Goal: Task Accomplishment & Management: Manage account settings

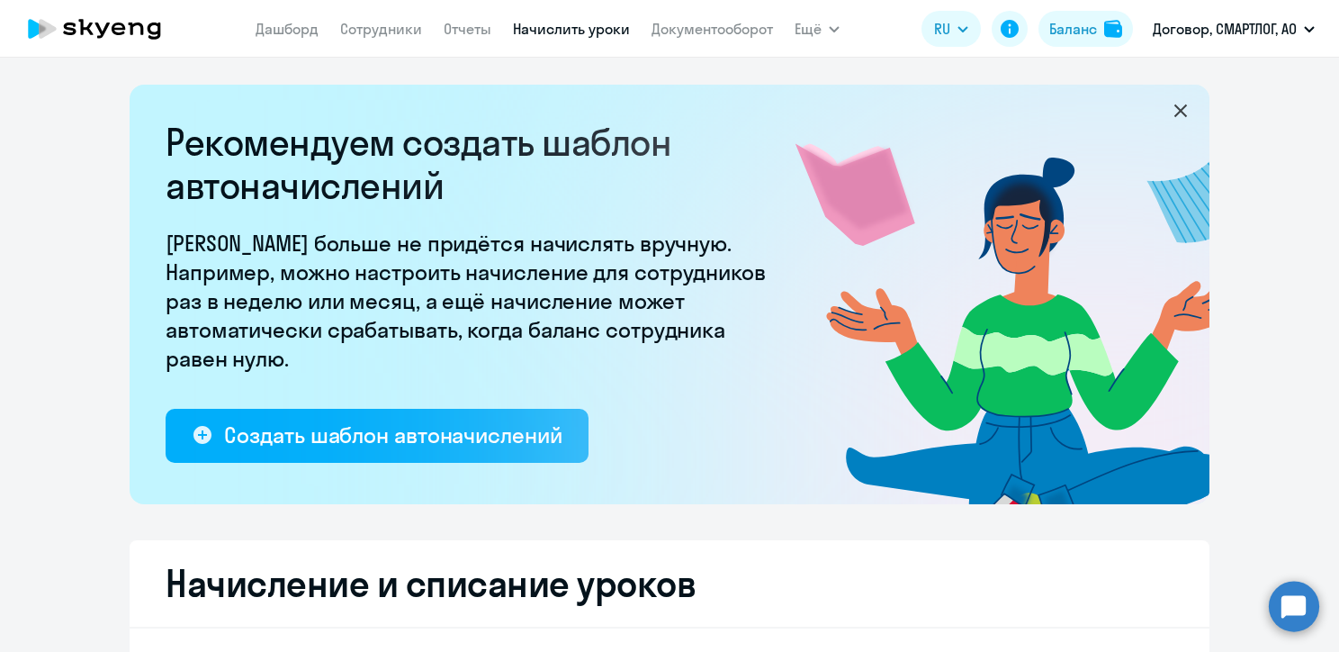
select select "10"
click at [395, 27] on link "Сотрудники" at bounding box center [381, 29] width 82 height 18
select select "30"
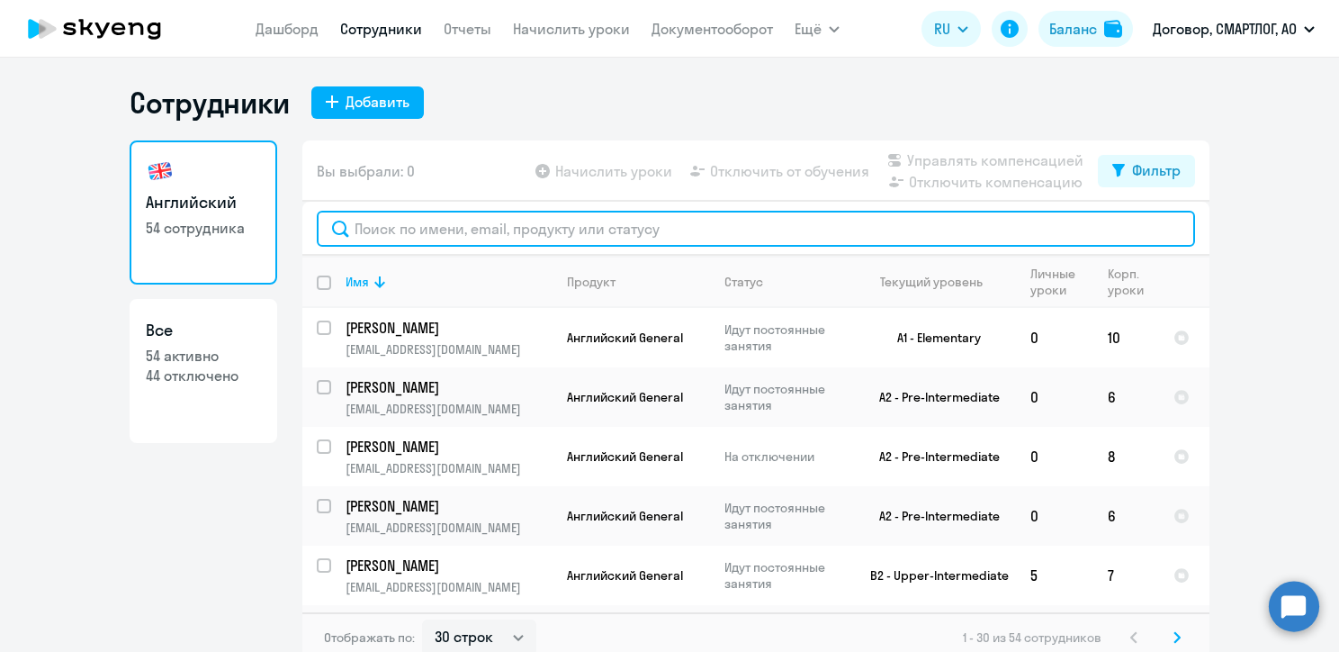
click at [425, 228] on input "text" at bounding box center [756, 229] width 878 height 36
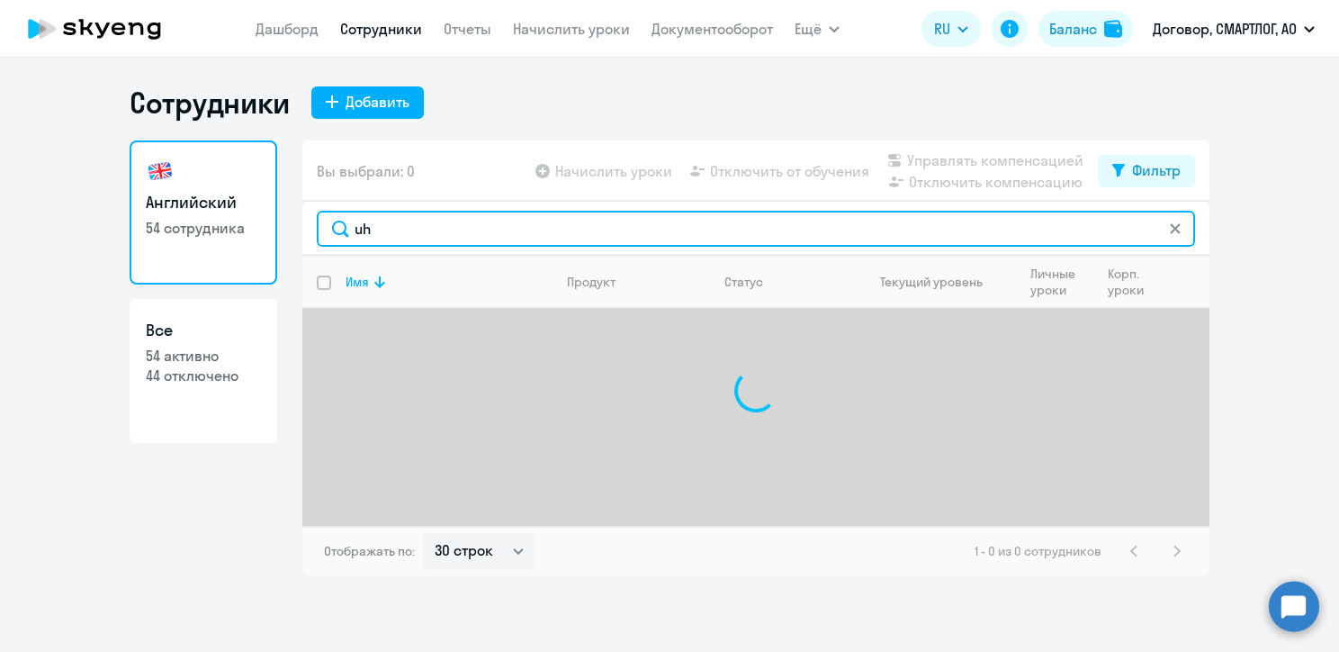
type input "u"
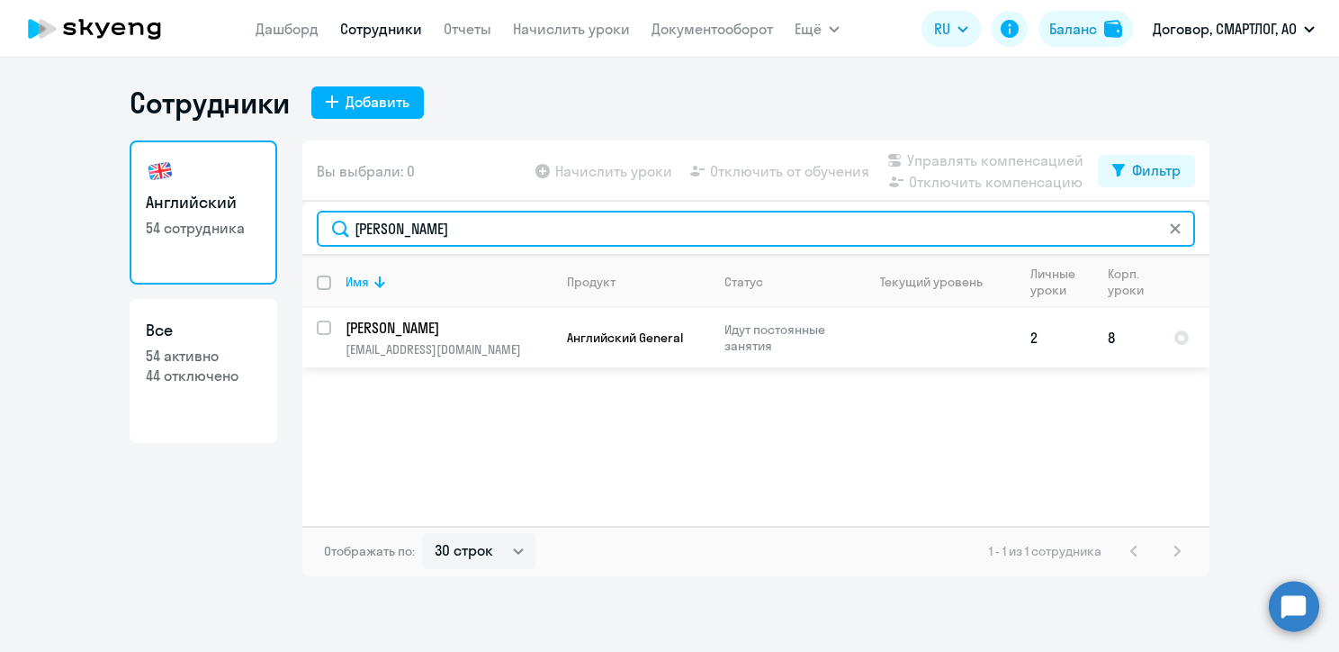
type input "[PERSON_NAME]"
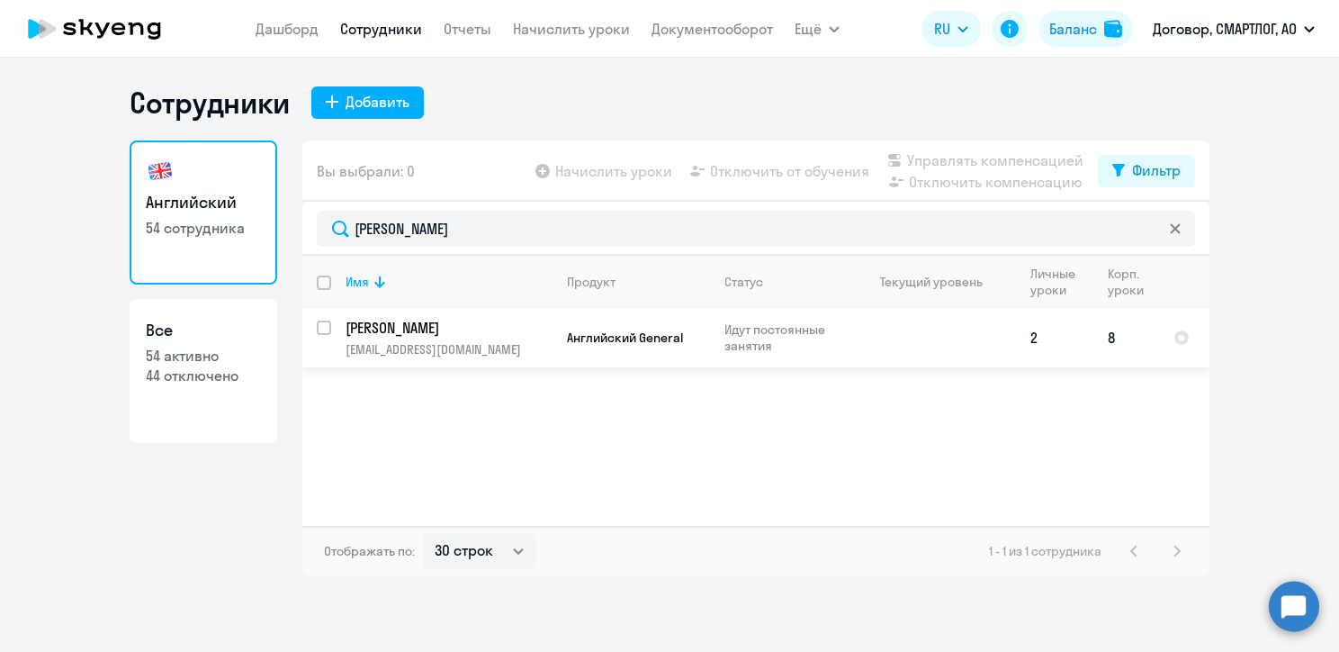
click at [331, 322] on td "[PERSON_NAME] [PERSON_NAME][EMAIL_ADDRESS][DOMAIN_NAME]" at bounding box center [441, 337] width 221 height 59
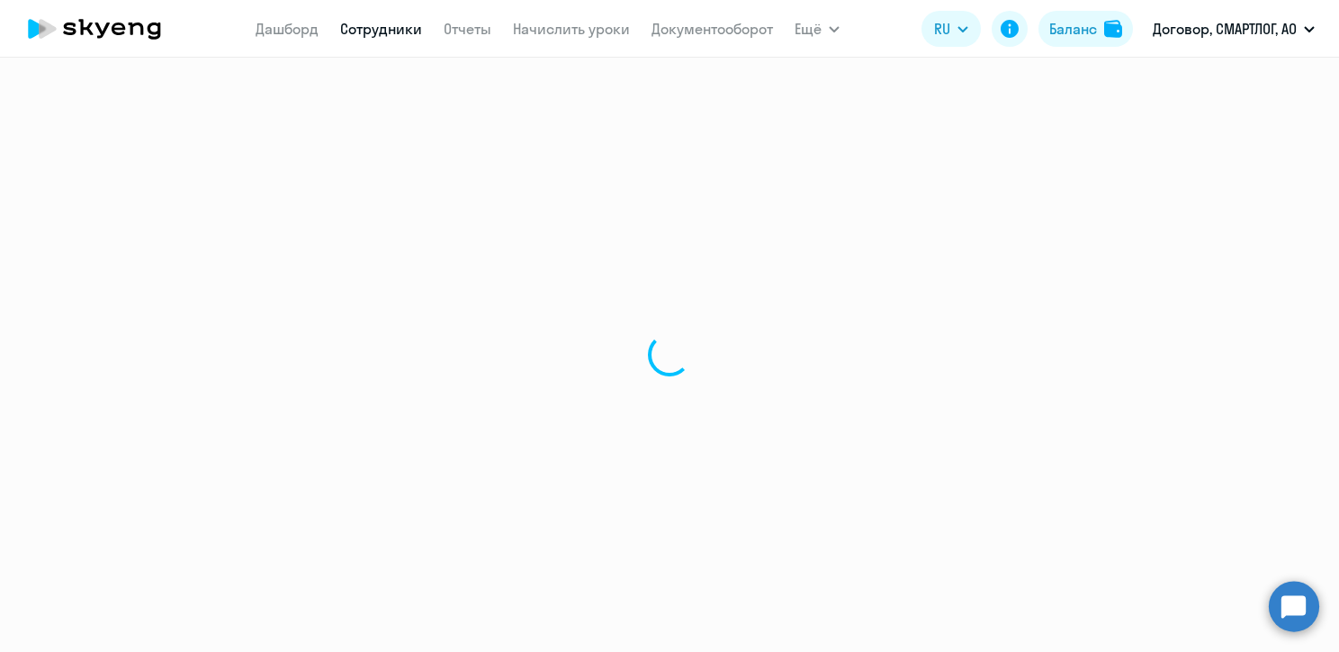
select select "english"
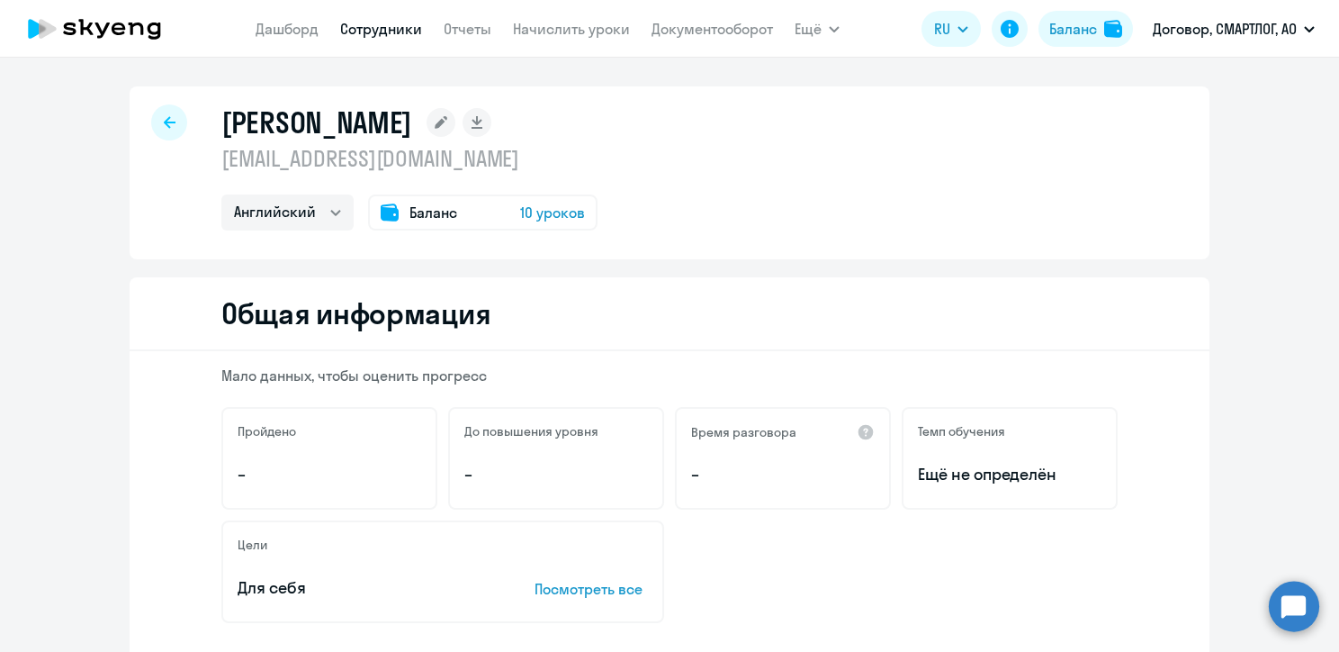
click at [164, 119] on icon at bounding box center [170, 122] width 12 height 13
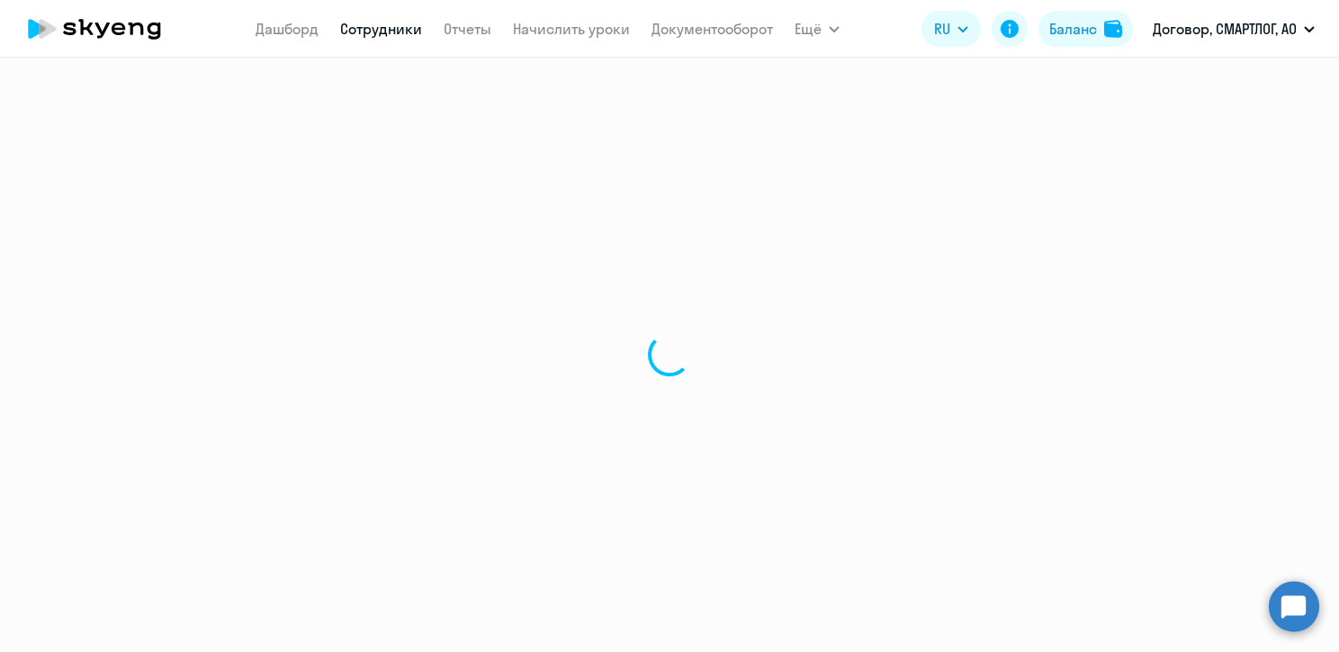
select select "30"
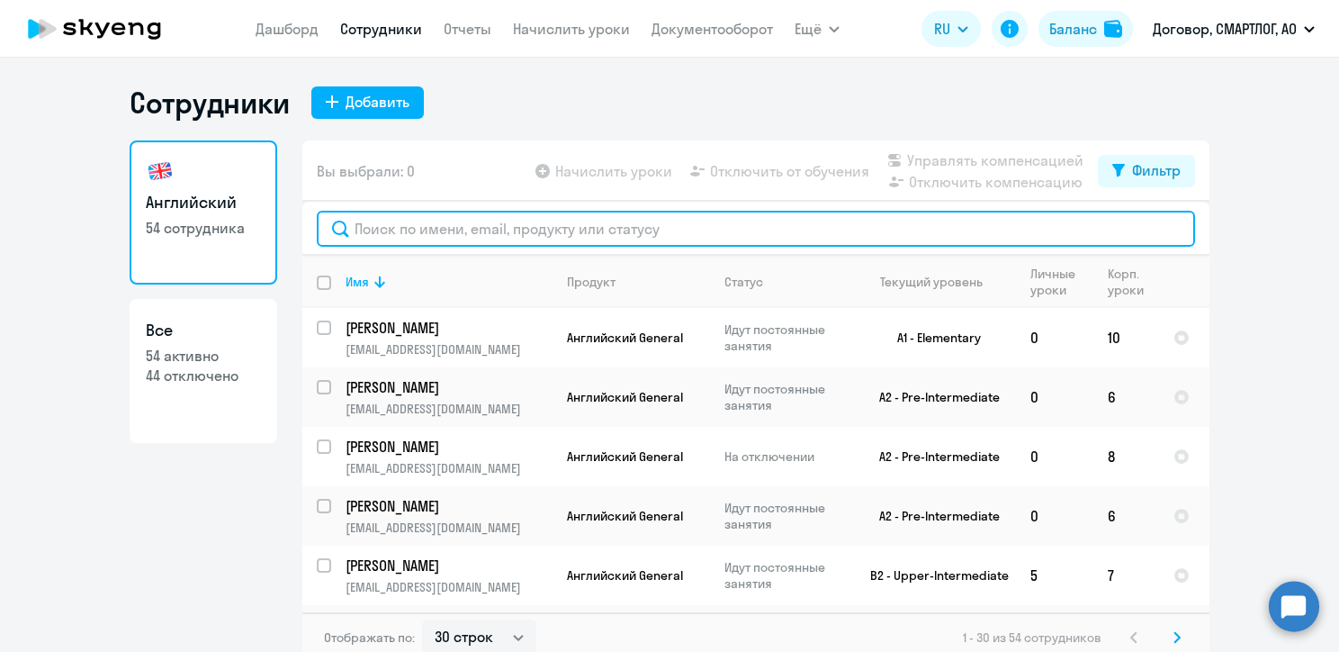
click at [450, 238] on input "text" at bounding box center [756, 229] width 878 height 36
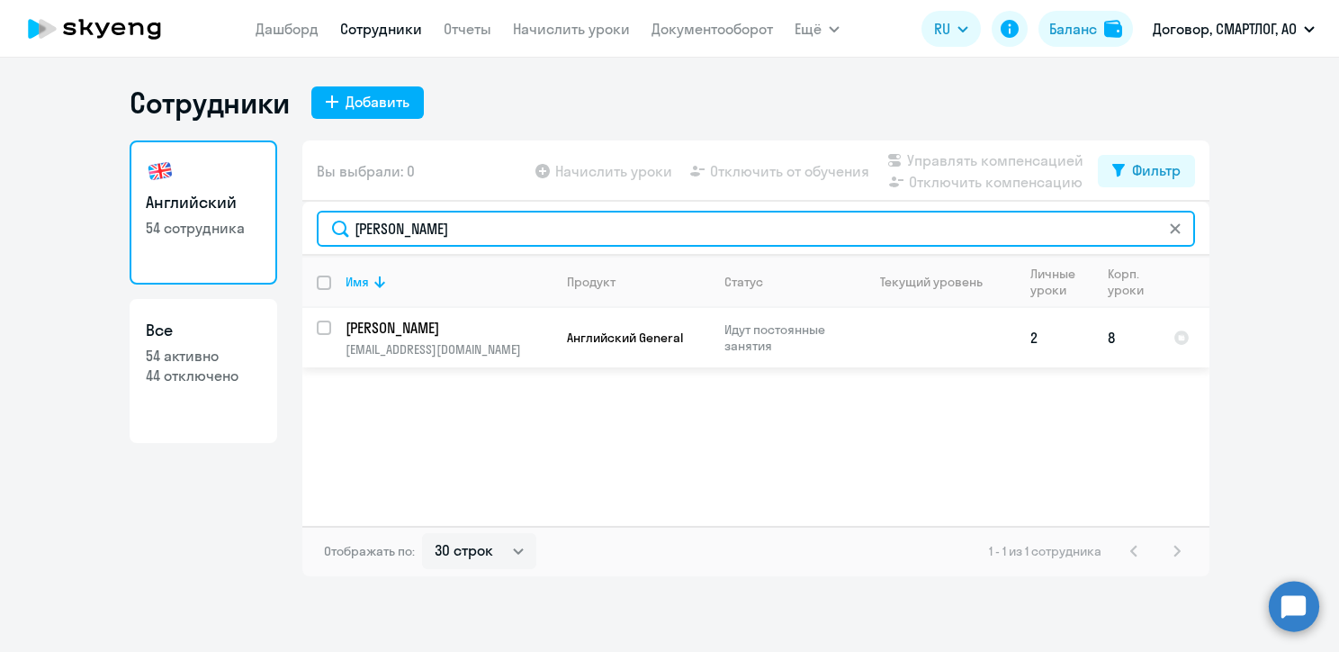
type input "[PERSON_NAME]"
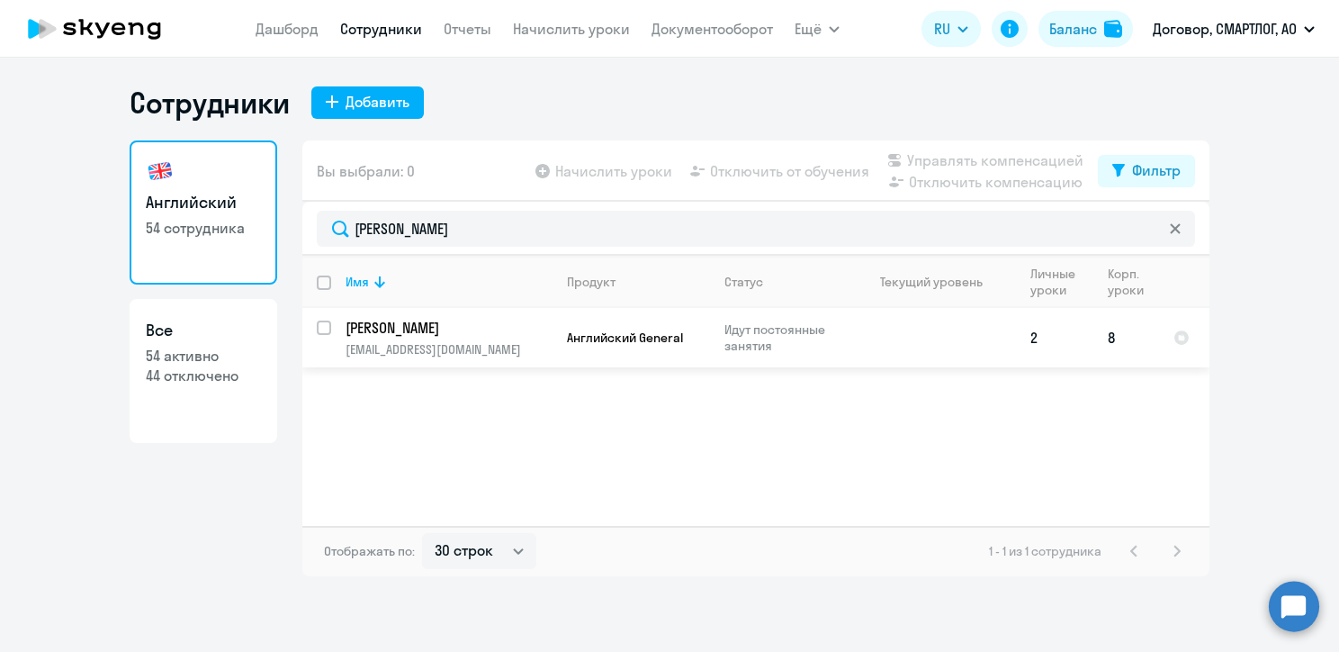
click at [324, 328] on input "select row 23891223" at bounding box center [335, 338] width 36 height 36
checkbox input "true"
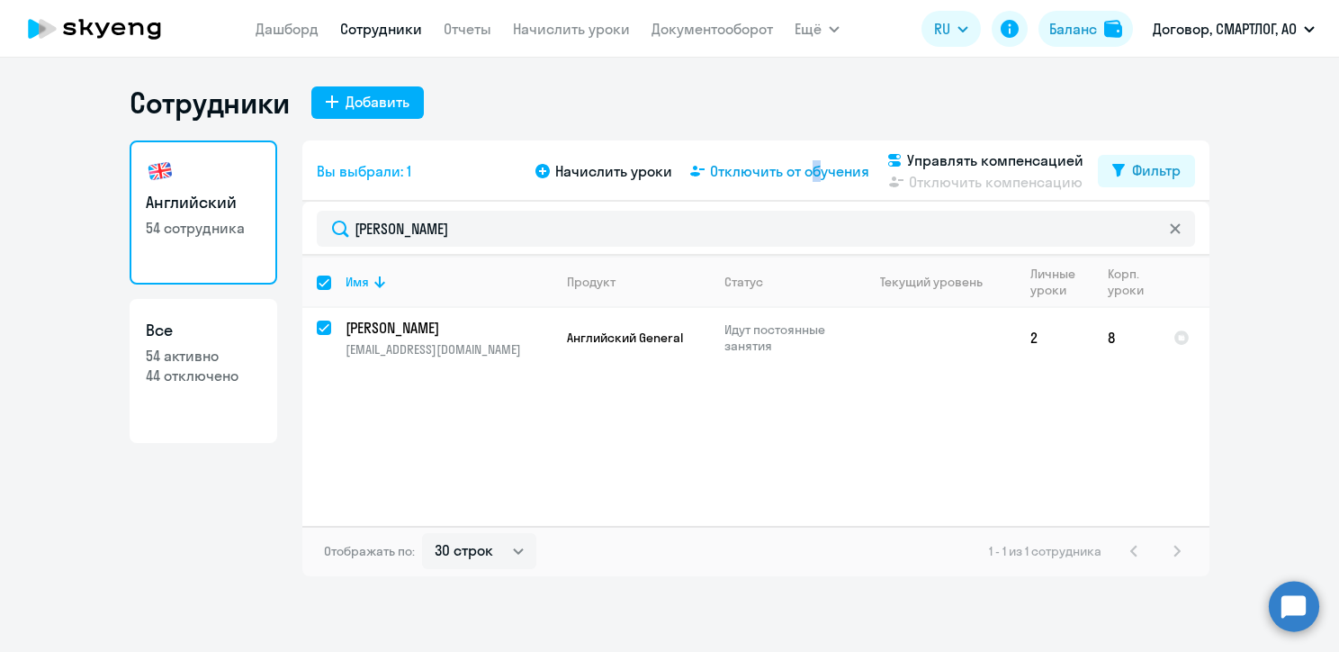
click at [810, 170] on span "Отключить от обучения" at bounding box center [789, 171] width 159 height 22
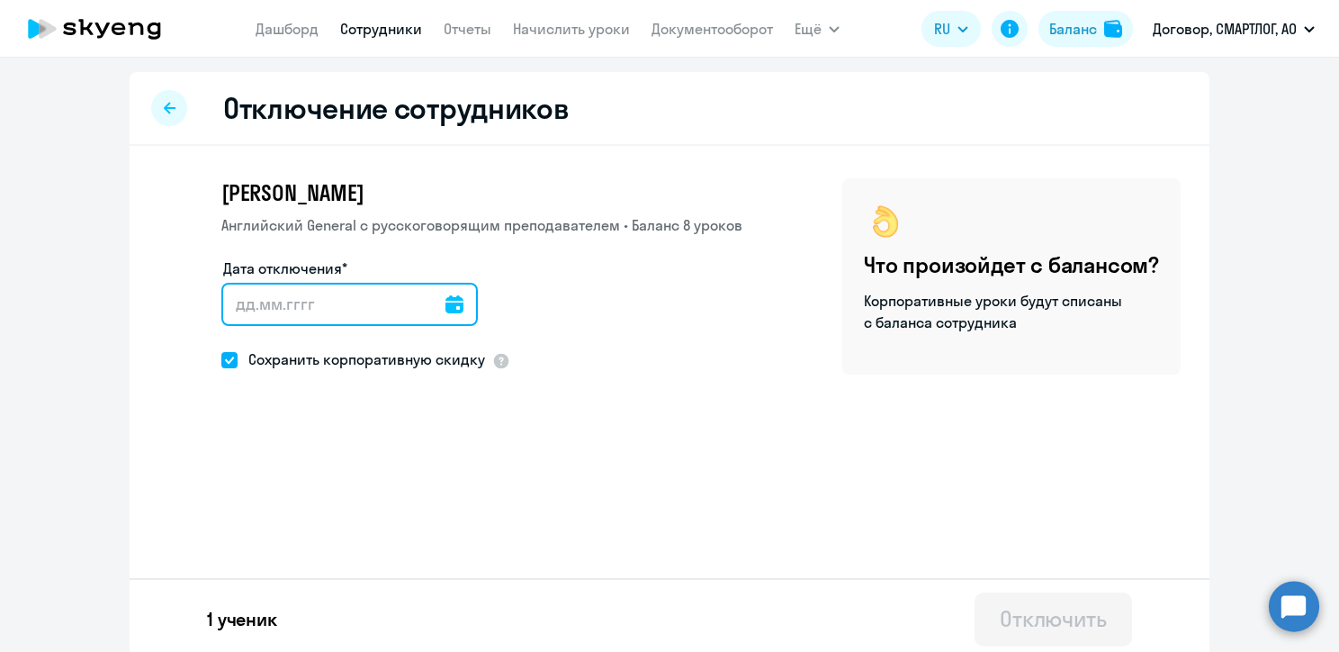
click at [237, 300] on input "Дата отключения*" at bounding box center [349, 304] width 256 height 43
type input "[DATE]"
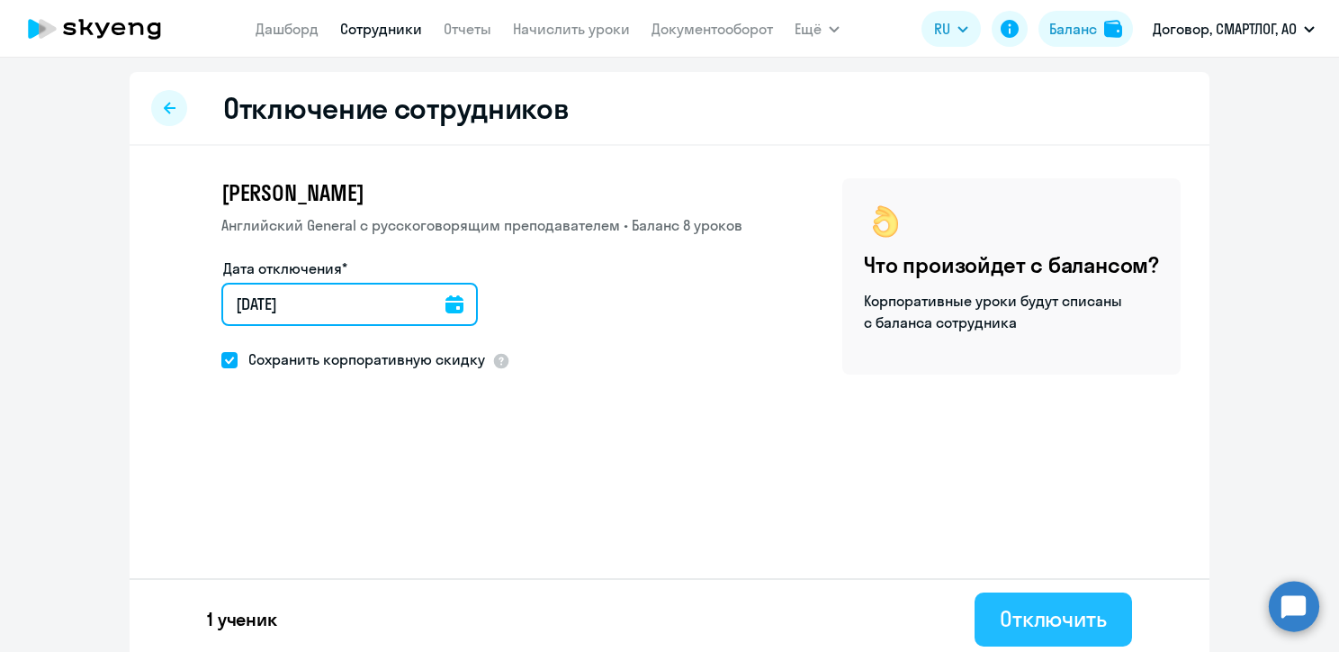
type input "[DATE]"
click at [1073, 620] on div "Отключить" at bounding box center [1053, 618] width 107 height 29
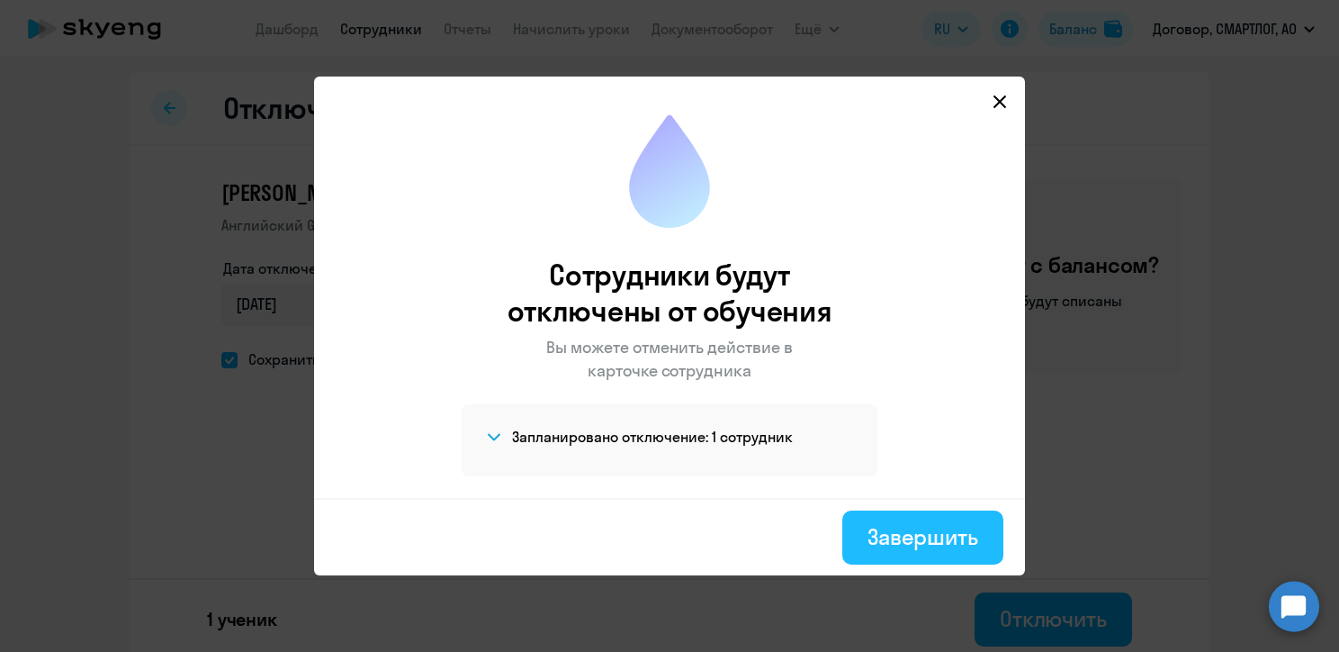
click at [904, 526] on div "Завершить" at bounding box center [923, 536] width 111 height 29
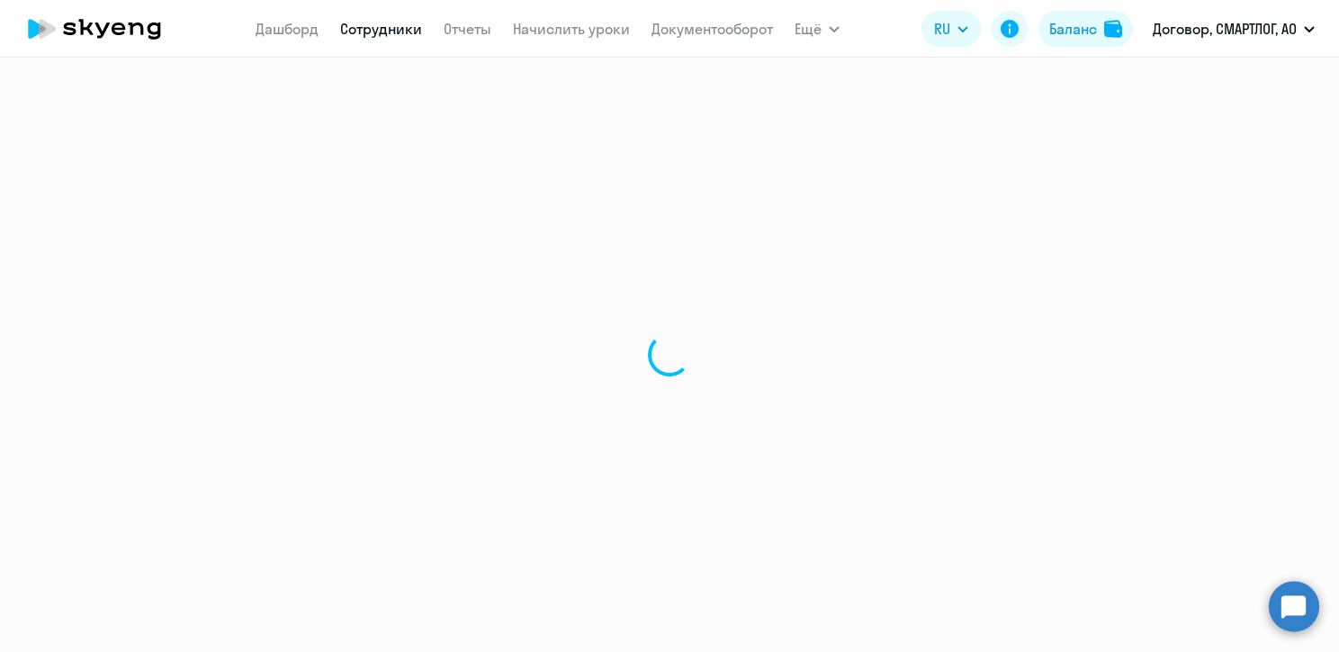
select select "30"
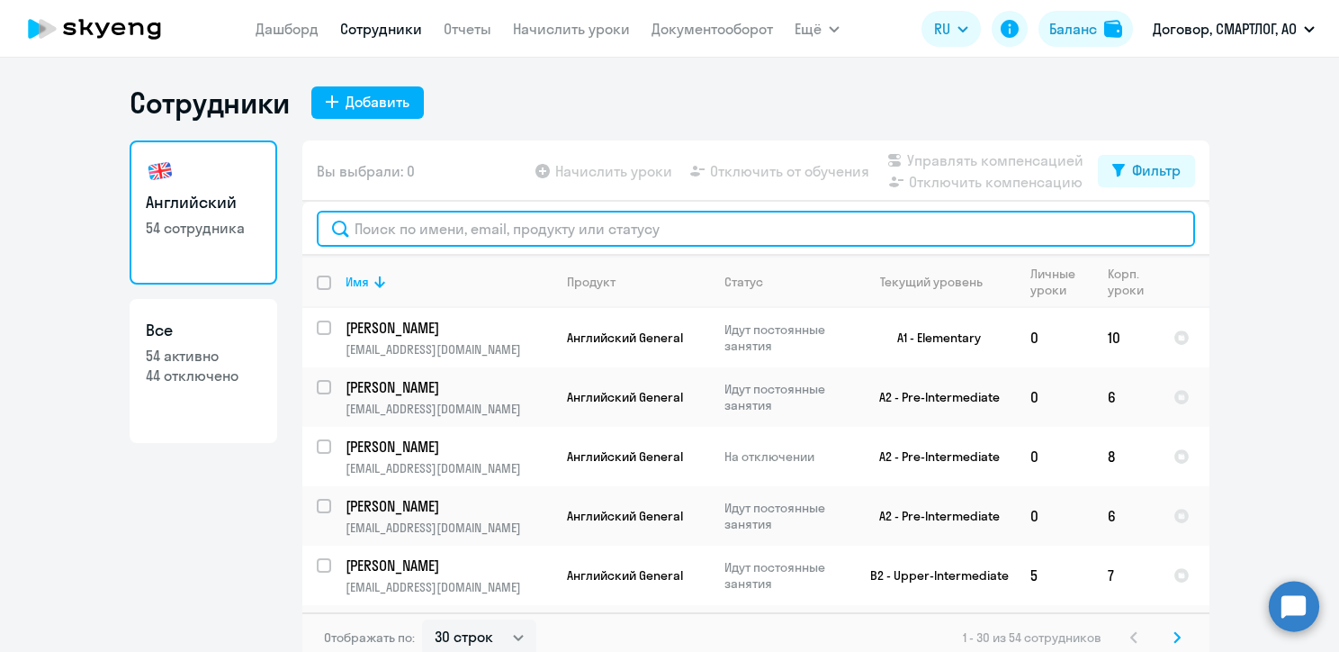
click at [454, 223] on input "text" at bounding box center [756, 229] width 878 height 36
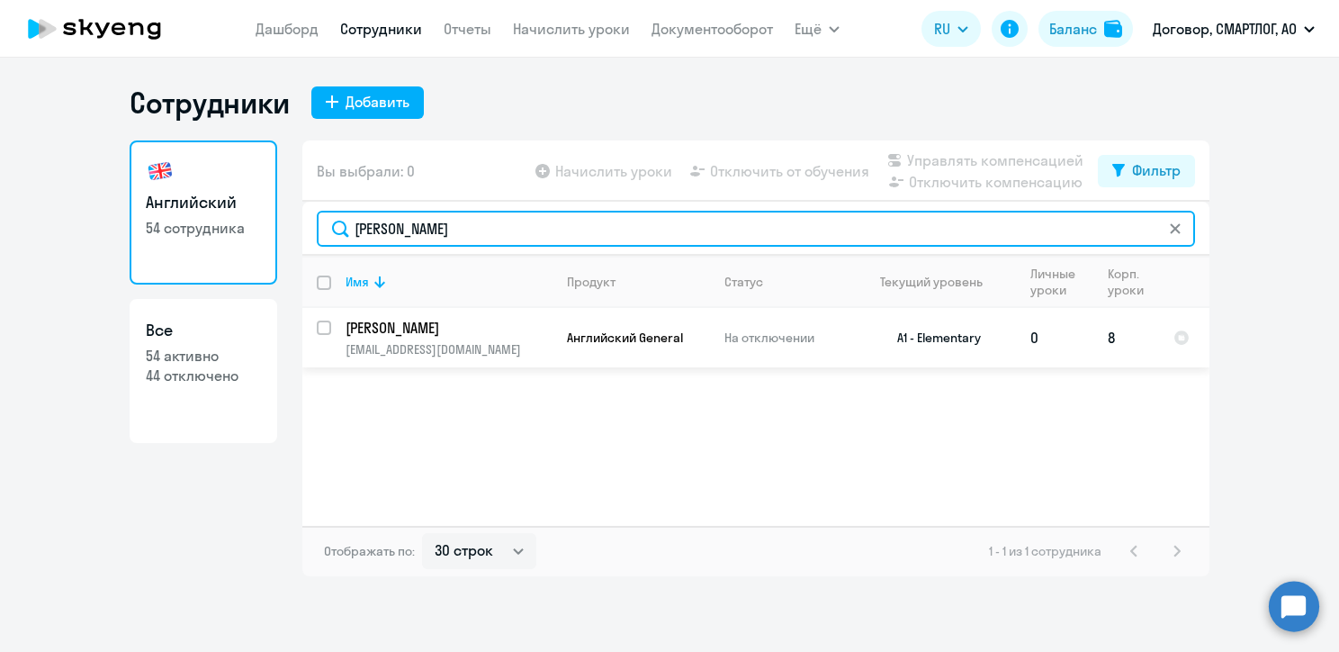
type input "[PERSON_NAME]"
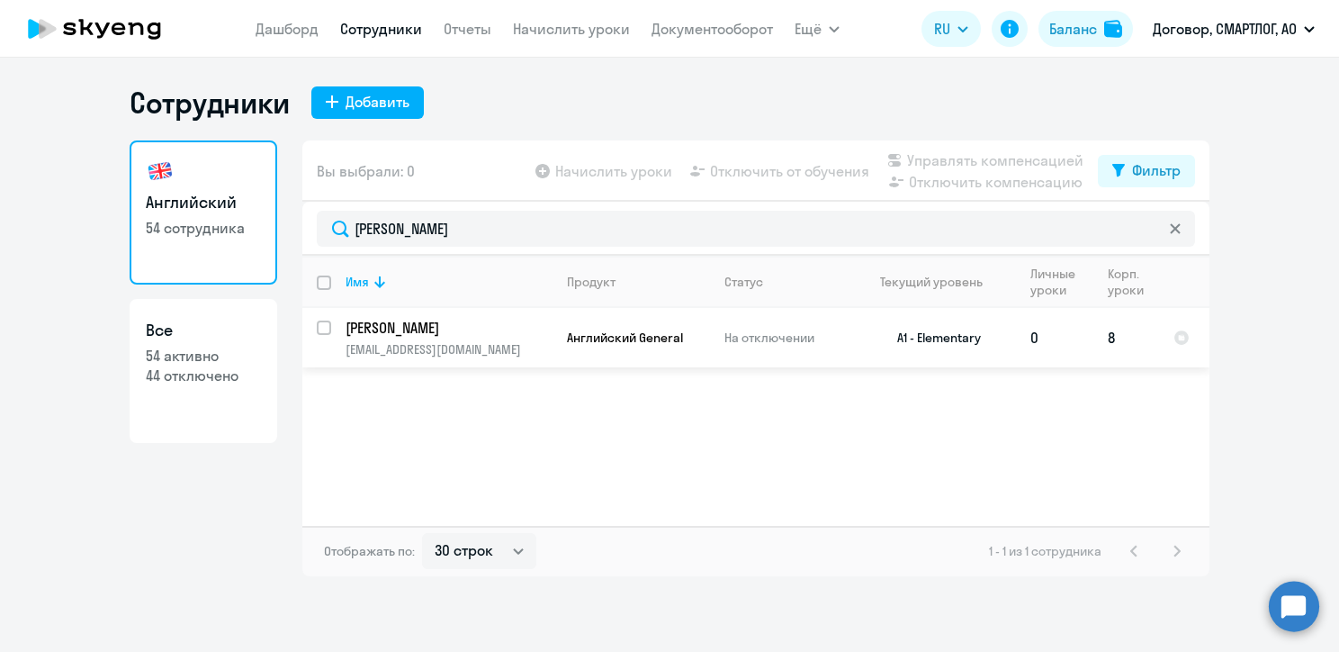
click at [328, 328] on input "select row 15492877" at bounding box center [335, 338] width 36 height 36
checkbox input "true"
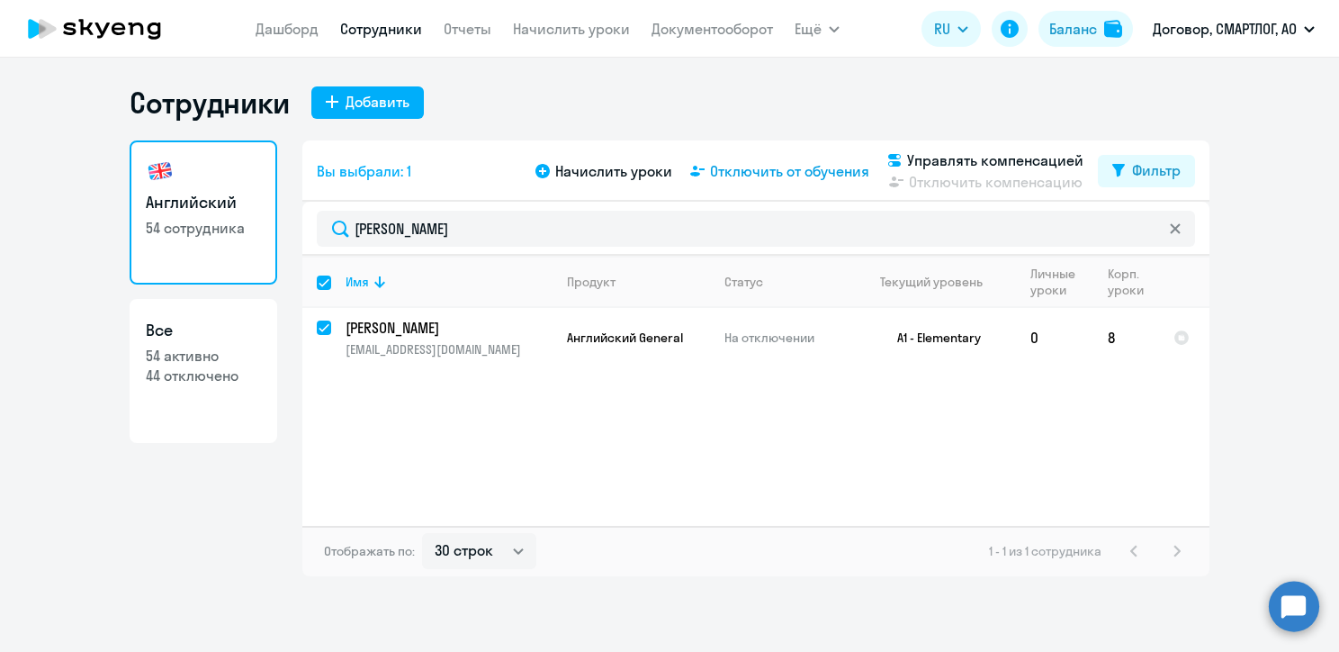
click at [821, 173] on span "Отключить от обучения" at bounding box center [789, 171] width 159 height 22
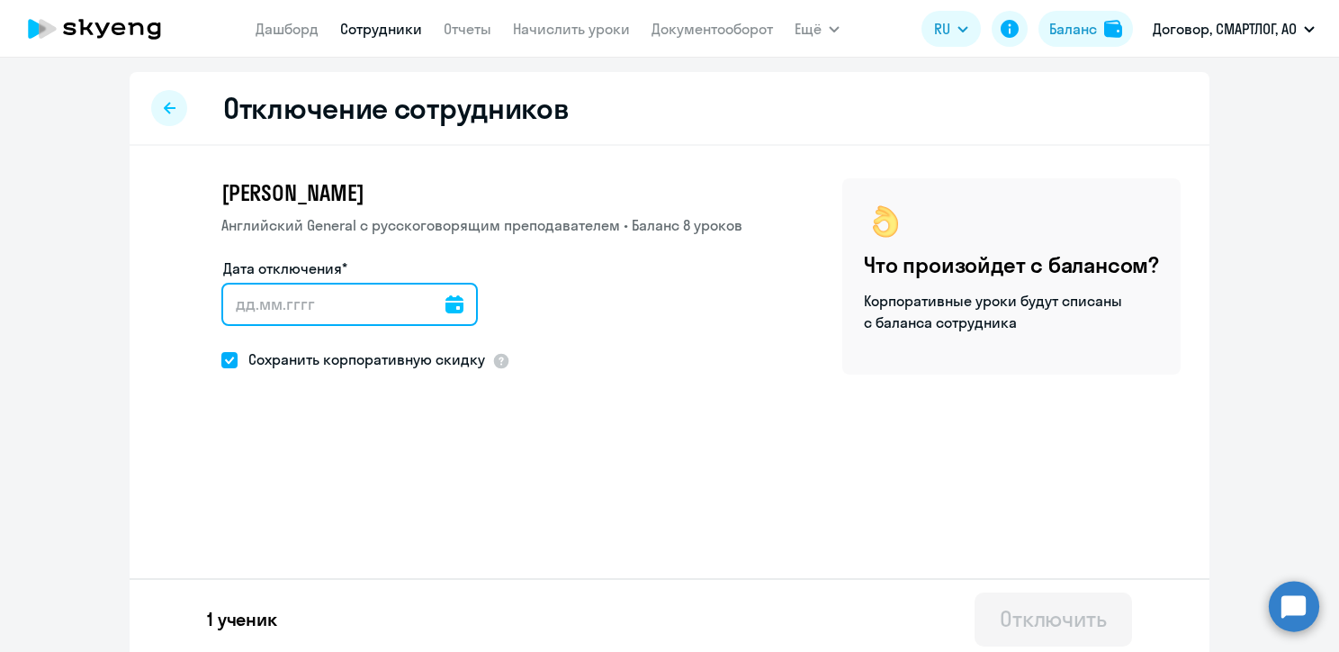
click at [228, 308] on input "Дата отключения*" at bounding box center [349, 304] width 256 height 43
type input "[DATE]"
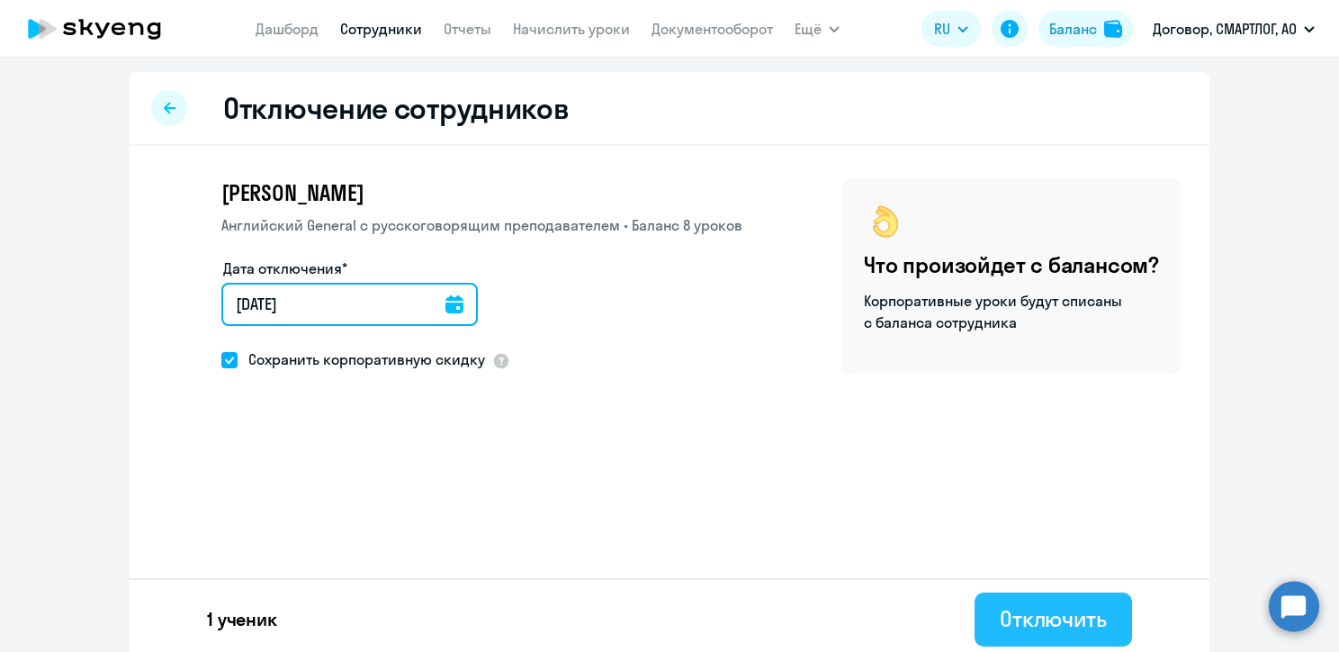
type input "[DATE]"
click at [1039, 630] on div "Отключить" at bounding box center [1053, 618] width 107 height 29
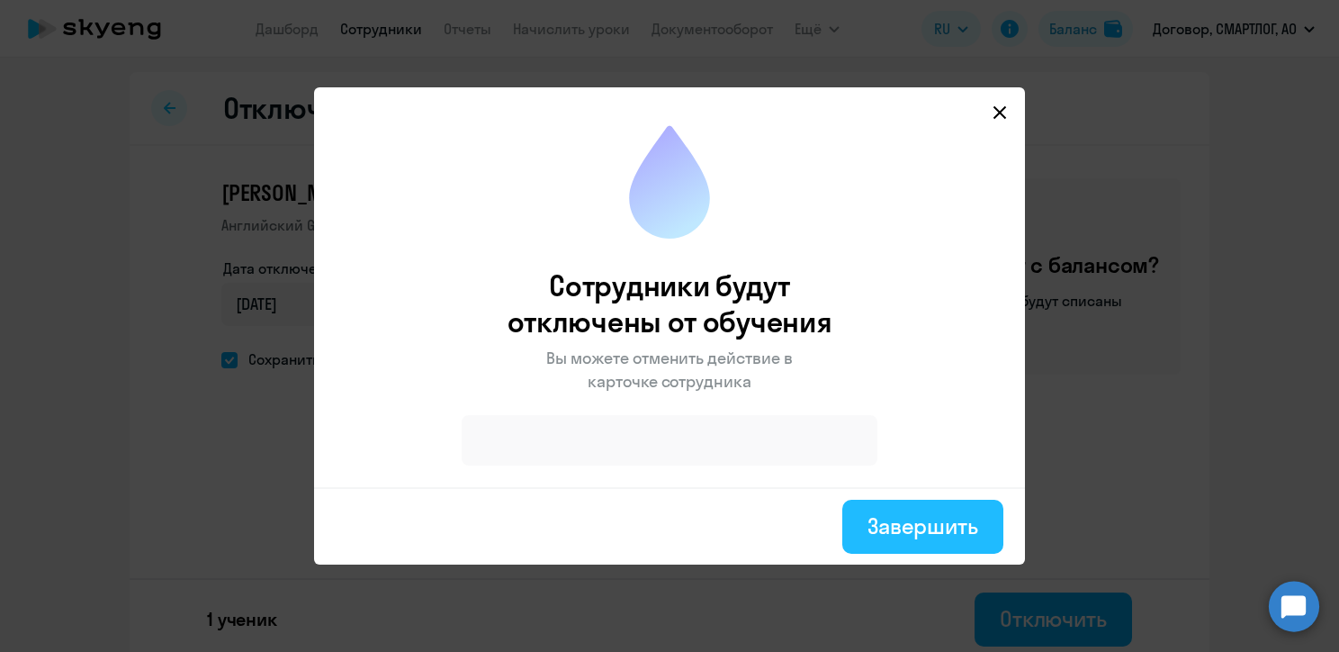
click at [896, 546] on button "Завершить" at bounding box center [922, 526] width 161 height 54
select select "30"
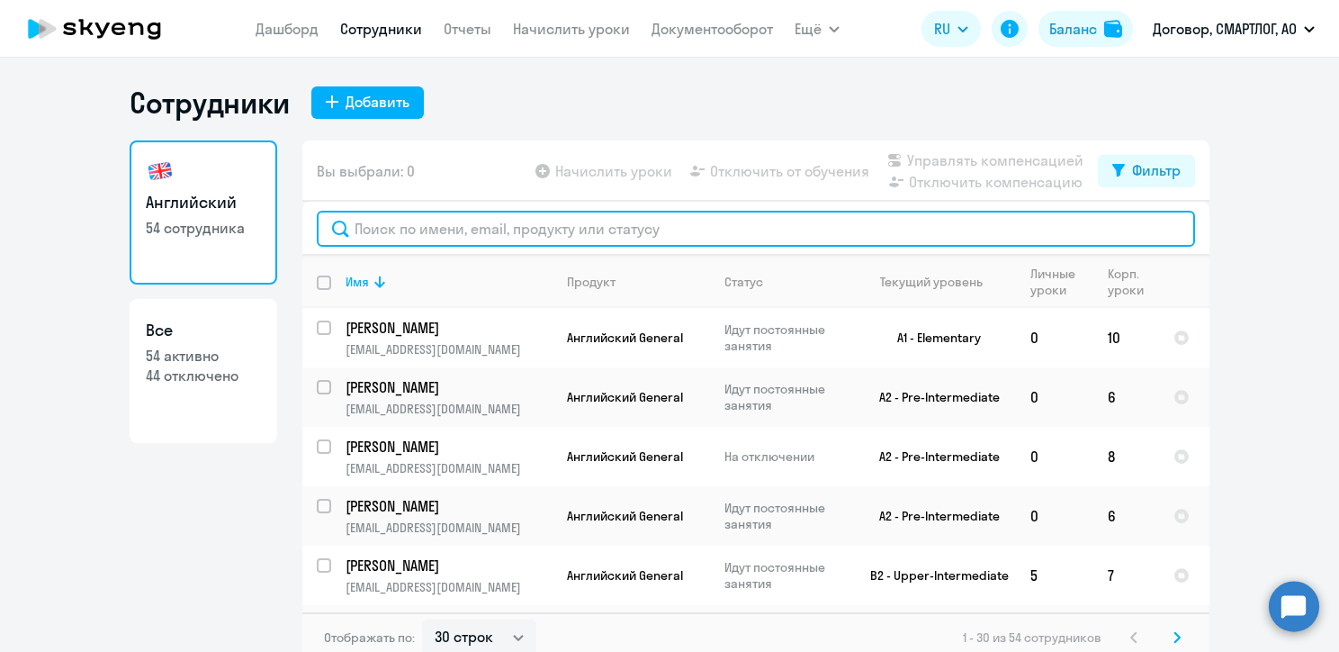
click at [434, 230] on input "text" at bounding box center [756, 229] width 878 height 36
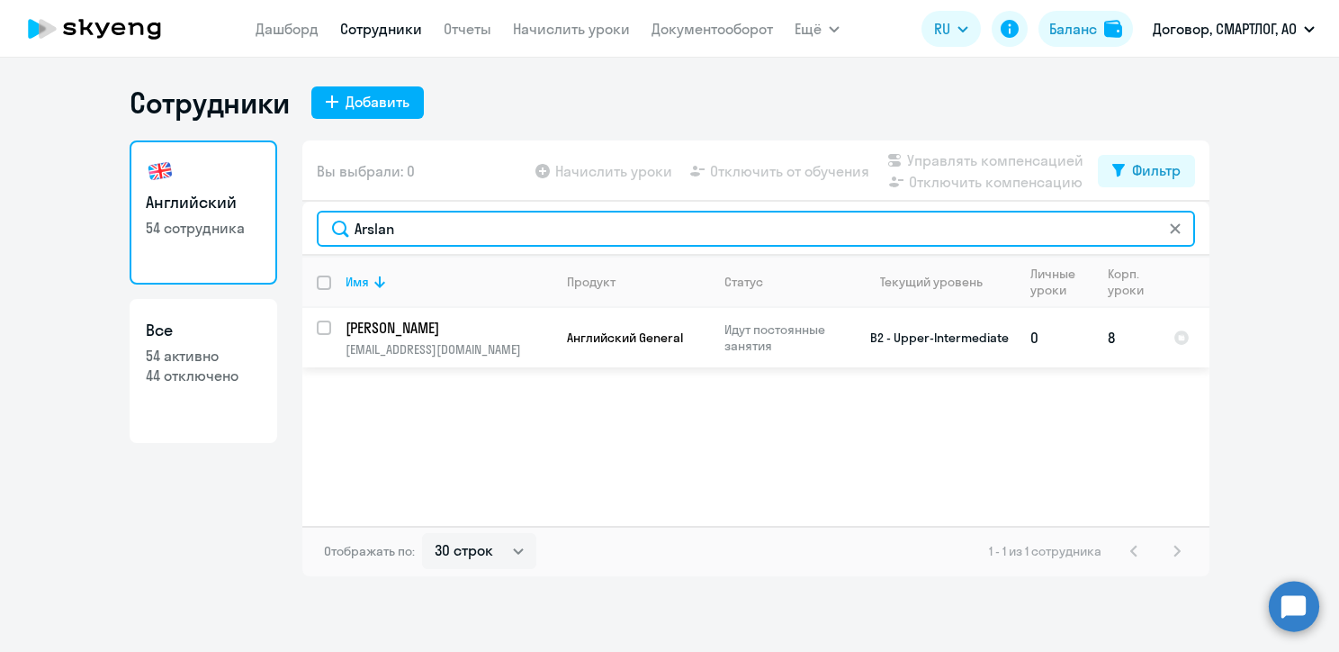
type input "Arslan"
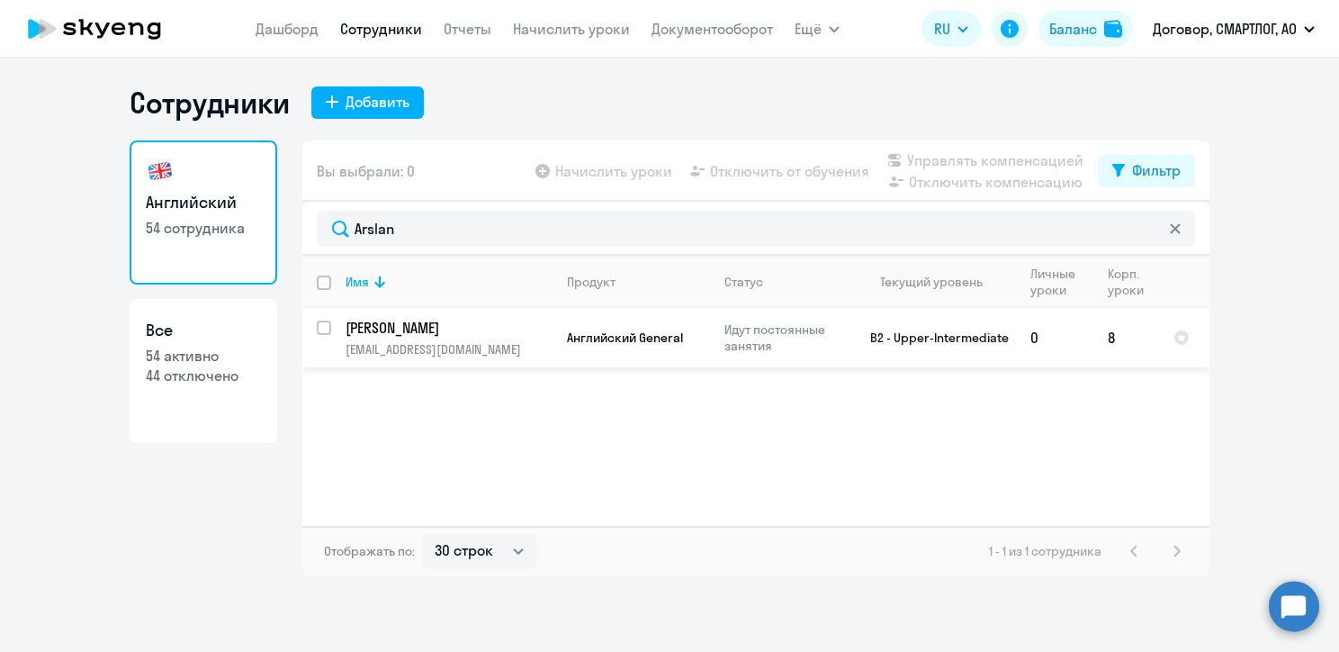
click at [328, 329] on input "select row 23891026" at bounding box center [335, 338] width 36 height 36
checkbox input "true"
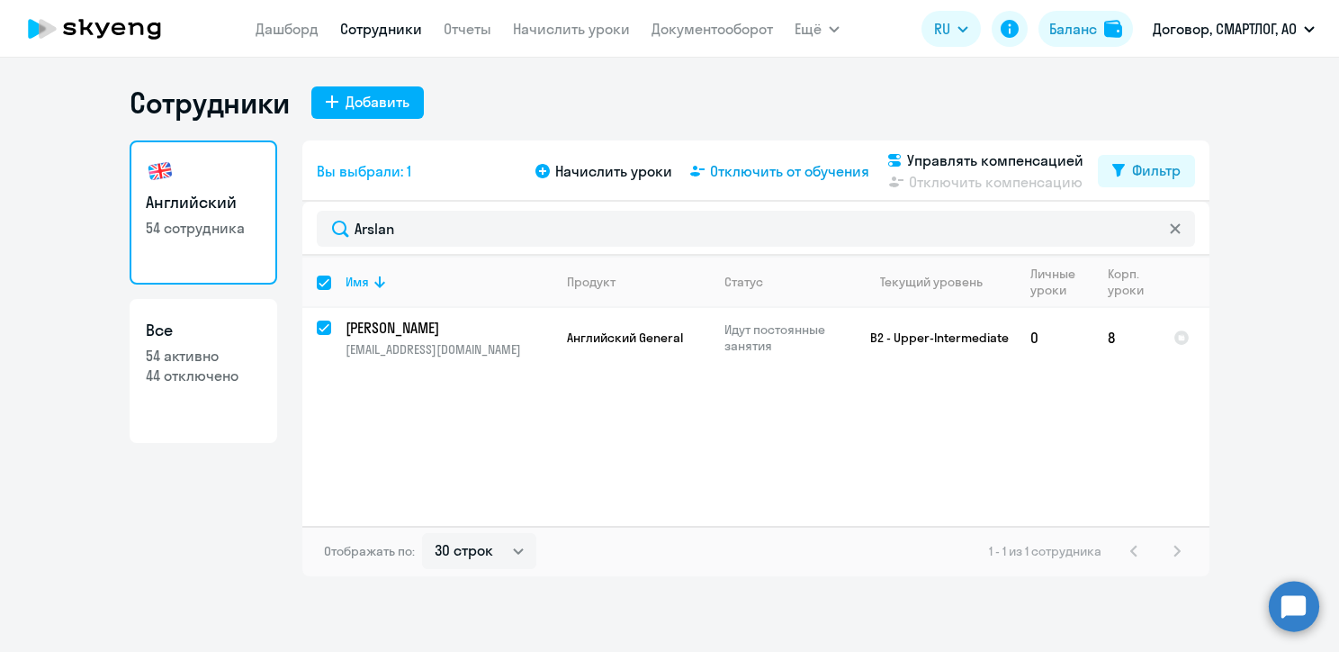
click at [839, 175] on span "Отключить от обучения" at bounding box center [789, 171] width 159 height 22
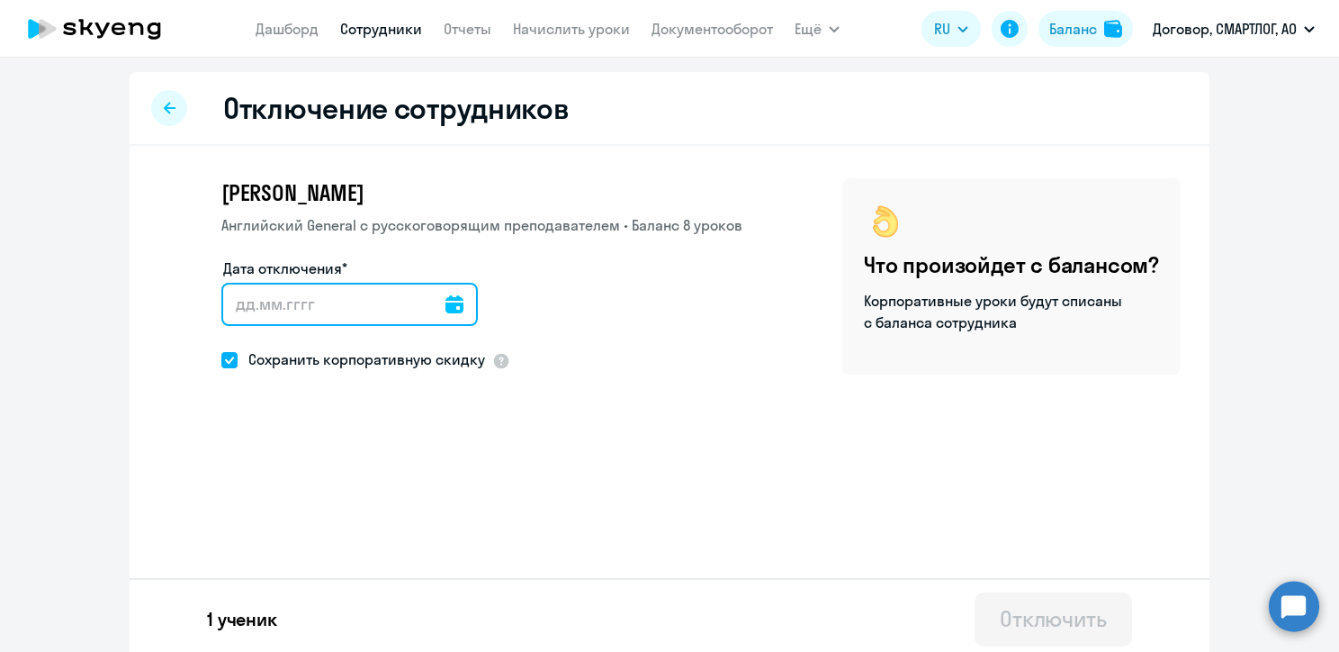
click at [245, 311] on input "Дата отключения*" at bounding box center [349, 304] width 256 height 43
type input "[DATE]"
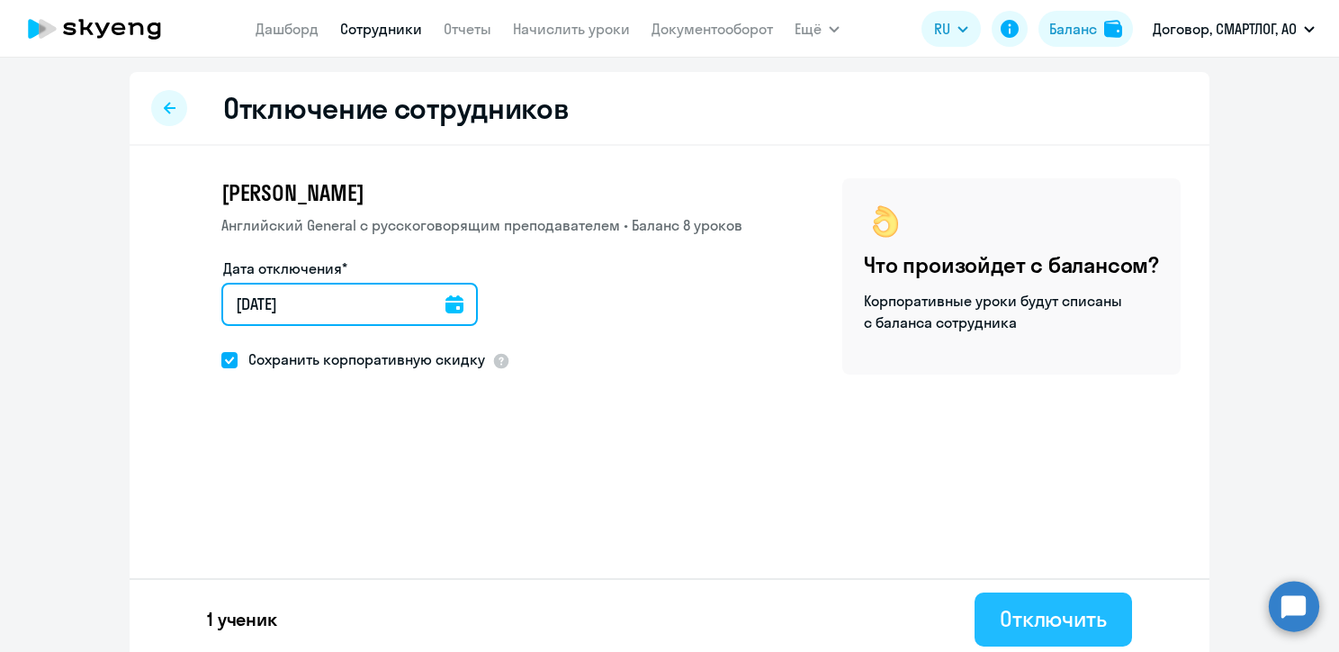
type input "[DATE]"
click at [1067, 623] on div "Отключить" at bounding box center [1053, 618] width 107 height 29
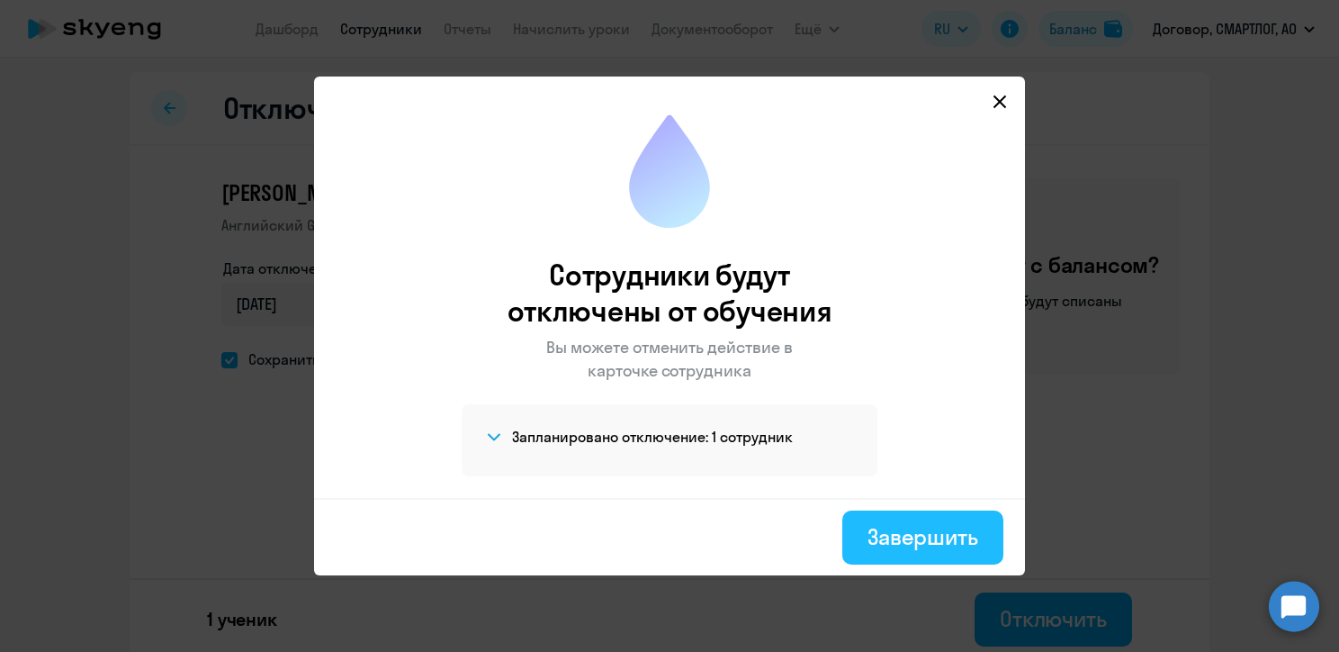
click at [899, 547] on div "Завершить" at bounding box center [923, 536] width 111 height 29
select select "30"
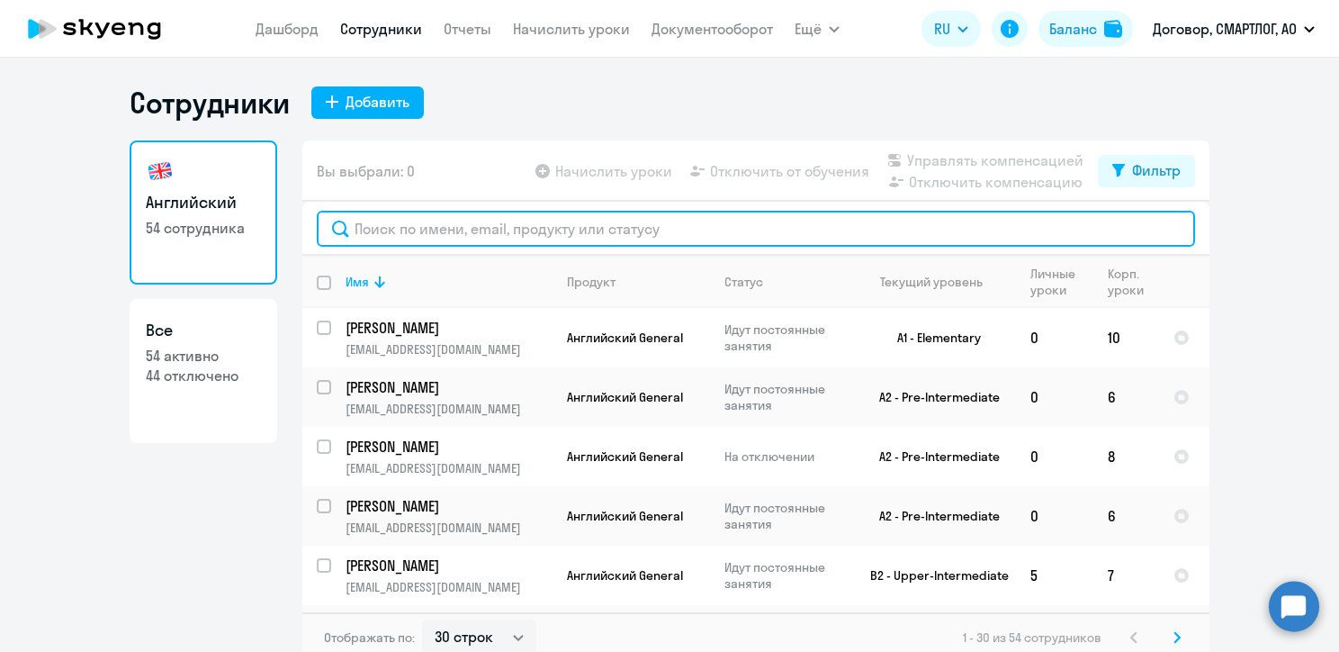
click at [457, 227] on input "text" at bounding box center [756, 229] width 878 height 36
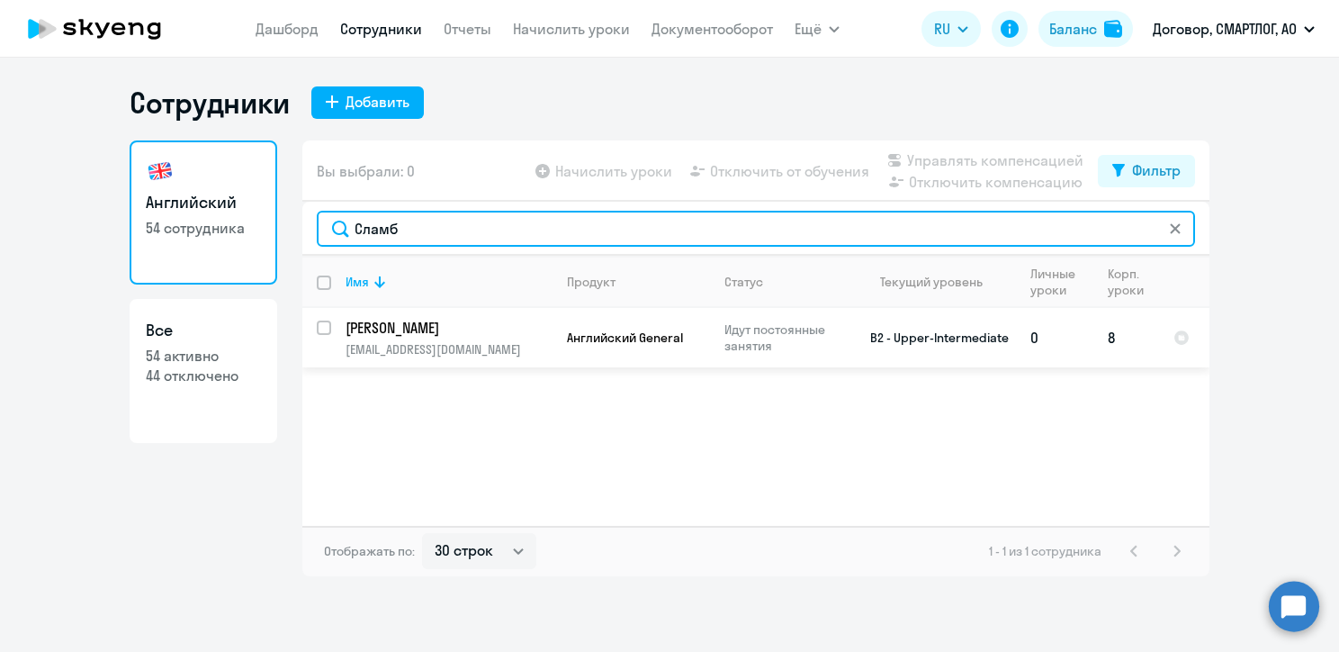
type input "Сламб"
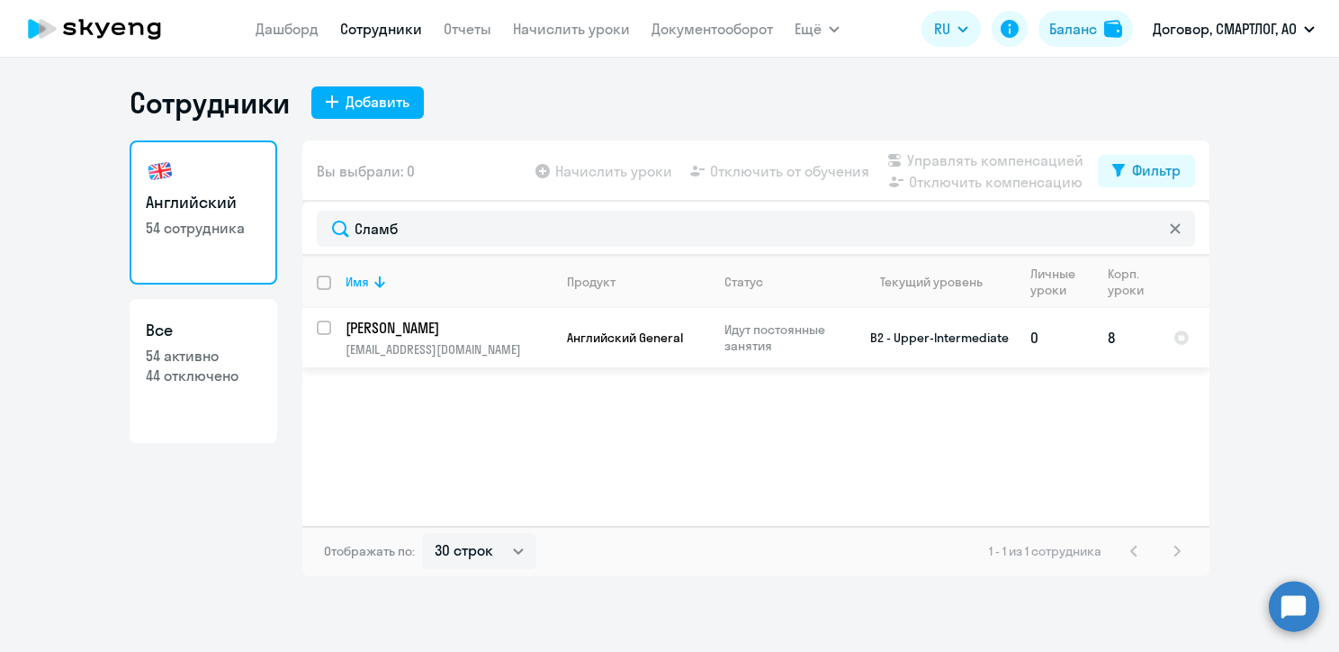
click at [319, 331] on input "select row 16393437" at bounding box center [335, 338] width 36 height 36
checkbox input "true"
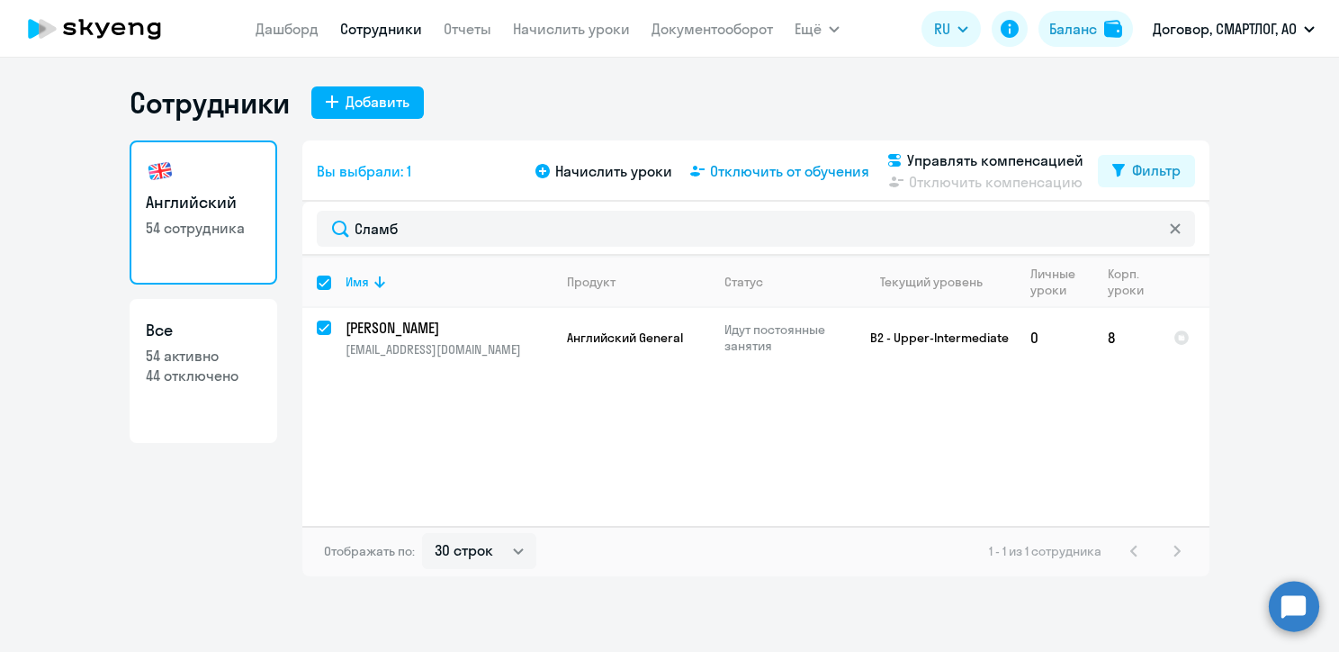
click at [742, 173] on span "Отключить от обучения" at bounding box center [789, 171] width 159 height 22
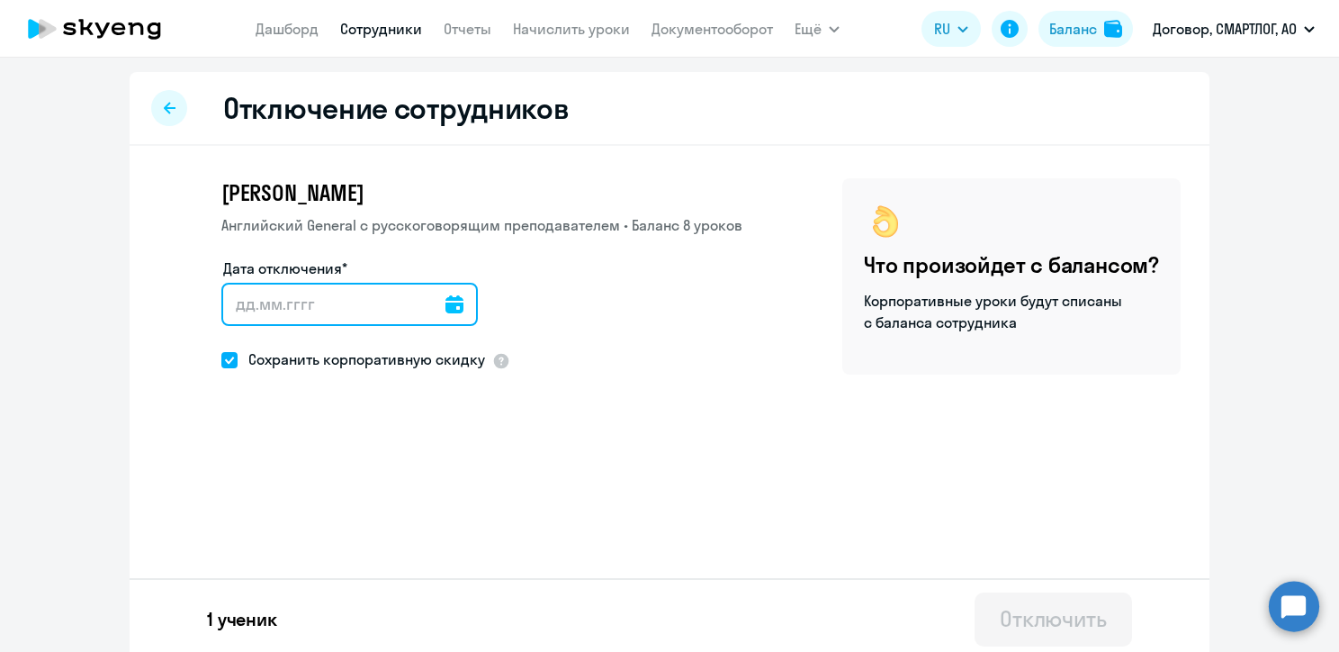
click at [232, 296] on input "Дата отключения*" at bounding box center [349, 304] width 256 height 43
type input "[DATE]"
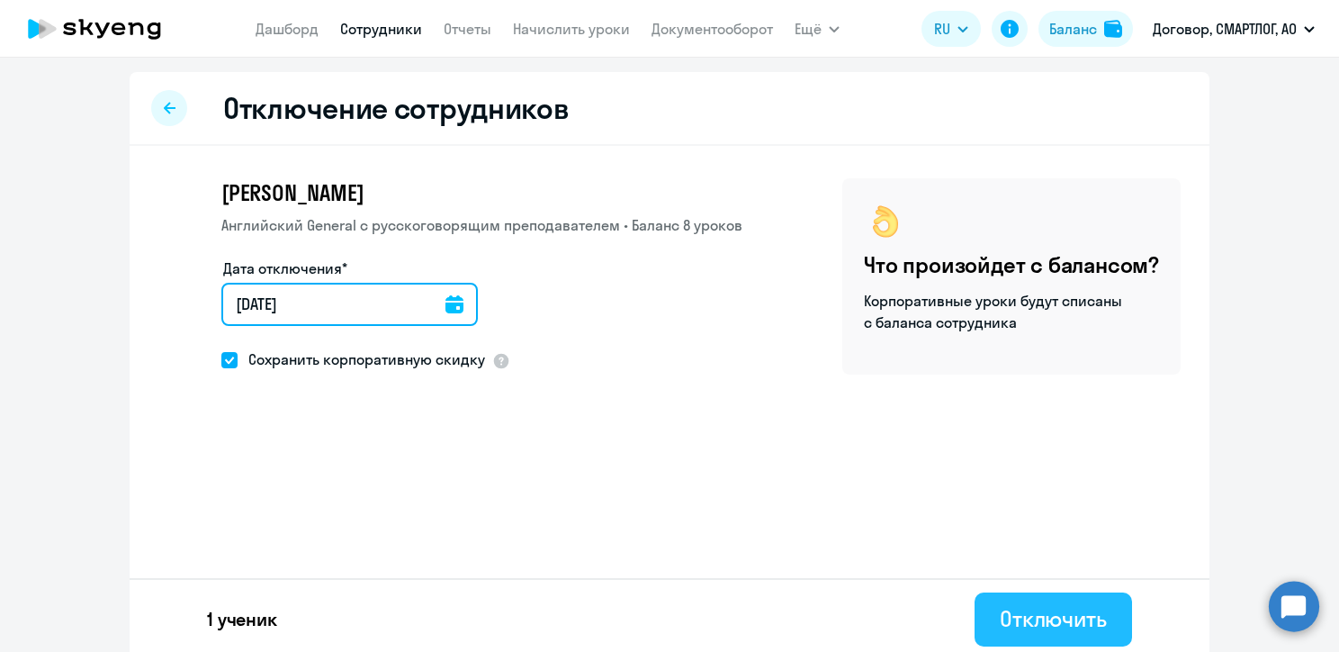
type input "[DATE]"
click at [1019, 617] on div "Отключить" at bounding box center [1053, 618] width 107 height 29
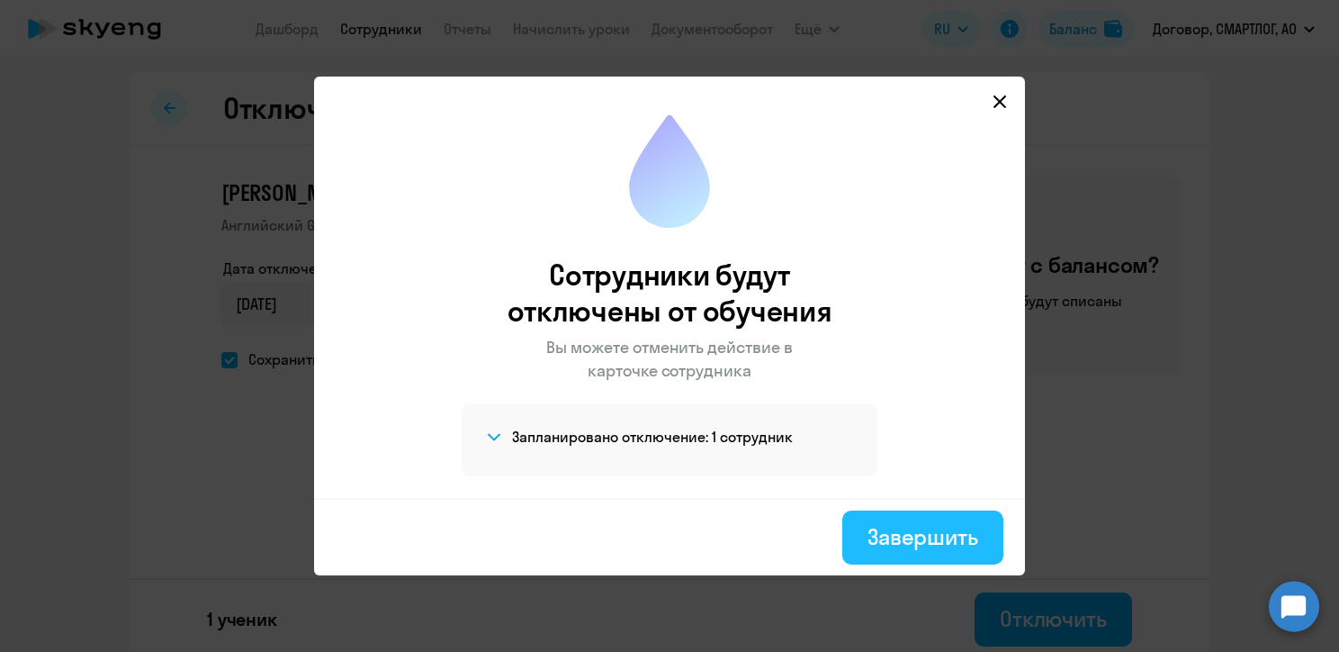
click at [937, 542] on div "Завершить" at bounding box center [923, 536] width 111 height 29
select select "30"
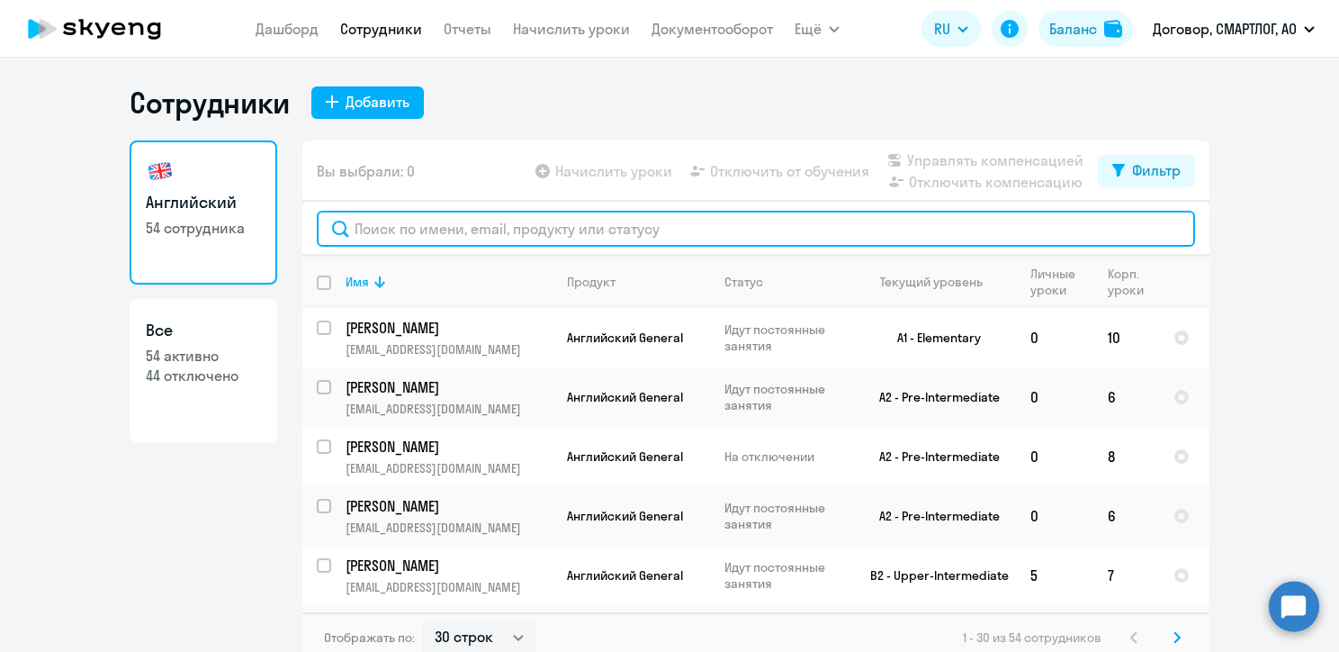
click at [475, 230] on input "text" at bounding box center [756, 229] width 878 height 36
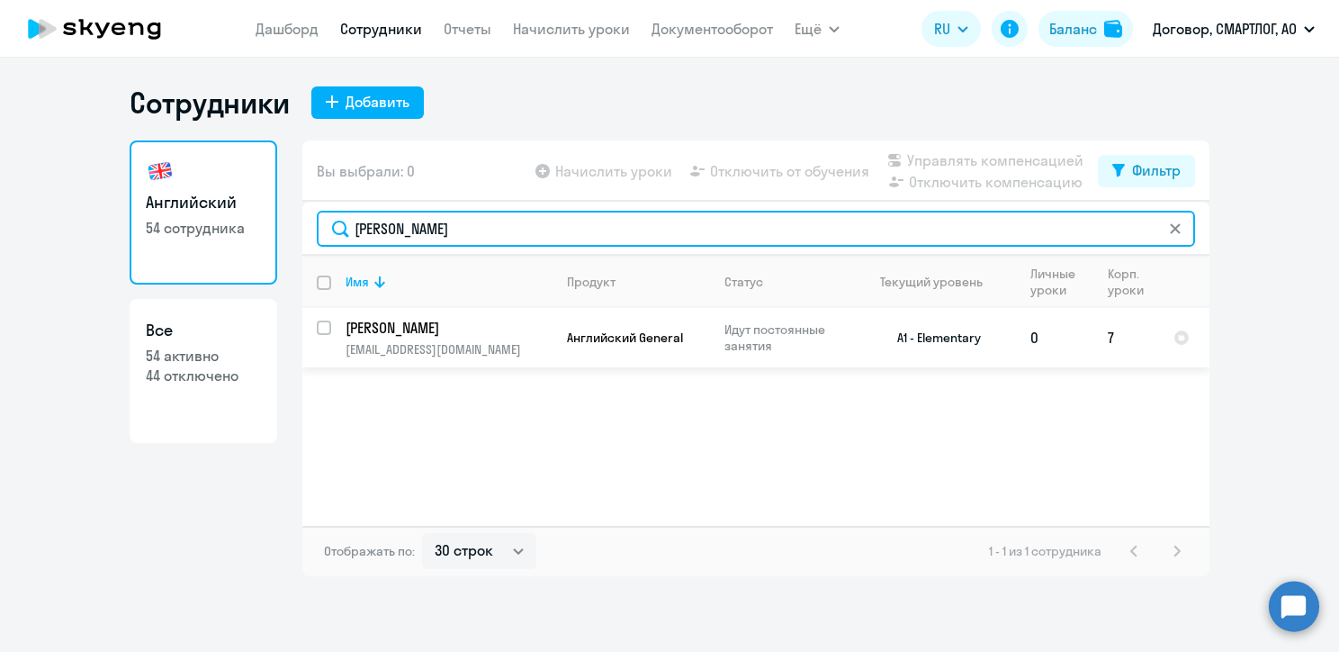
type input "[PERSON_NAME]"
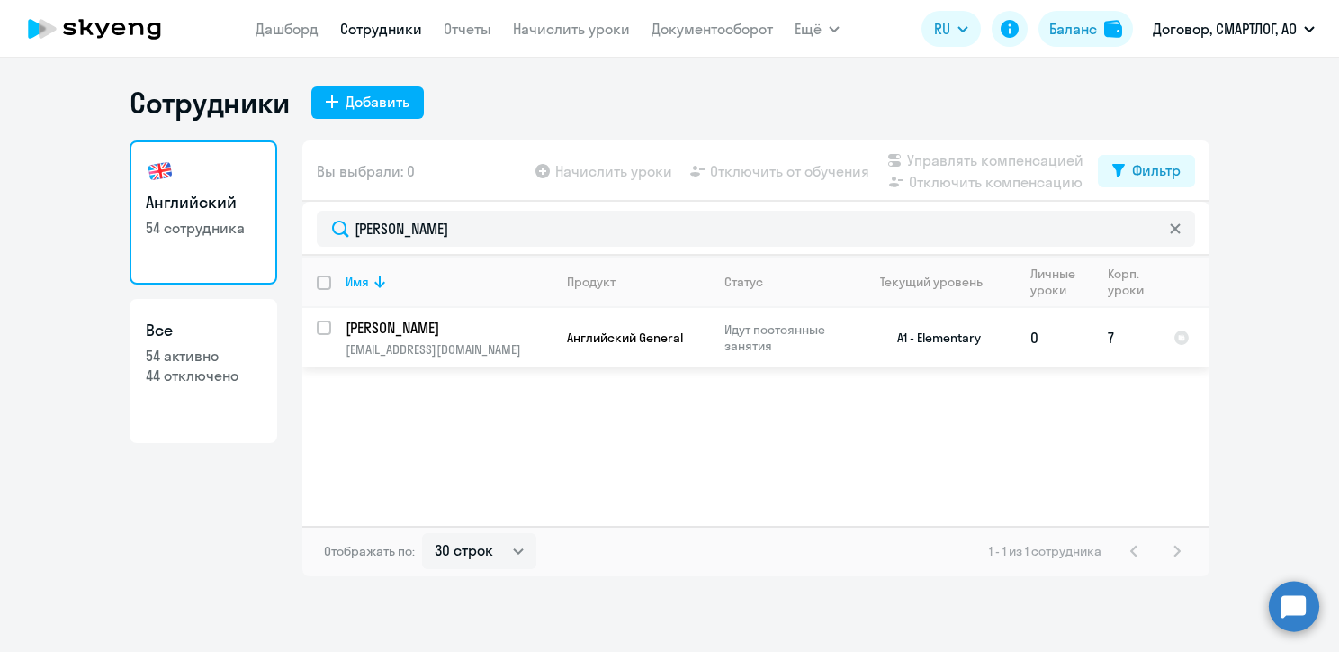
click at [328, 328] on input "select row 22512012" at bounding box center [335, 338] width 36 height 36
checkbox input "true"
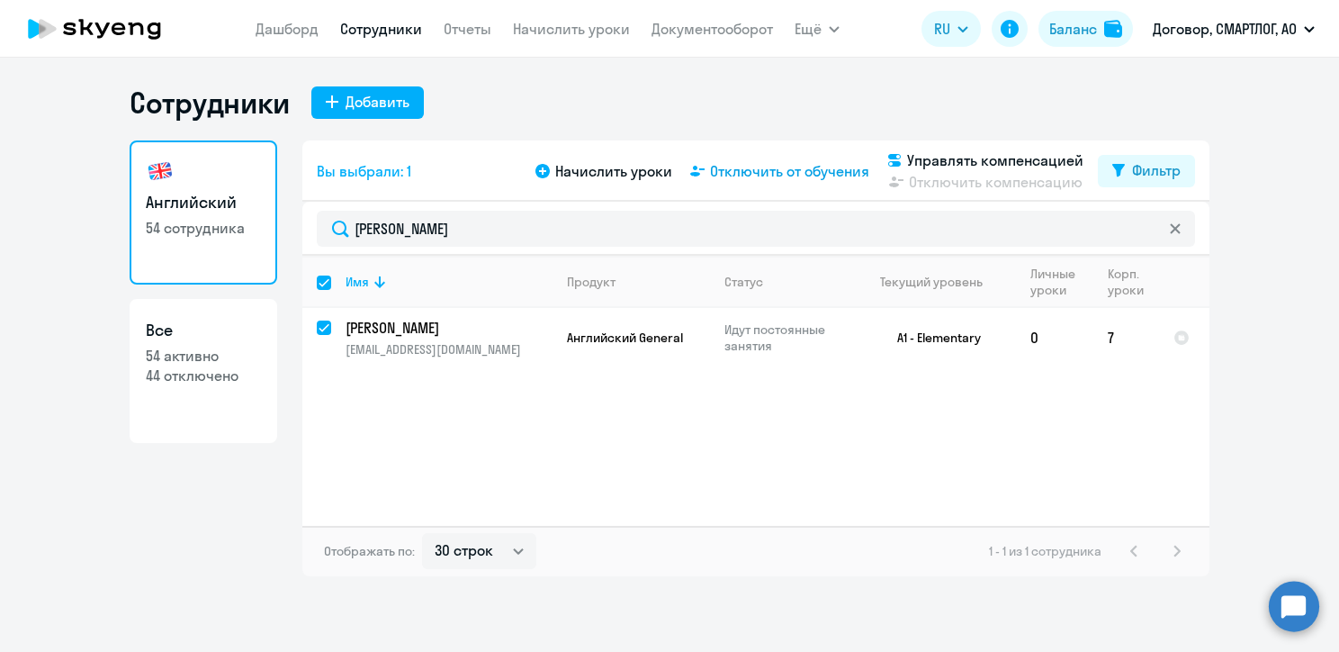
click at [830, 170] on span "Отключить от обучения" at bounding box center [789, 171] width 159 height 22
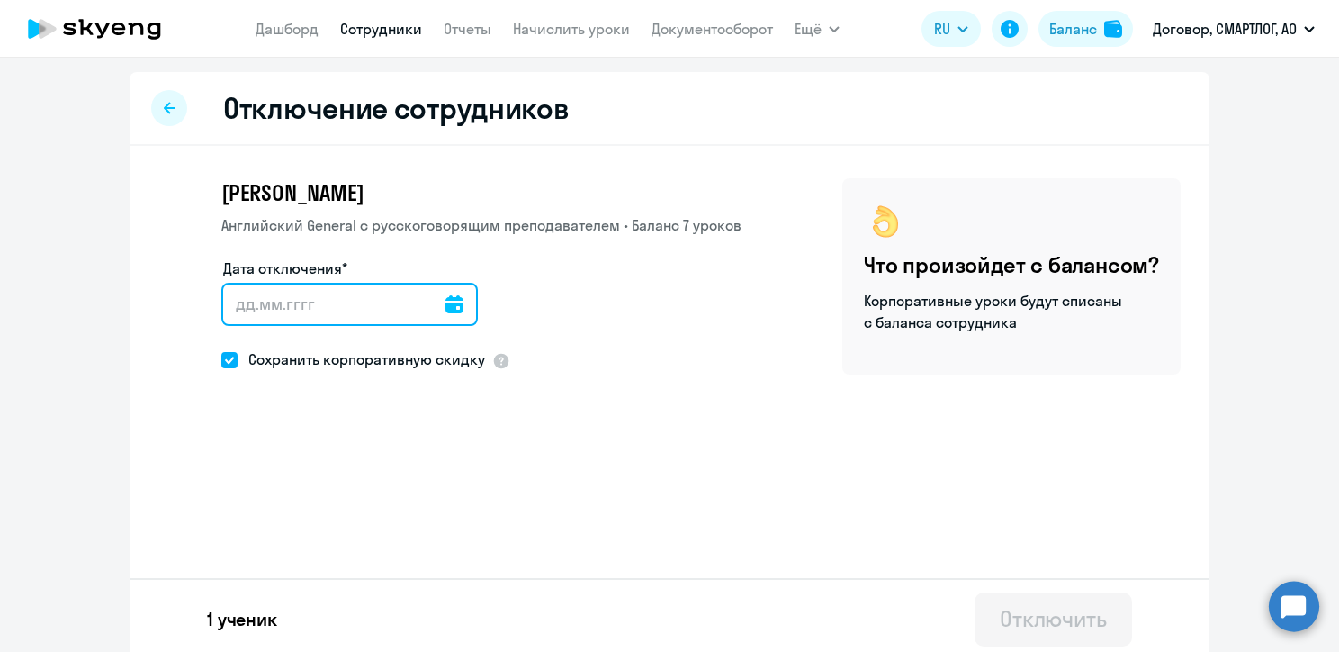
click at [265, 303] on input "Дата отключения*" at bounding box center [349, 304] width 256 height 43
type input "[DATE]"
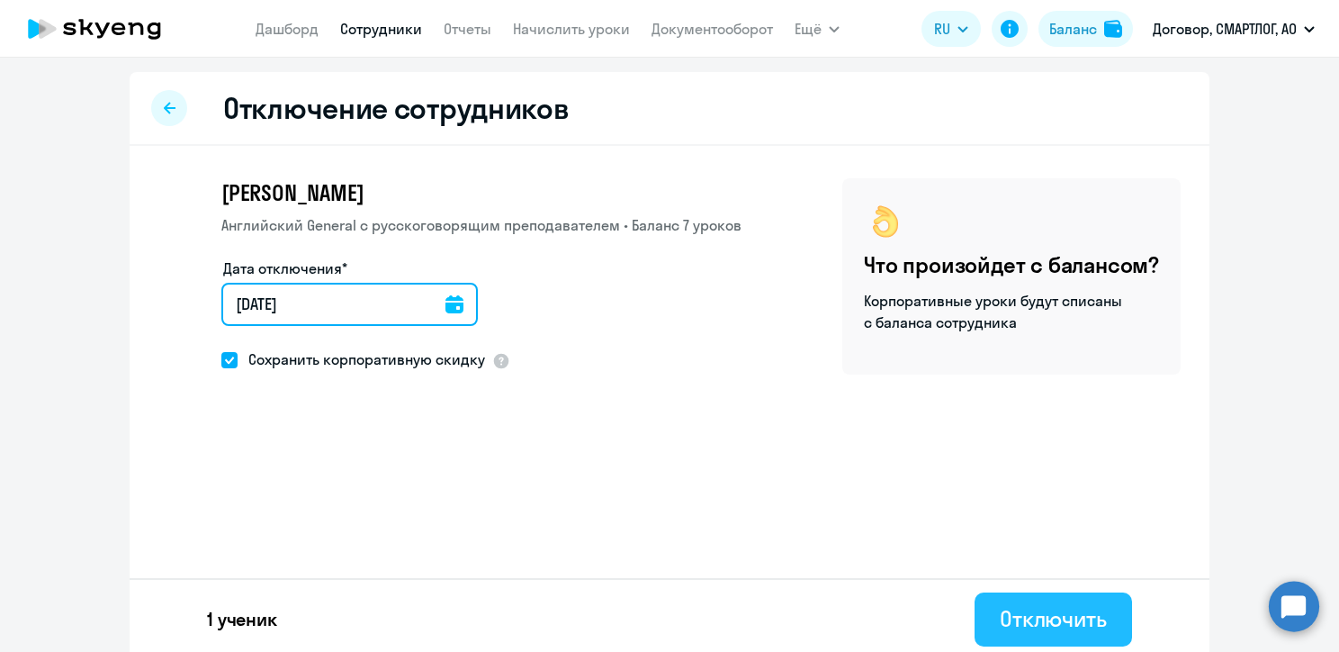
type input "[DATE]"
click at [1040, 622] on div "Отключить" at bounding box center [1053, 618] width 107 height 29
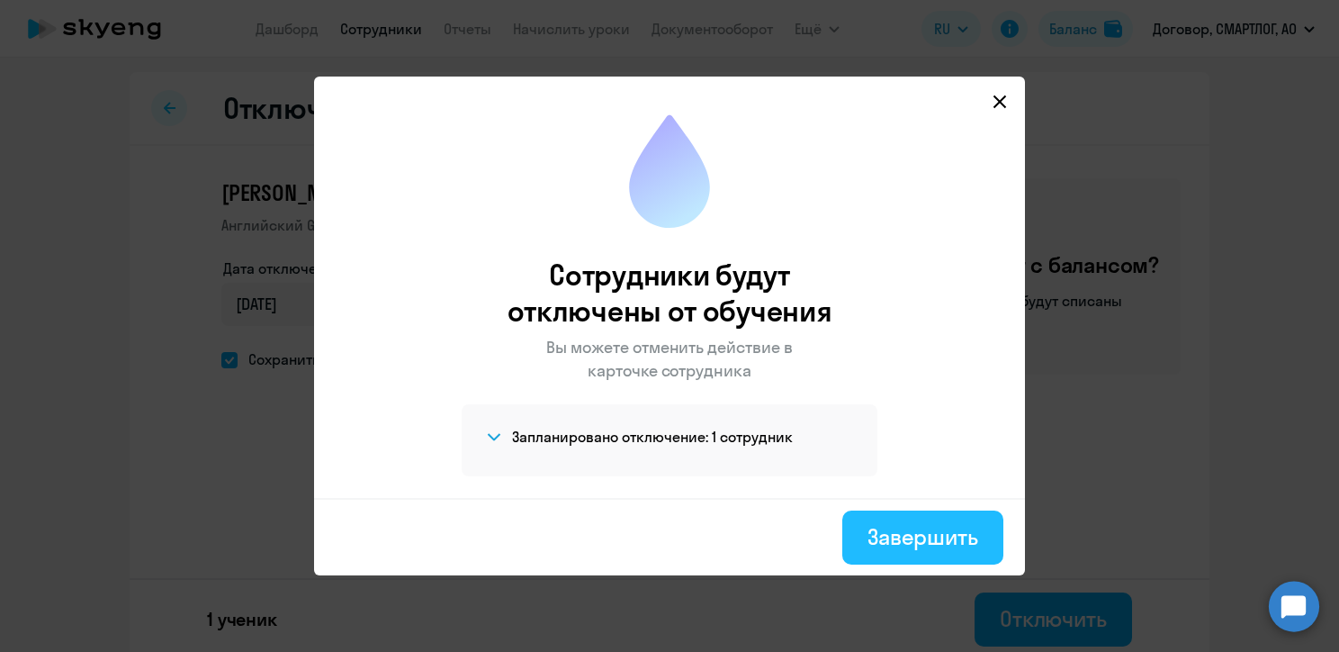
click at [914, 538] on div "Завершить" at bounding box center [923, 536] width 111 height 29
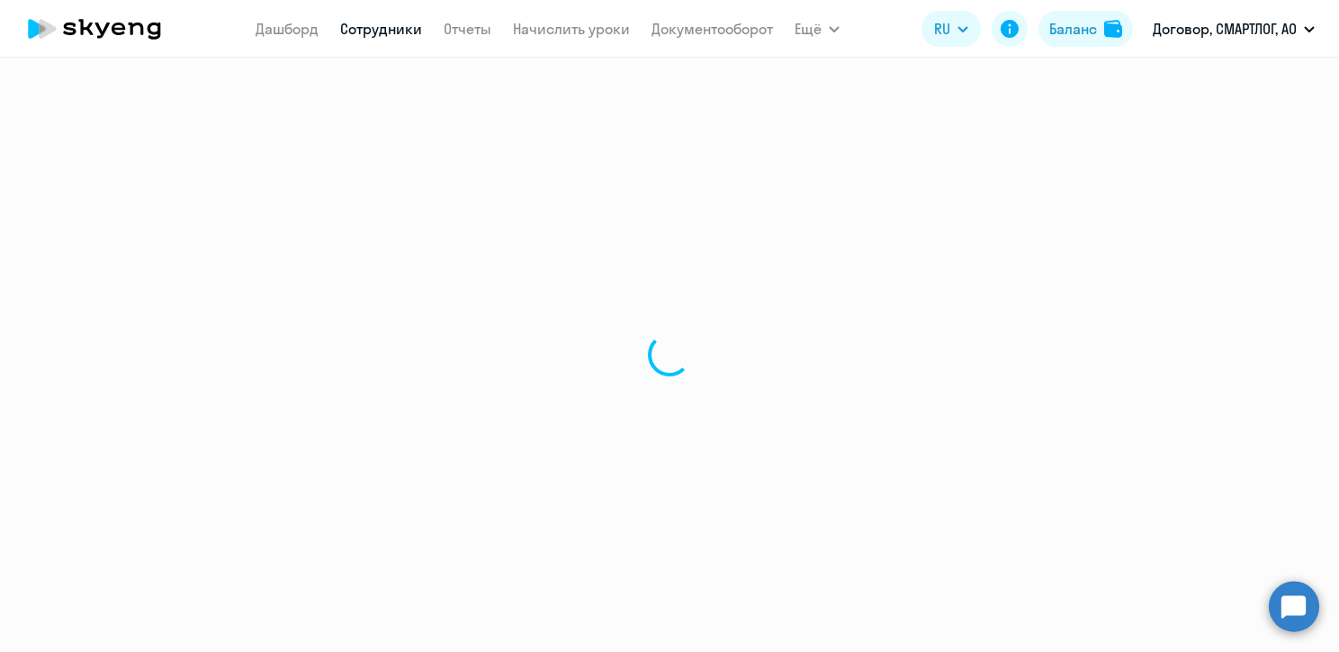
select select "30"
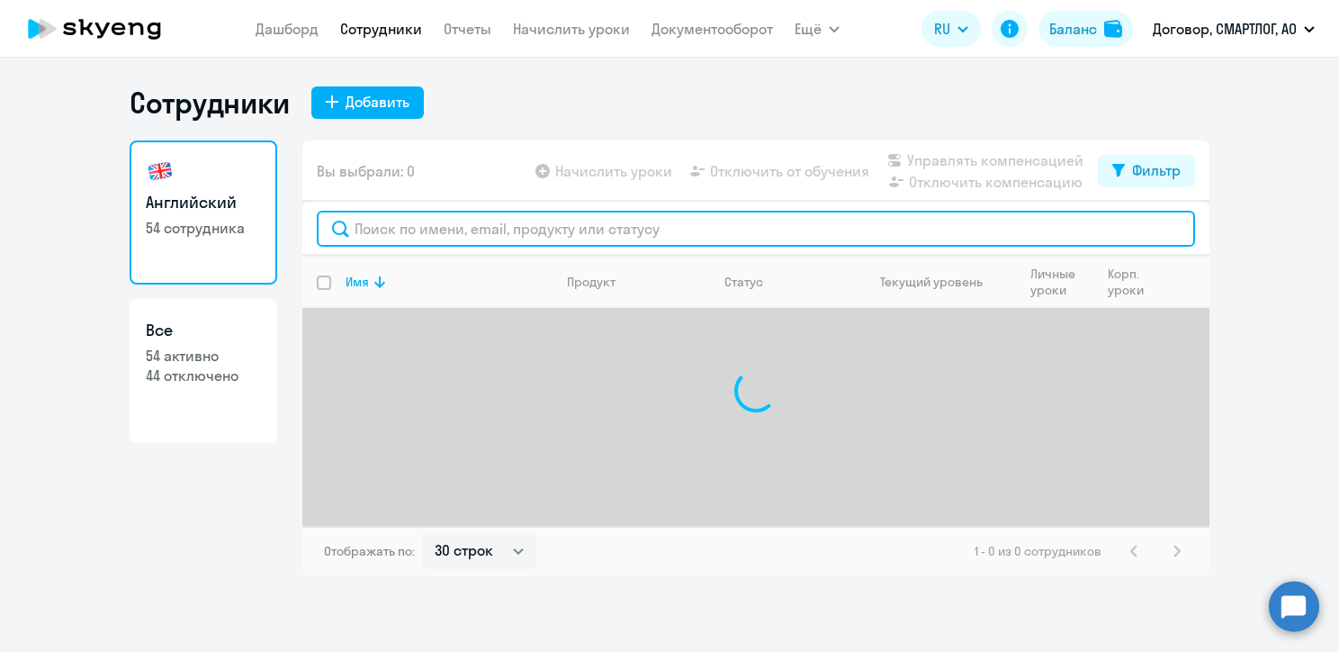
click at [474, 233] on input "text" at bounding box center [756, 229] width 878 height 36
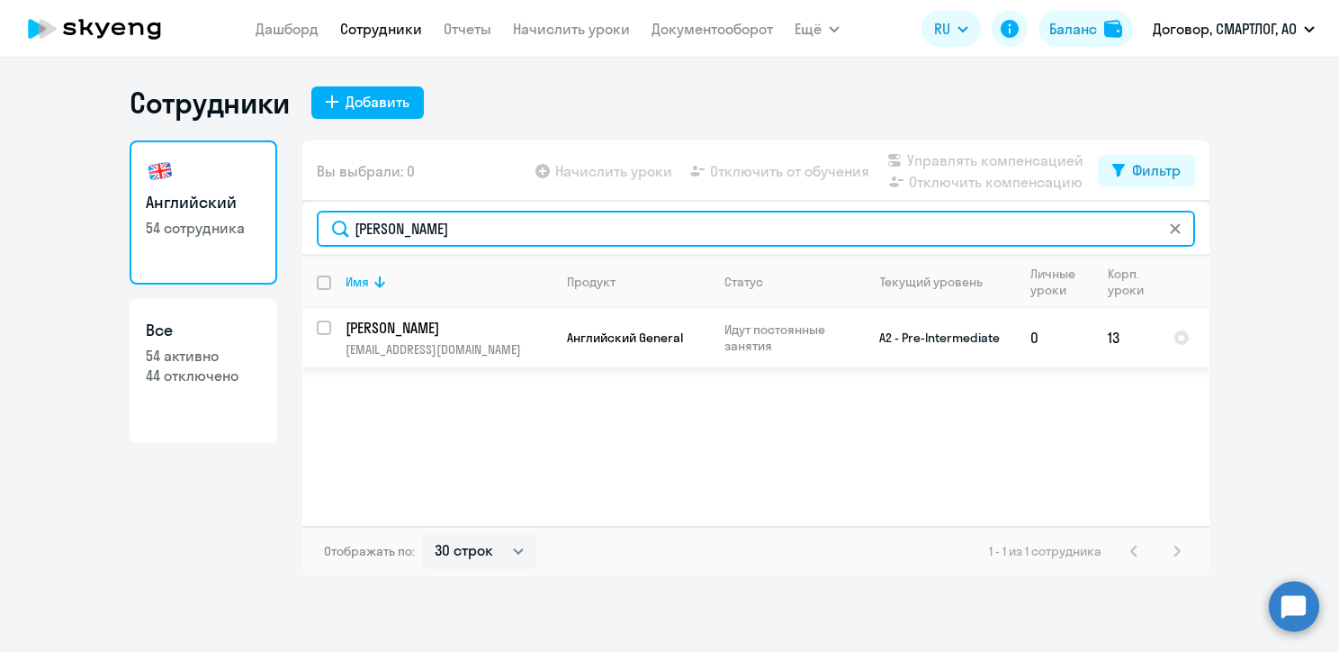
type input "[PERSON_NAME]"
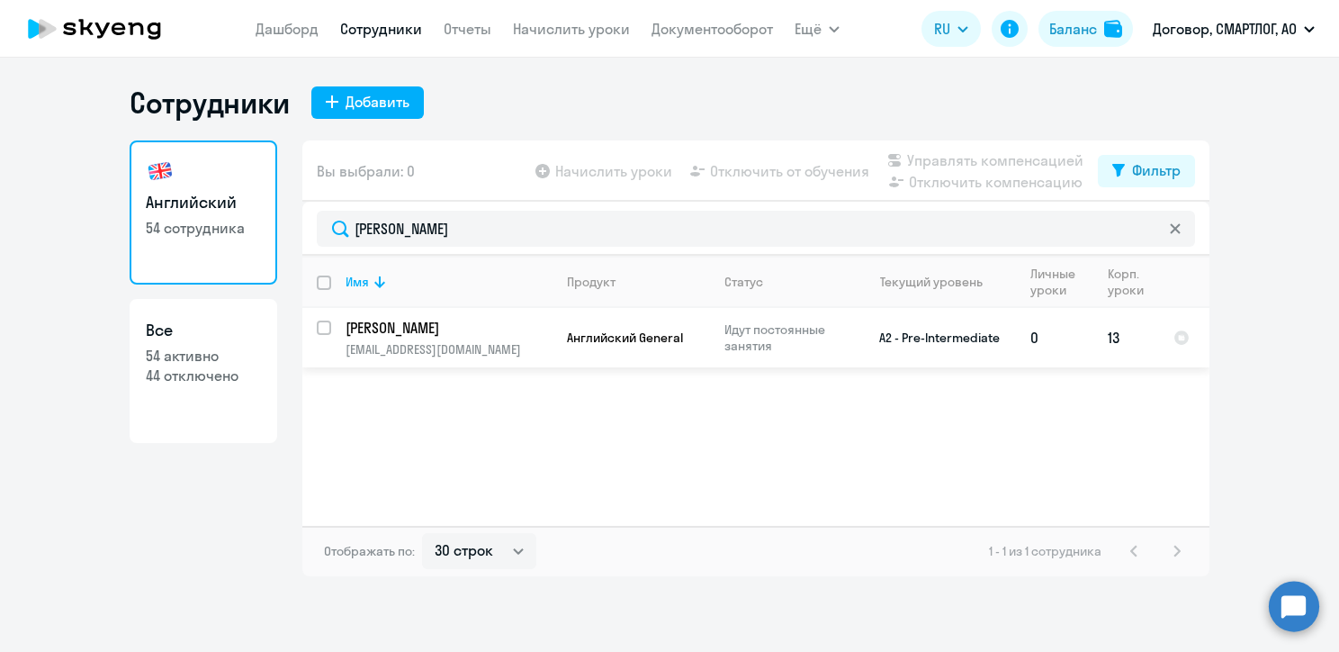
click at [320, 327] on input "select row 23891029" at bounding box center [335, 338] width 36 height 36
checkbox input "true"
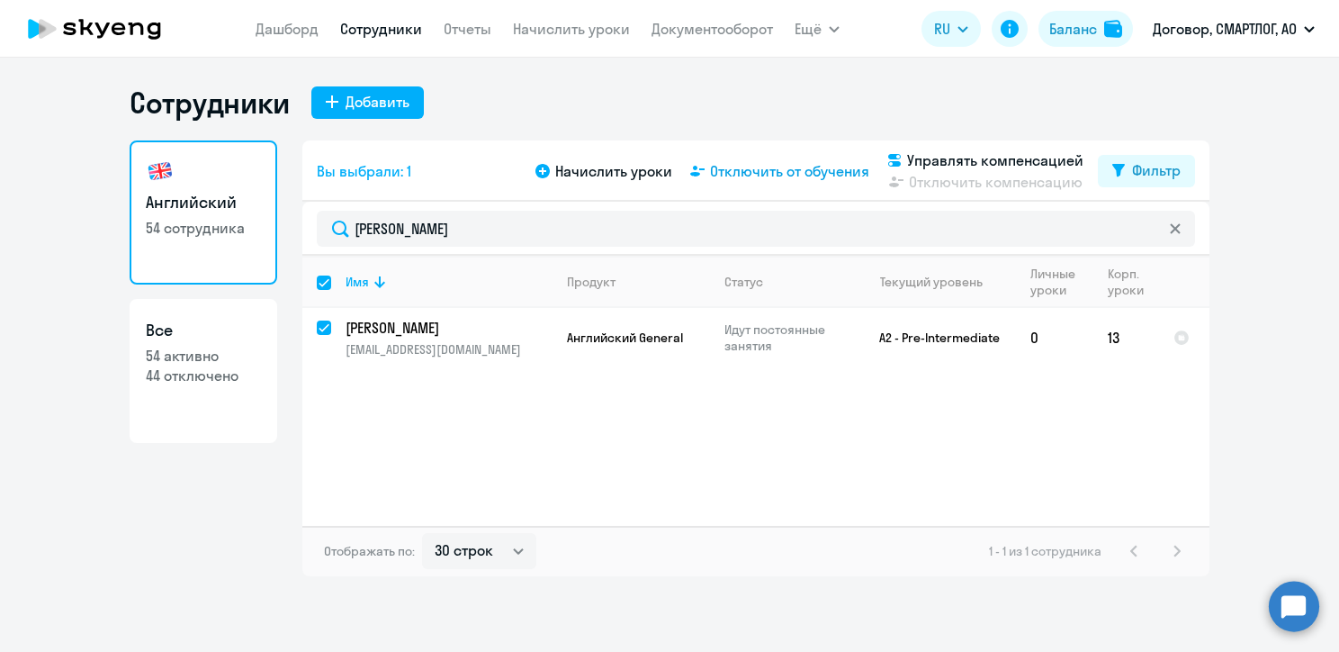
click at [808, 173] on span "Отключить от обучения" at bounding box center [789, 171] width 159 height 22
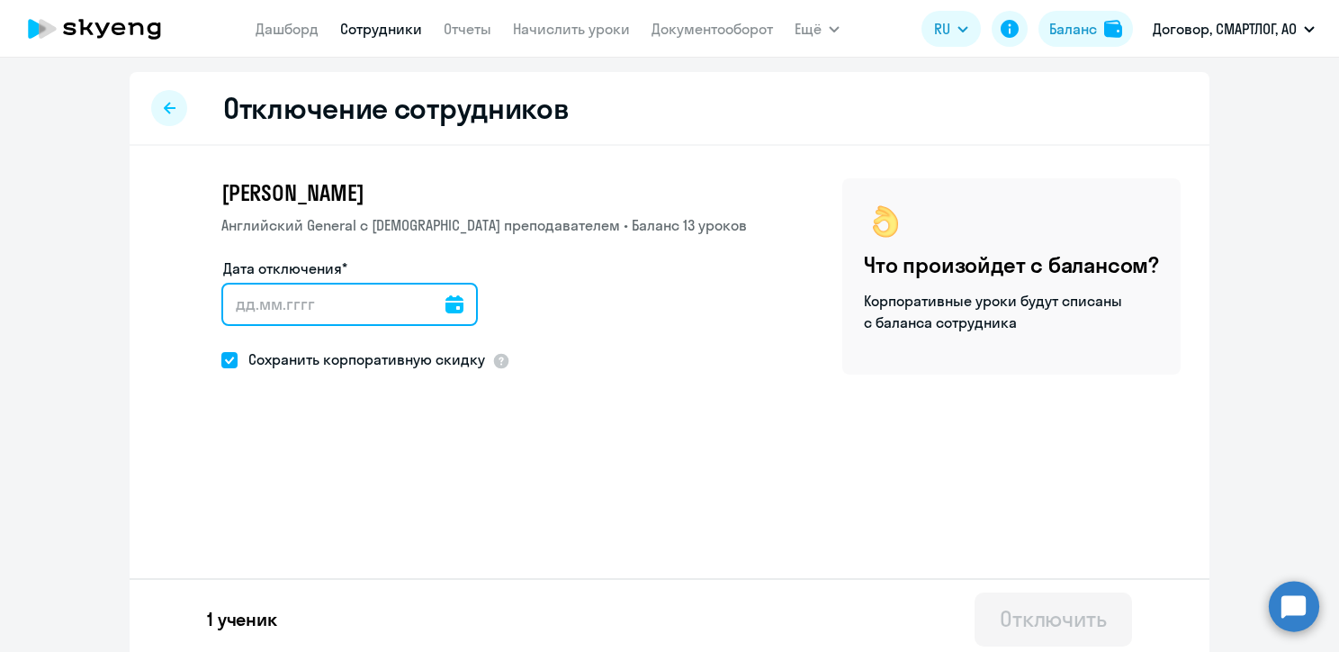
click at [238, 303] on input "Дата отключения*" at bounding box center [349, 304] width 256 height 43
type input "[DATE]"
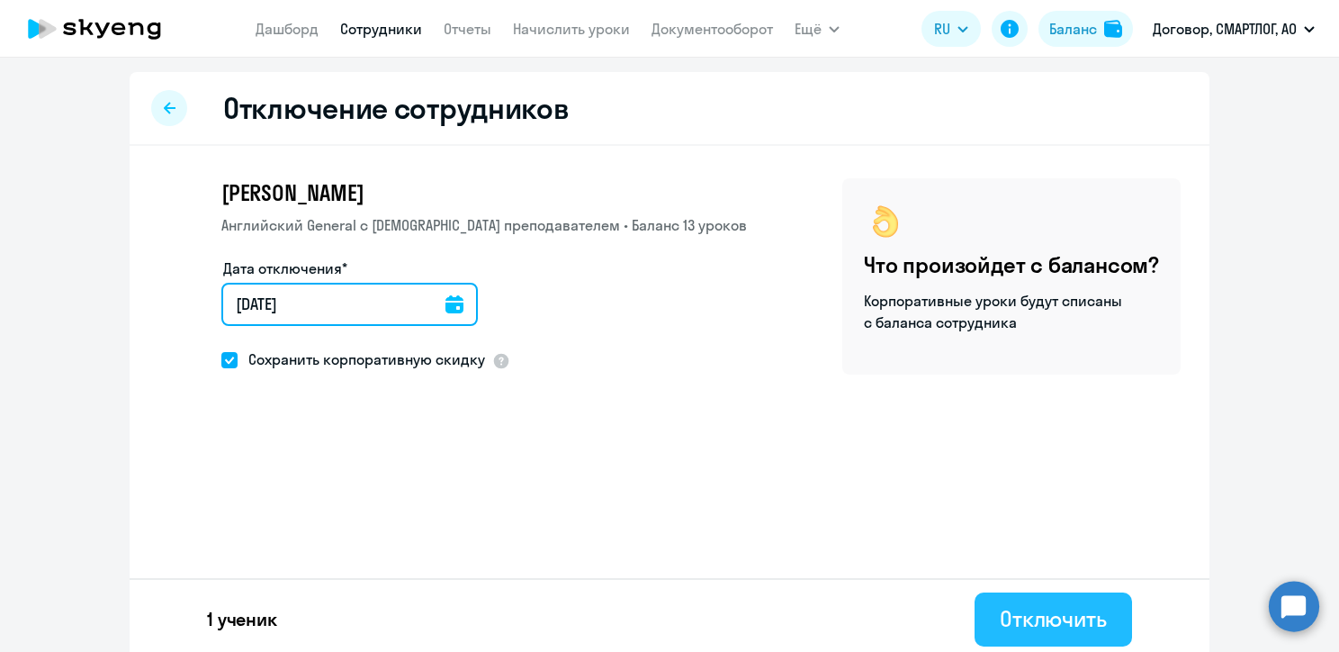
type input "[DATE]"
click at [1053, 607] on div "Отключить" at bounding box center [1053, 618] width 107 height 29
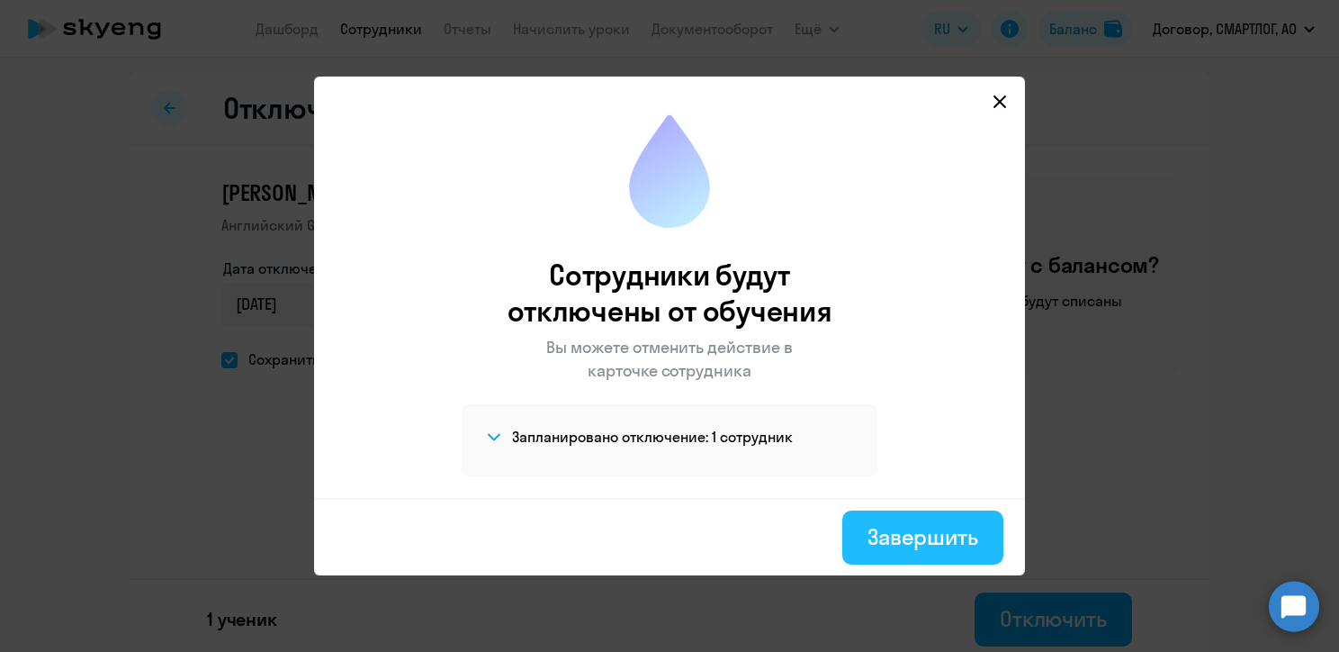
click at [875, 525] on div "Завершить" at bounding box center [923, 536] width 111 height 29
select select "30"
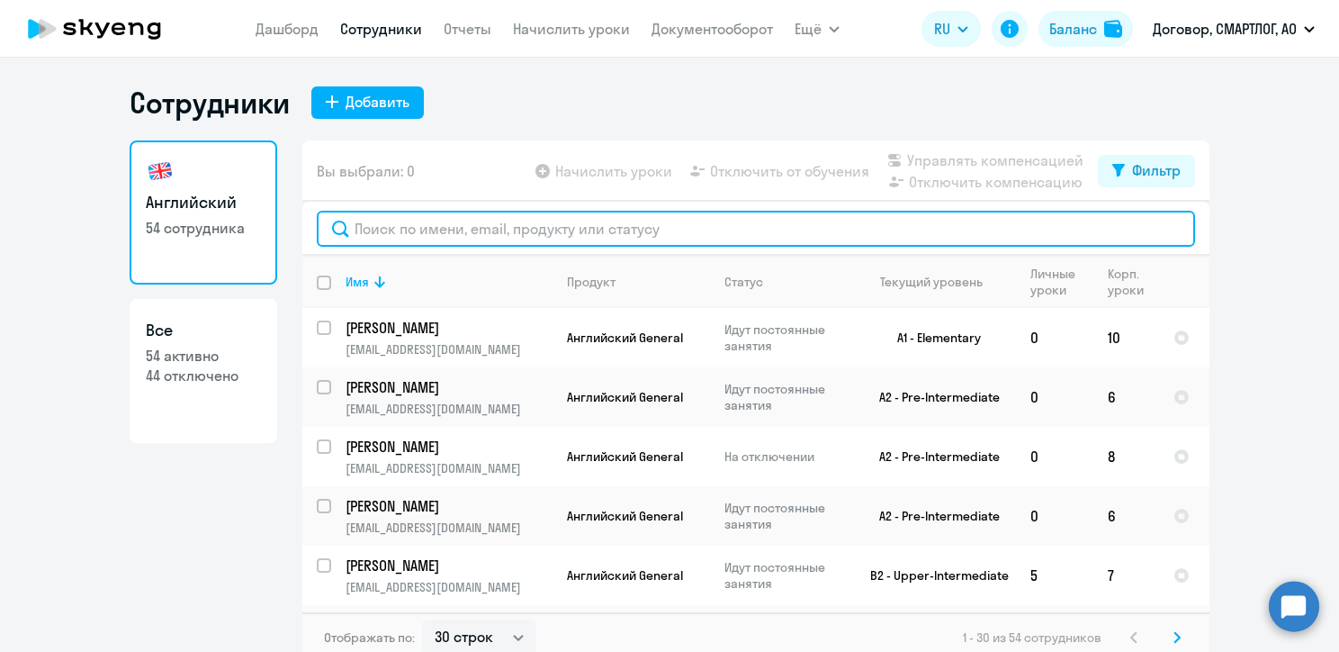
click at [383, 220] on input "text" at bounding box center [756, 229] width 878 height 36
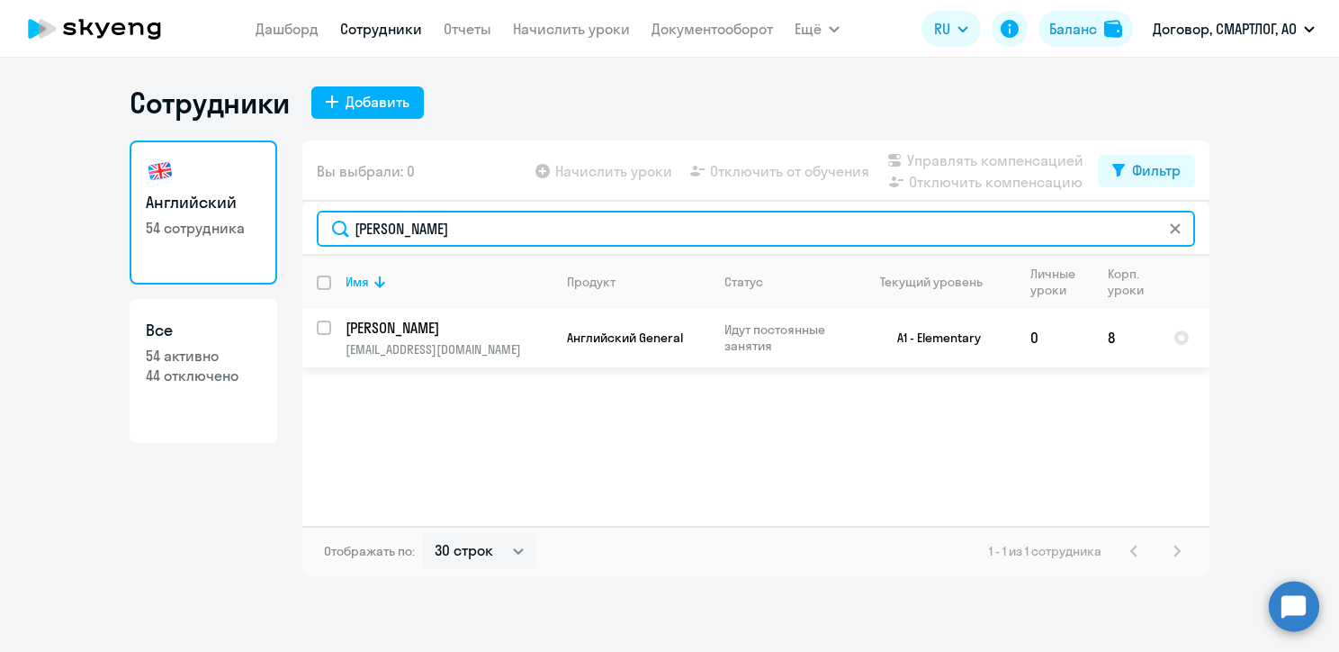
type input "[PERSON_NAME]"
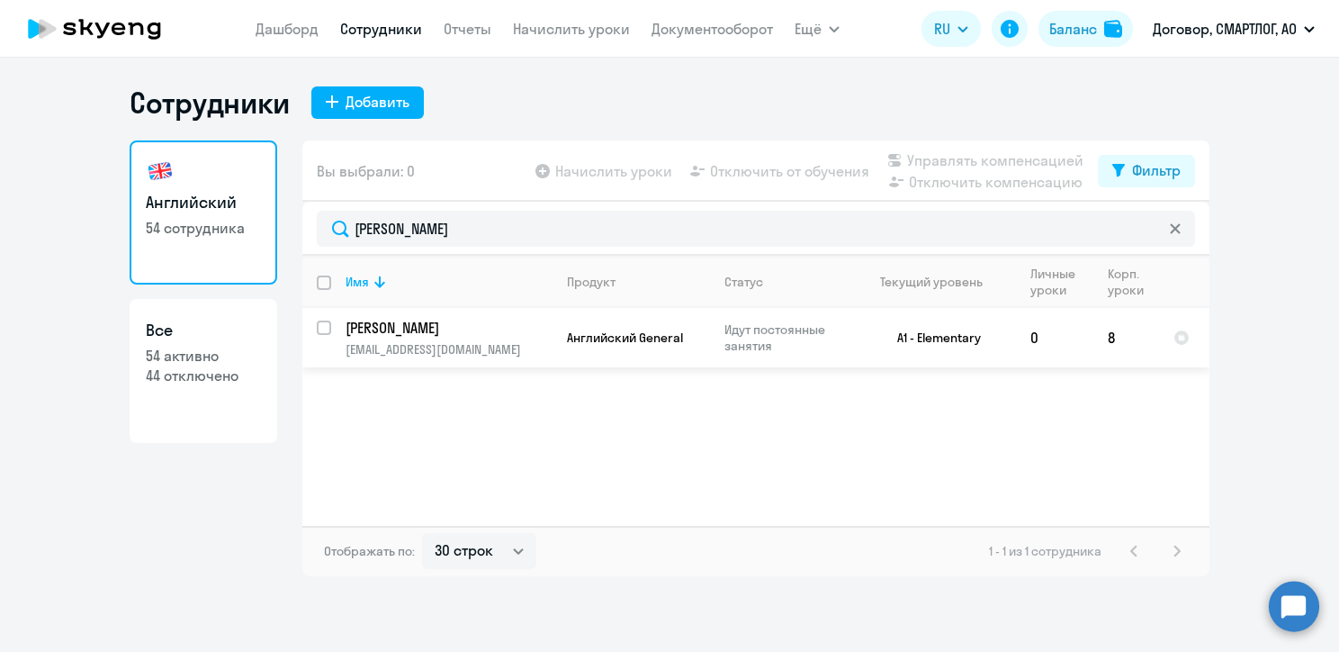
click at [325, 329] on input "select row 22600307" at bounding box center [335, 338] width 36 height 36
checkbox input "true"
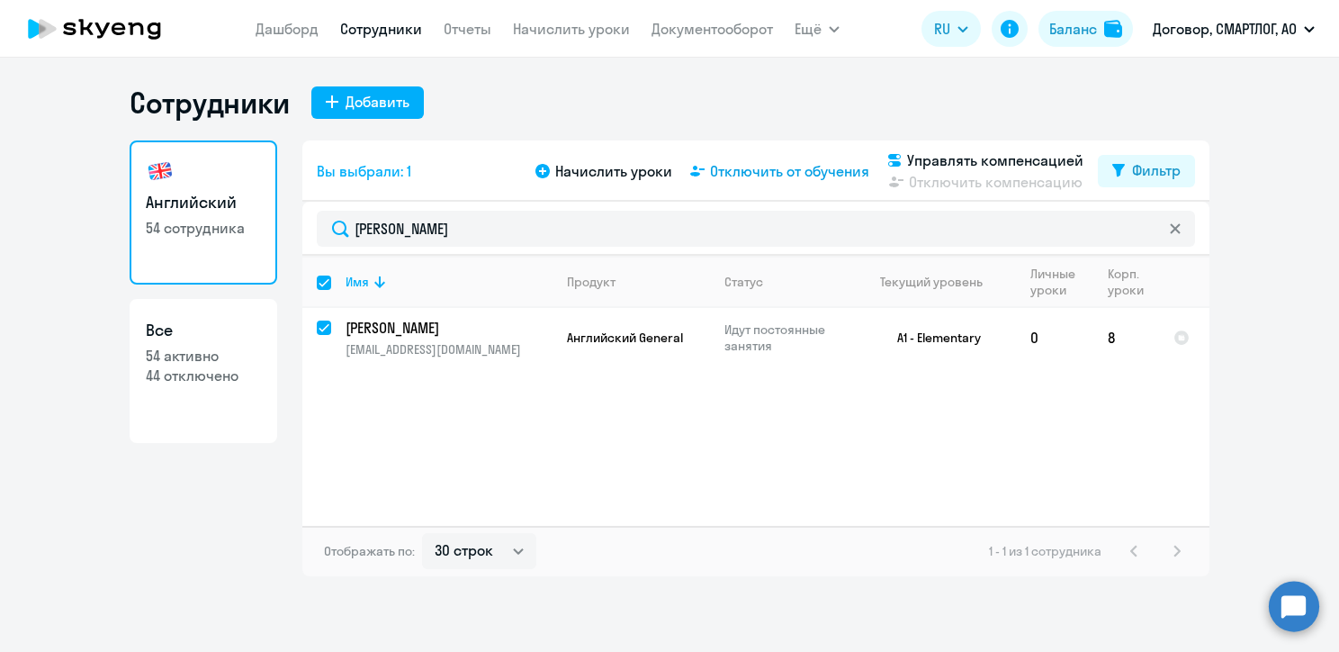
click at [806, 177] on span "Отключить от обучения" at bounding box center [789, 171] width 159 height 22
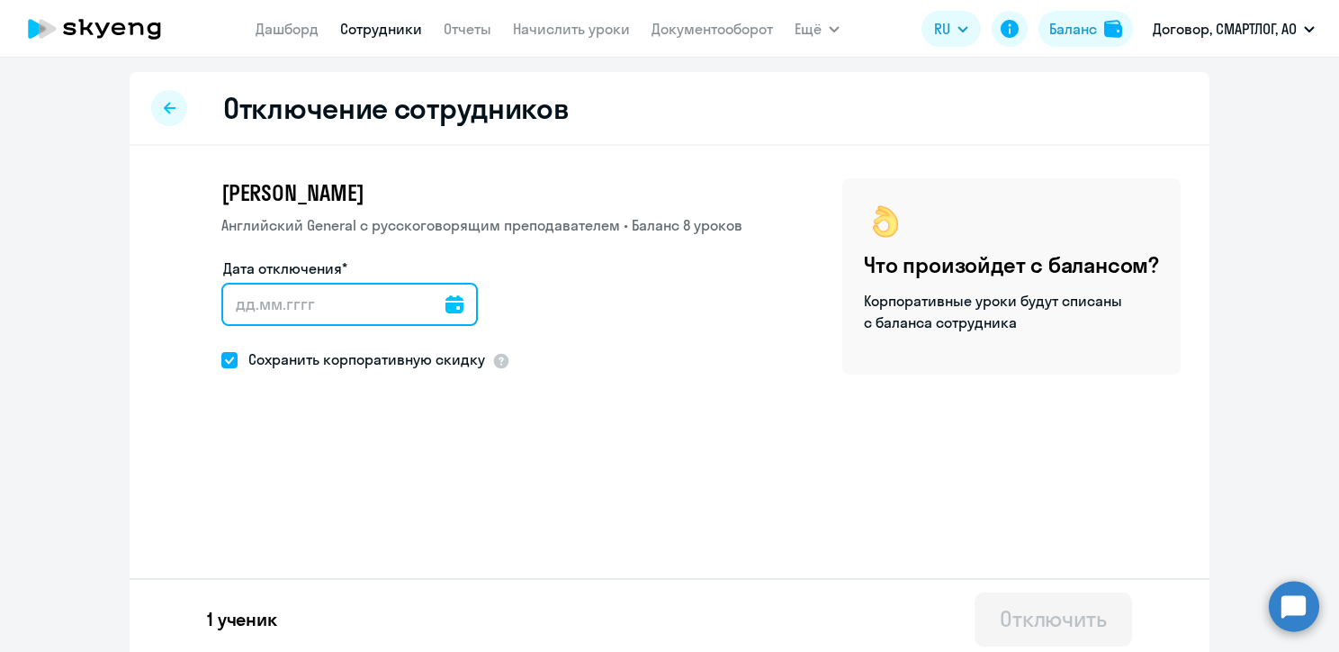
click at [223, 306] on input "Дата отключения*" at bounding box center [349, 304] width 256 height 43
type input "[DATE]"
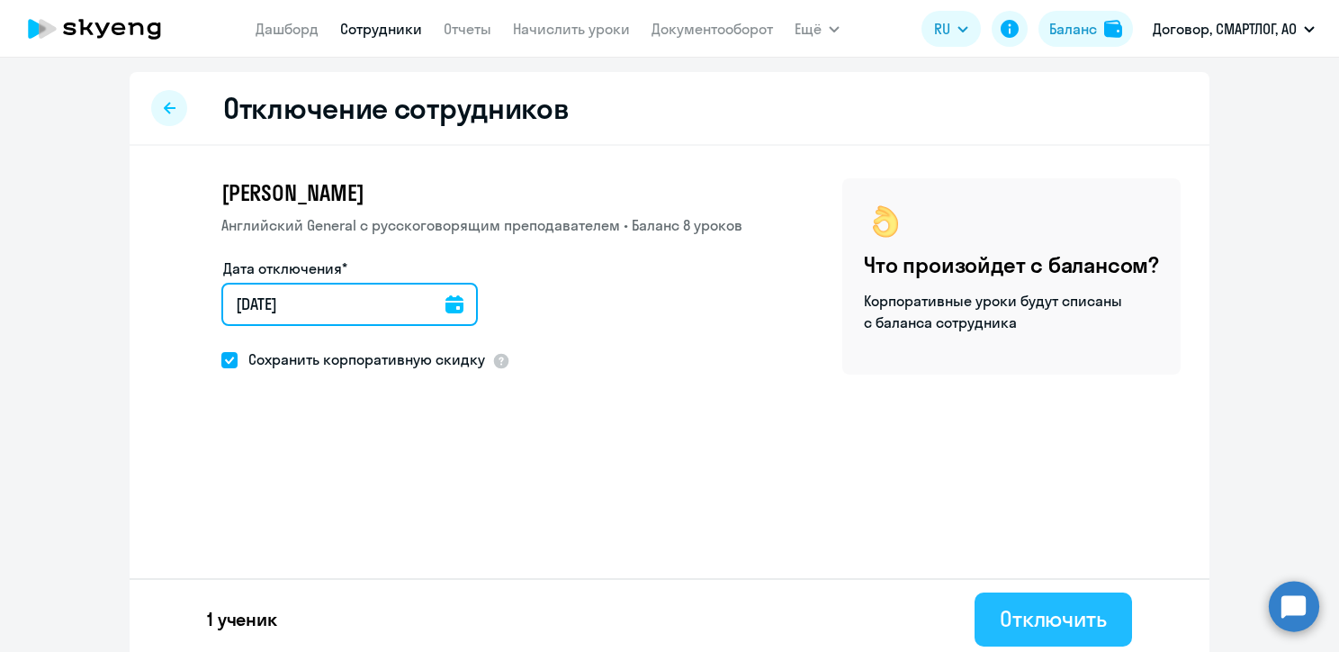
type input "[DATE]"
click at [1077, 618] on div "Отключить" at bounding box center [1053, 618] width 107 height 29
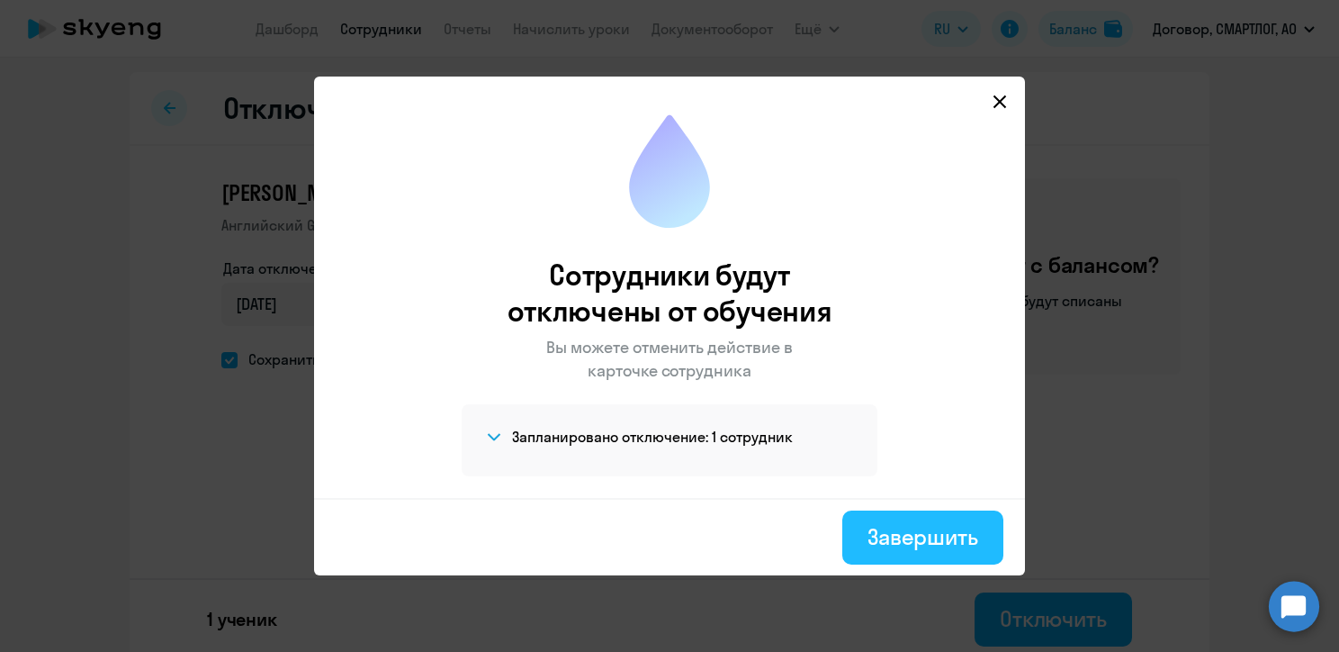
click at [929, 538] on div "Завершить" at bounding box center [923, 536] width 111 height 29
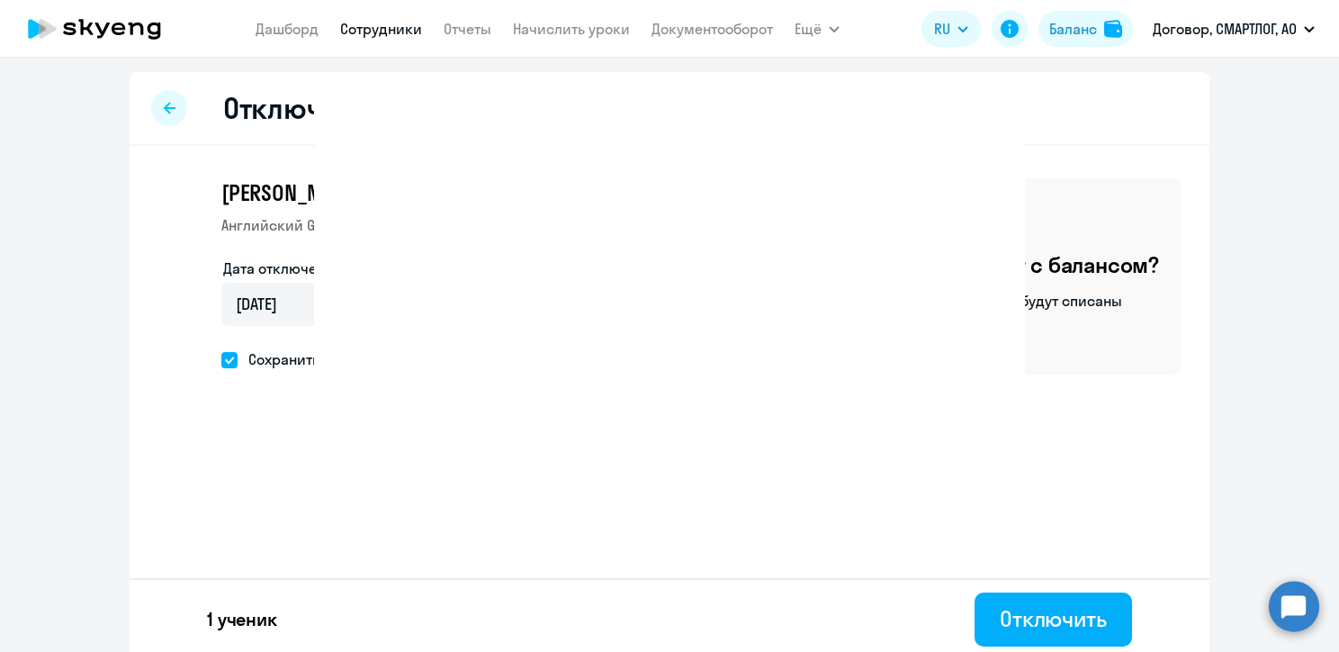
select select "30"
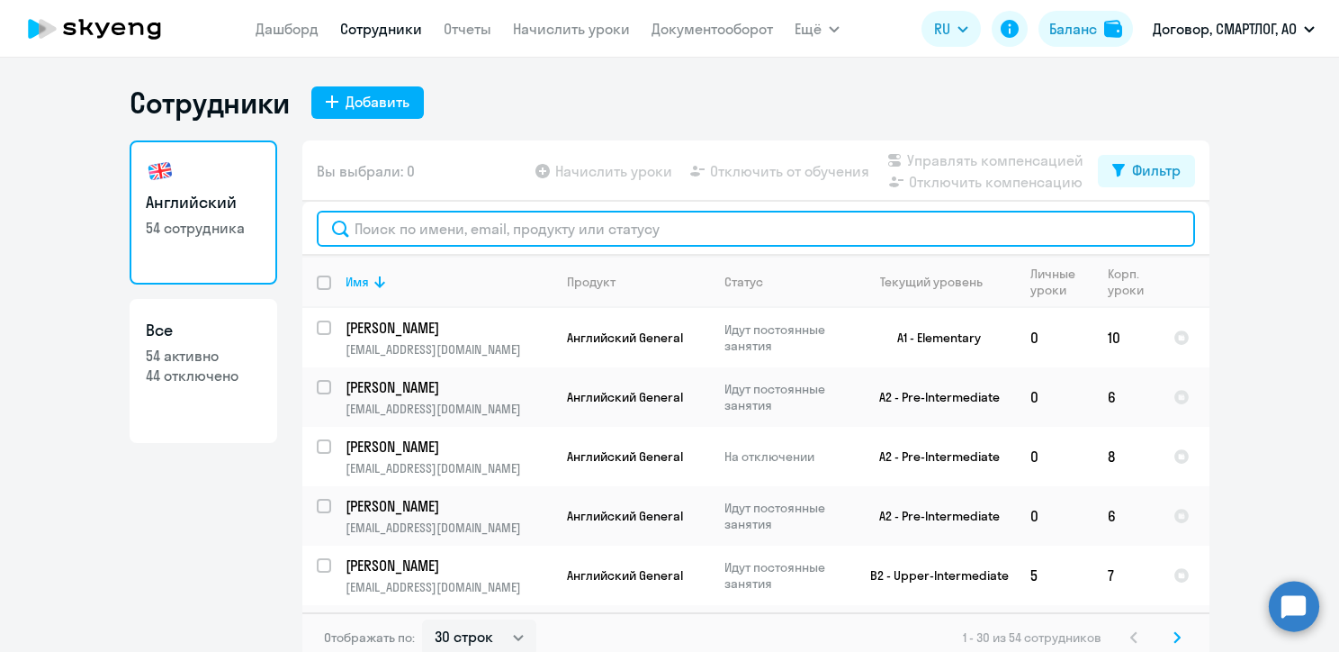
click at [378, 234] on input "text" at bounding box center [756, 229] width 878 height 36
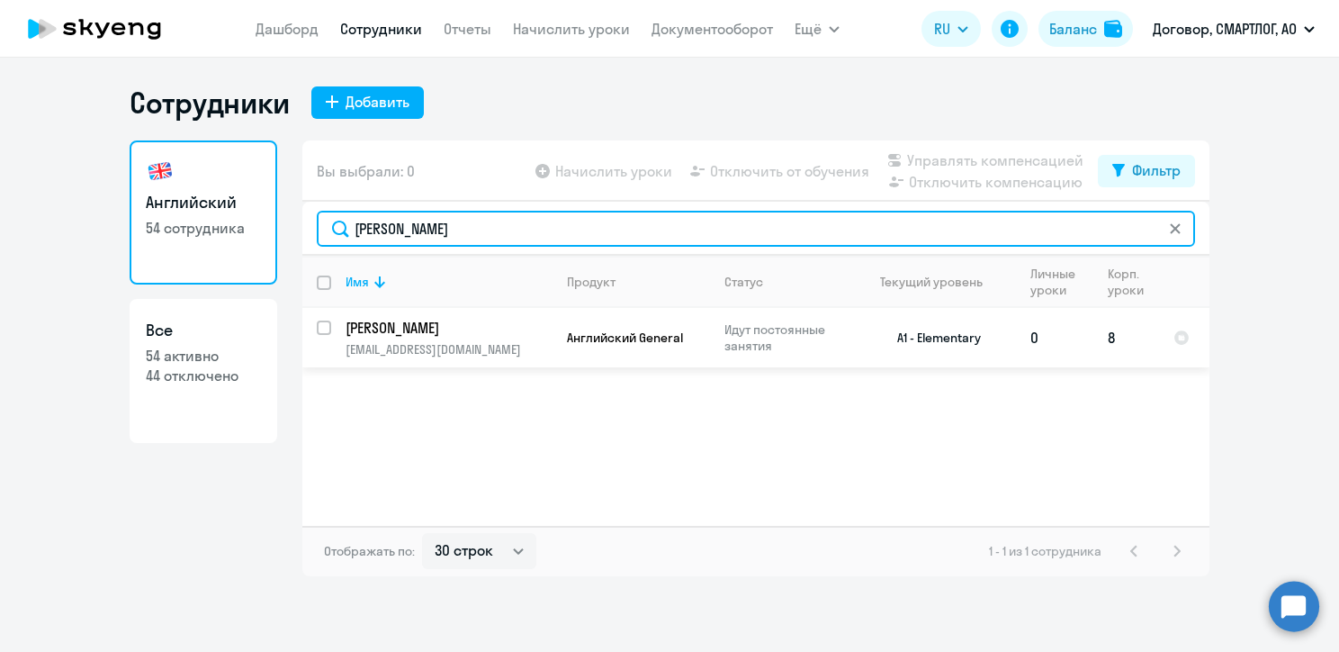
type input "[PERSON_NAME]"
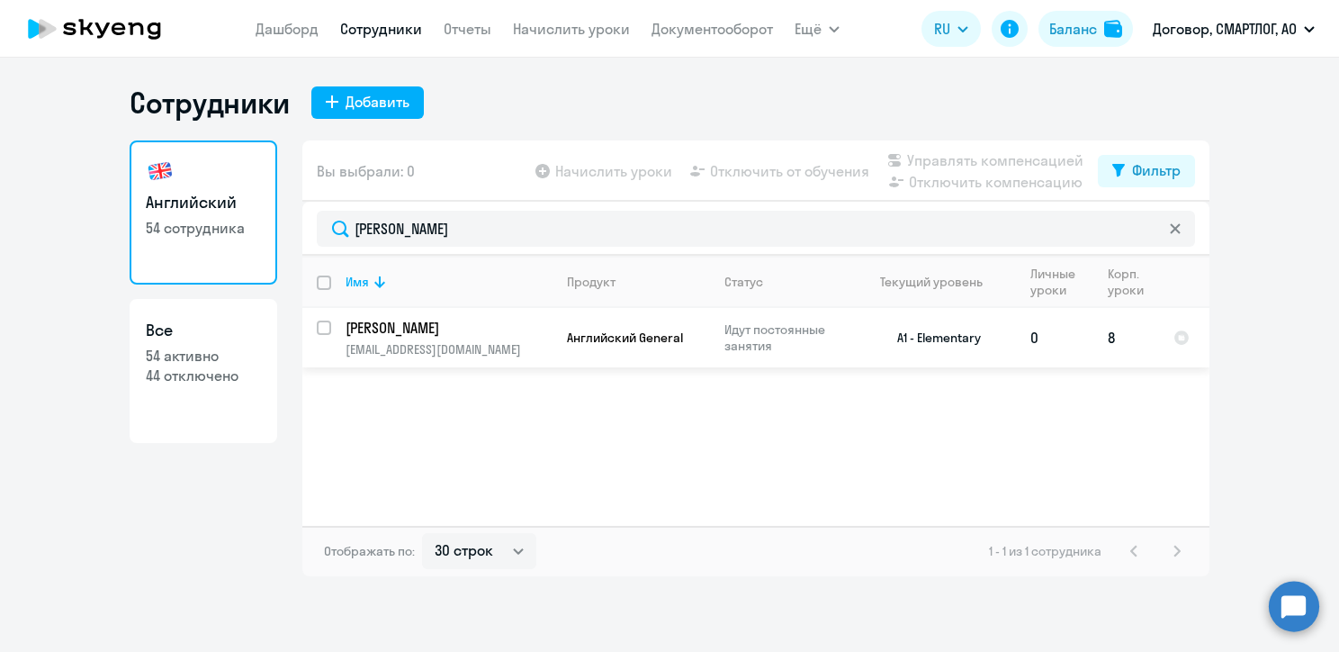
click at [322, 330] on input "select row 23891227" at bounding box center [335, 338] width 36 height 36
checkbox input "true"
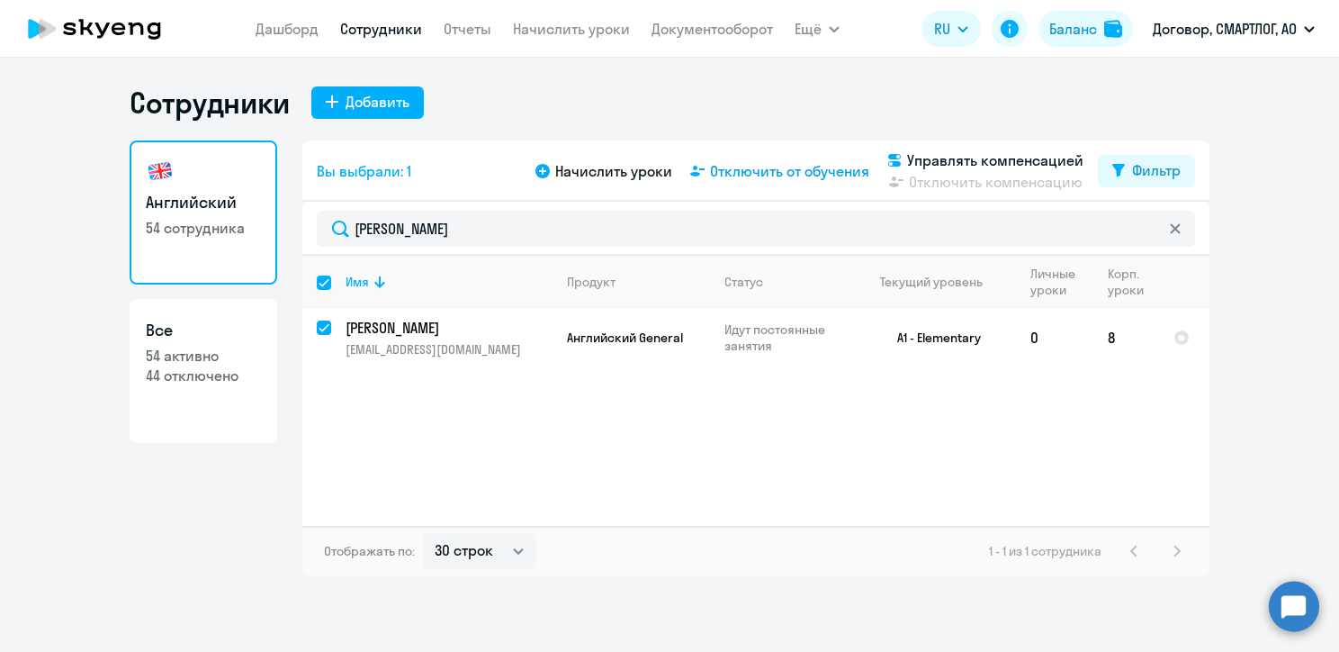
click at [835, 170] on span "Отключить от обучения" at bounding box center [789, 171] width 159 height 22
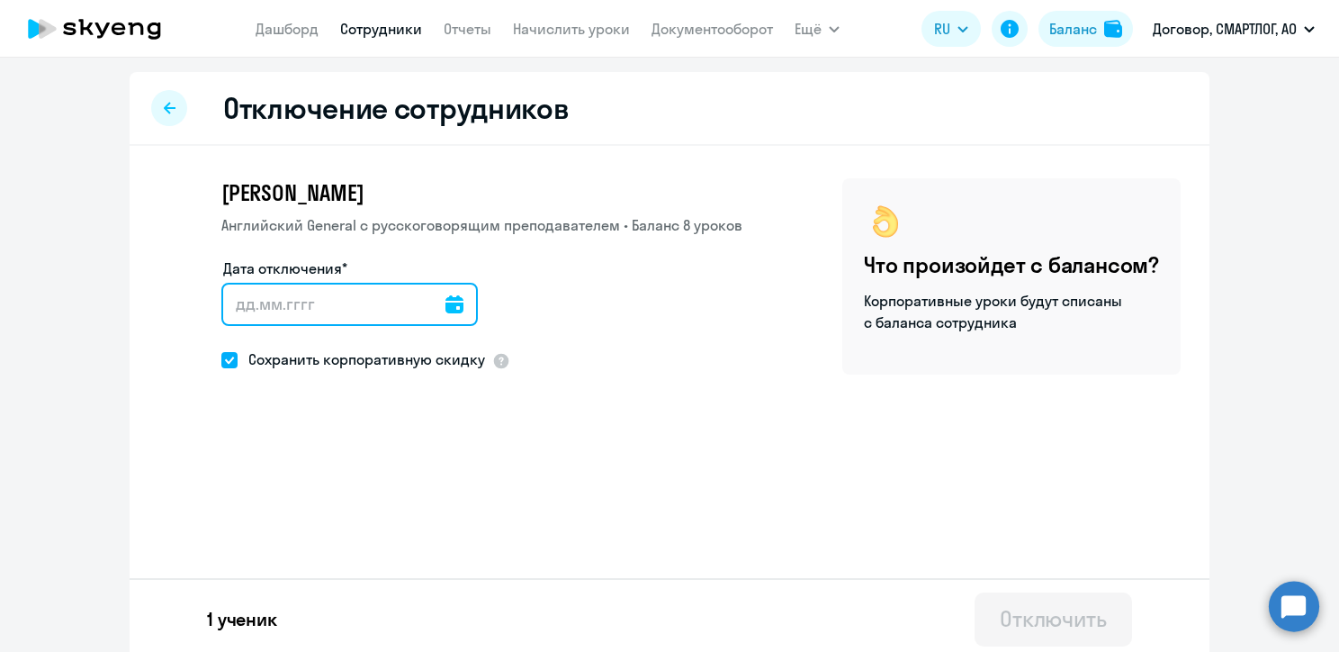
click at [222, 303] on input "Дата отключения*" at bounding box center [349, 304] width 256 height 43
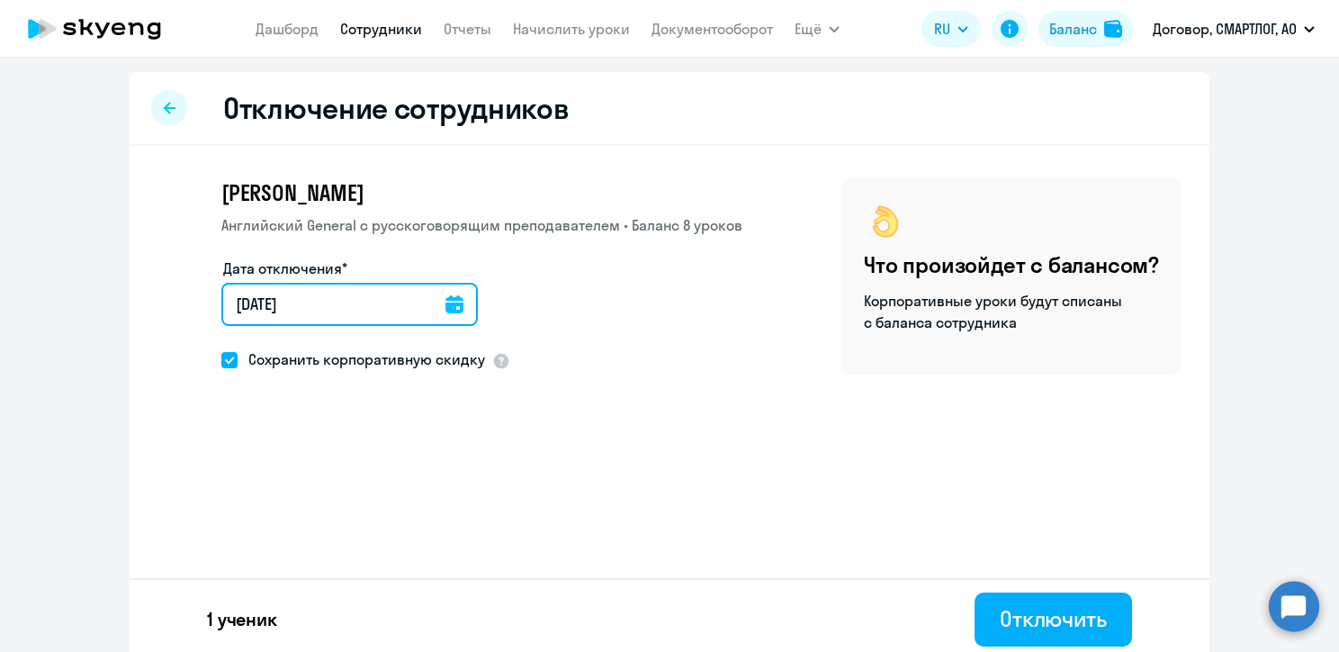
type input "[DATE]"
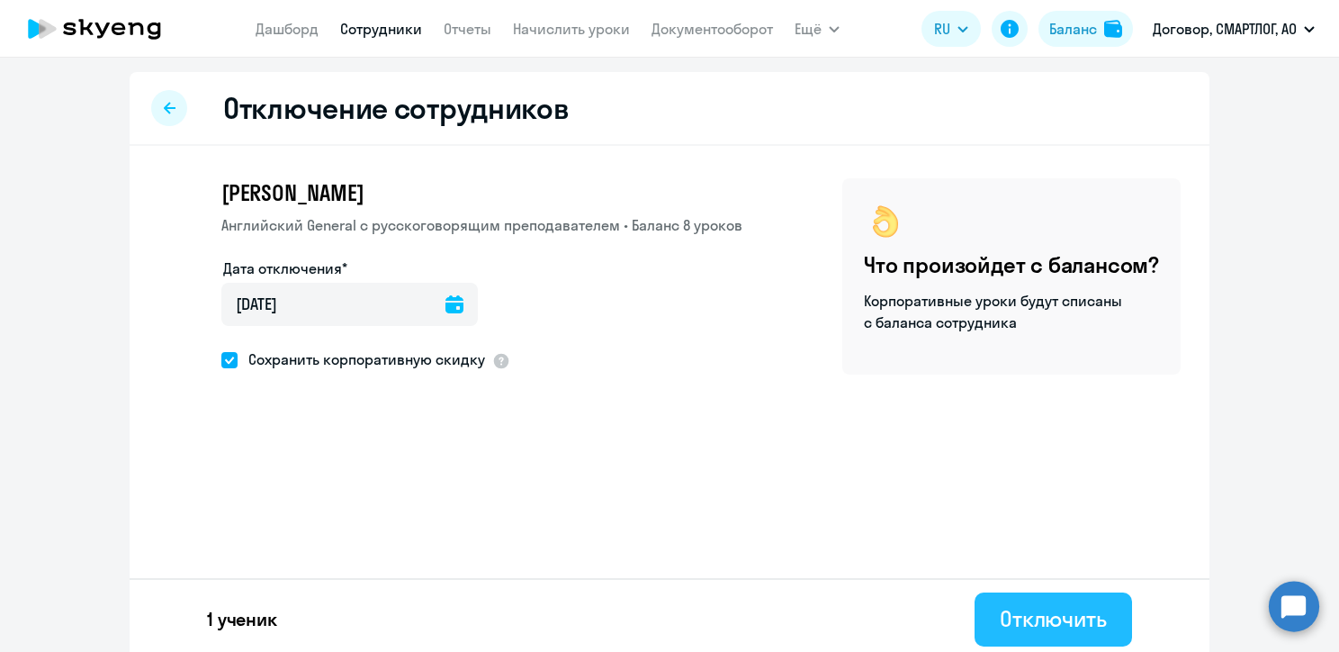
click at [1041, 616] on div "Отключить" at bounding box center [1053, 618] width 107 height 29
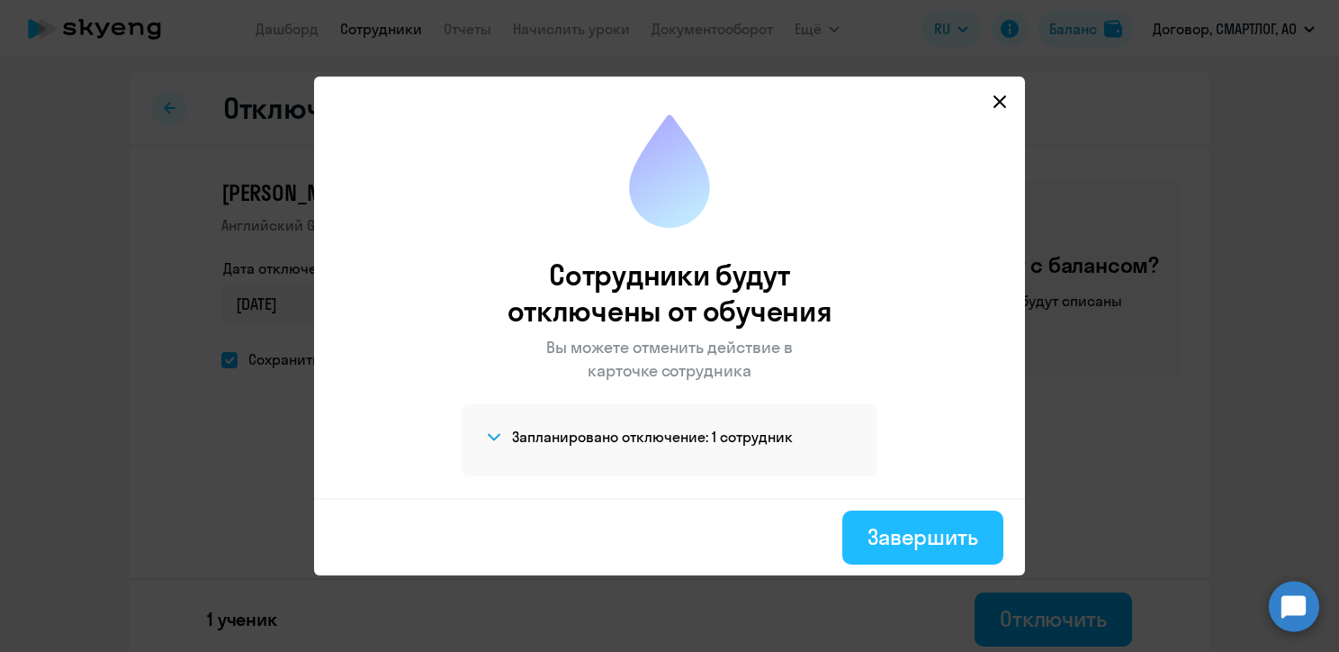
click at [937, 543] on div "Завершить" at bounding box center [923, 536] width 111 height 29
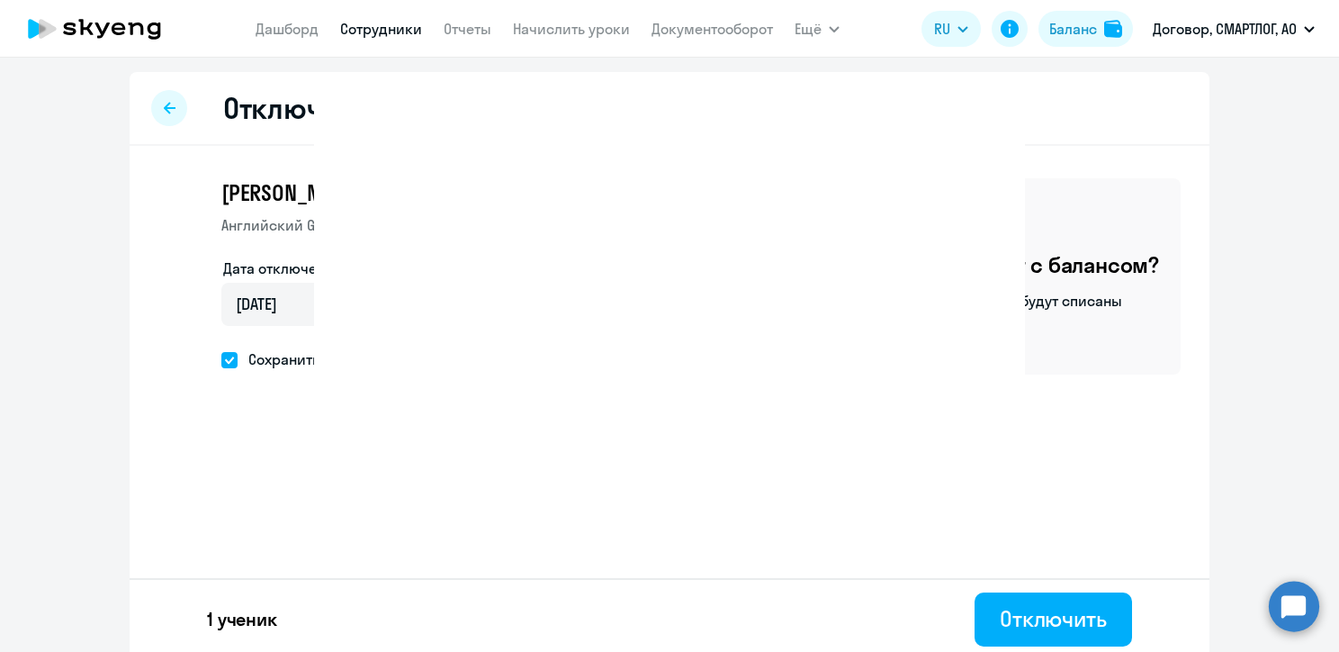
select select "30"
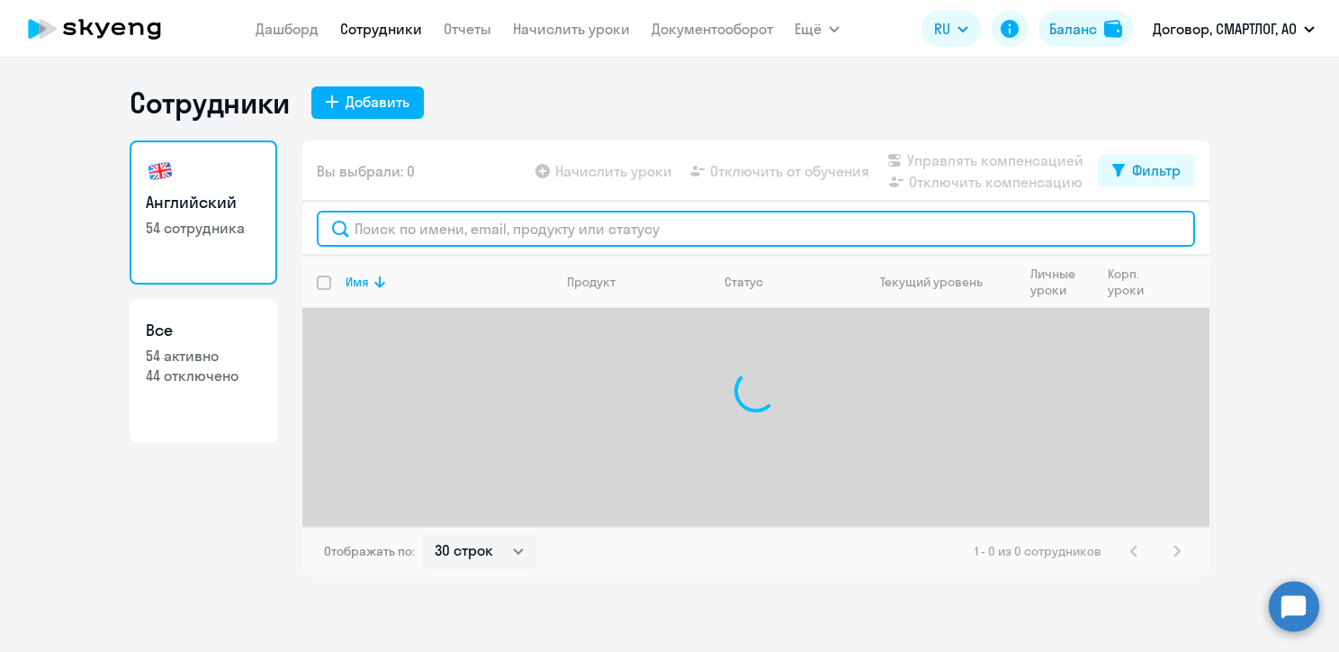
click at [399, 227] on input "text" at bounding box center [756, 229] width 878 height 36
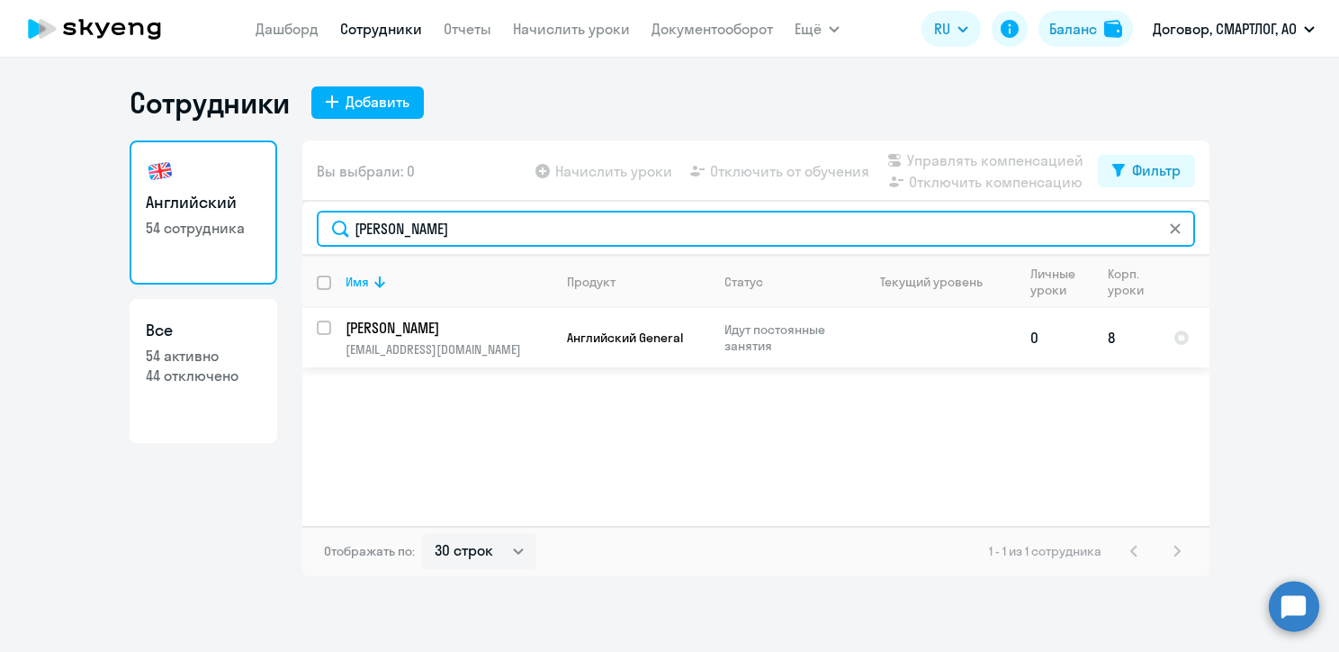
type input "[PERSON_NAME]"
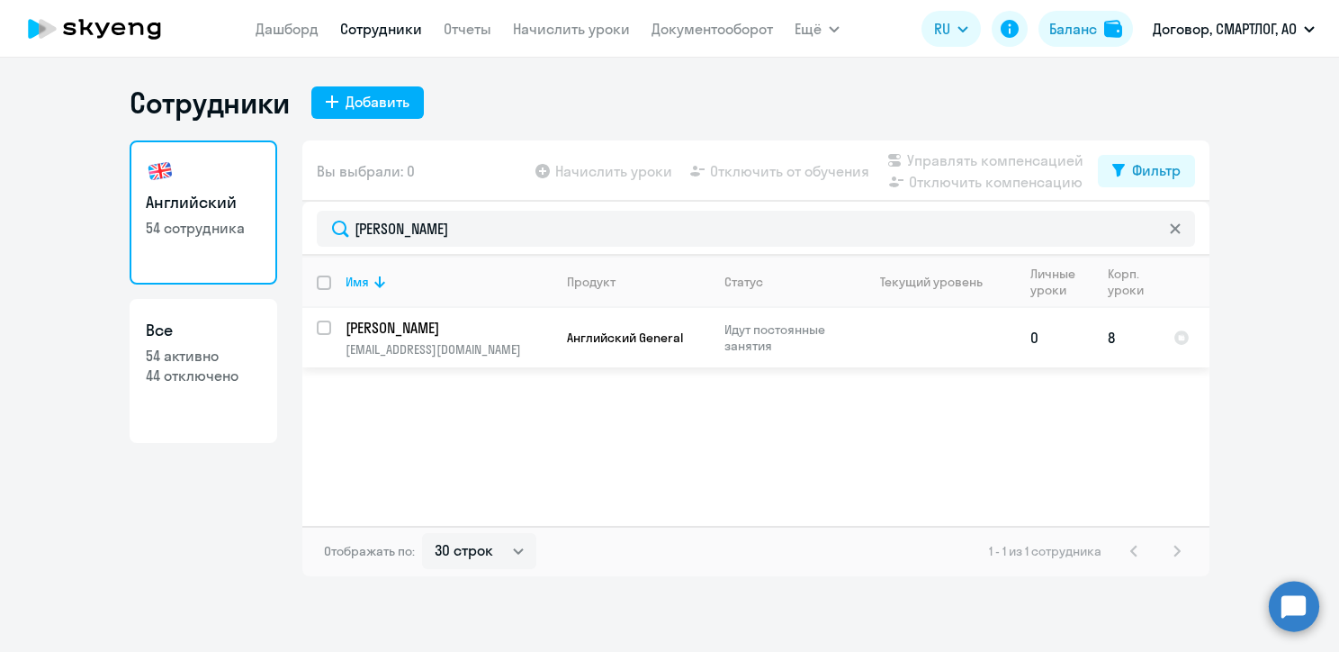
click at [322, 334] on input "select row 503561" at bounding box center [335, 338] width 36 height 36
checkbox input "true"
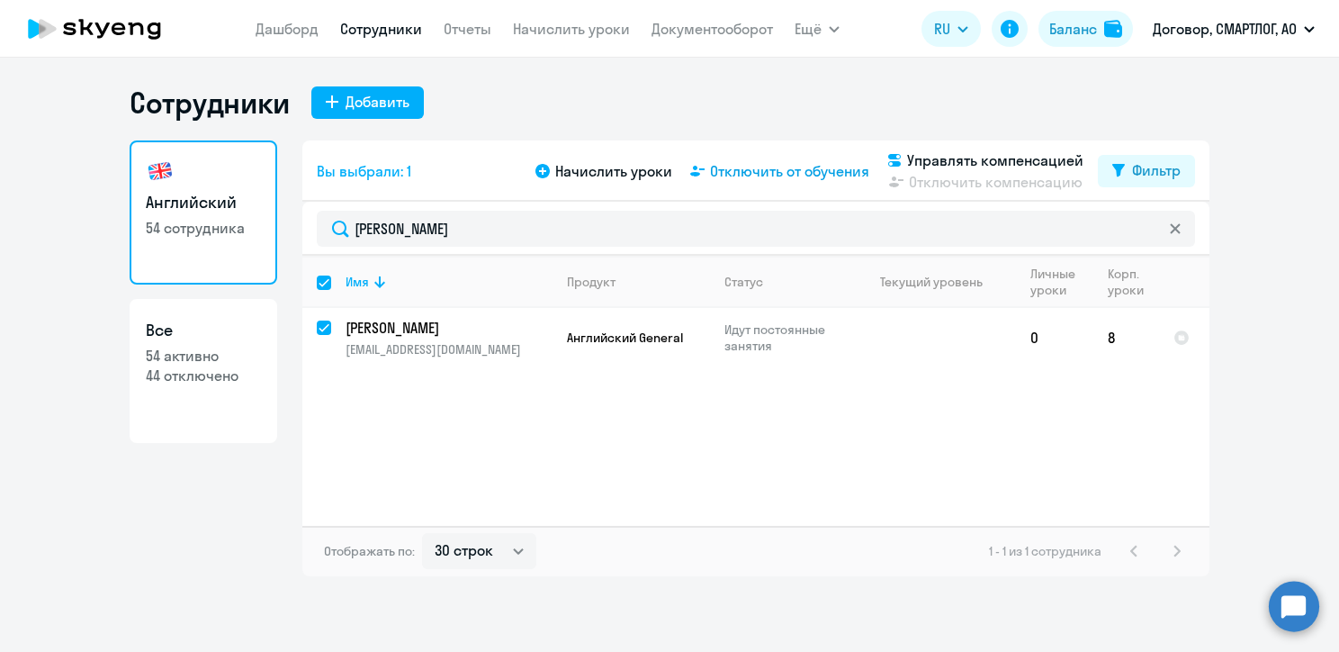
click at [806, 166] on span "Отключить от обучения" at bounding box center [789, 171] width 159 height 22
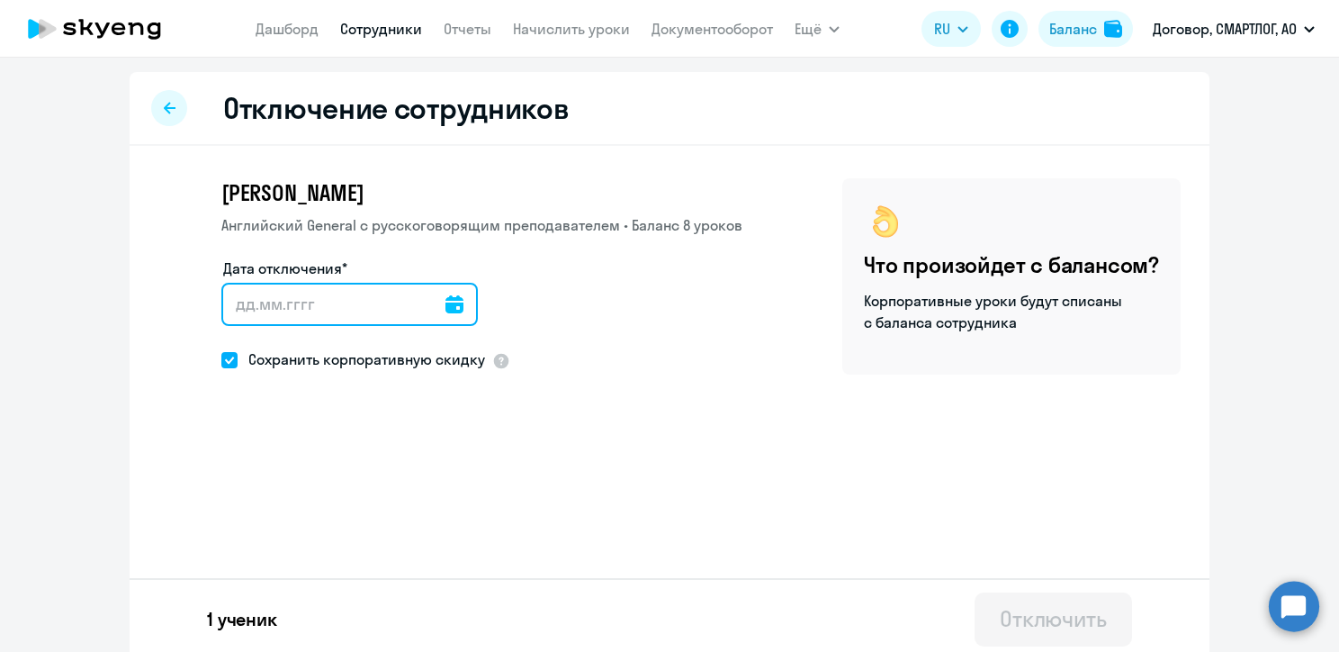
click at [264, 296] on input "Дата отключения*" at bounding box center [349, 304] width 256 height 43
type input "[DATE]"
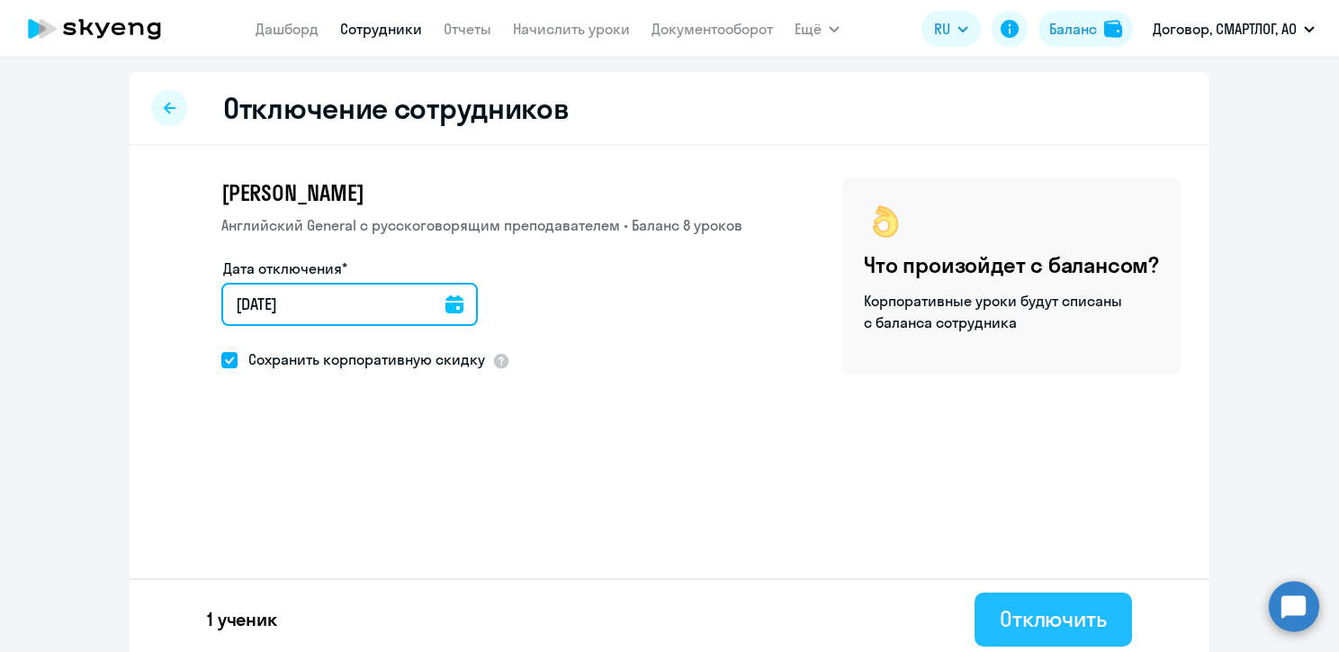
type input "[DATE]"
click at [1028, 623] on div "Отключить" at bounding box center [1053, 618] width 107 height 29
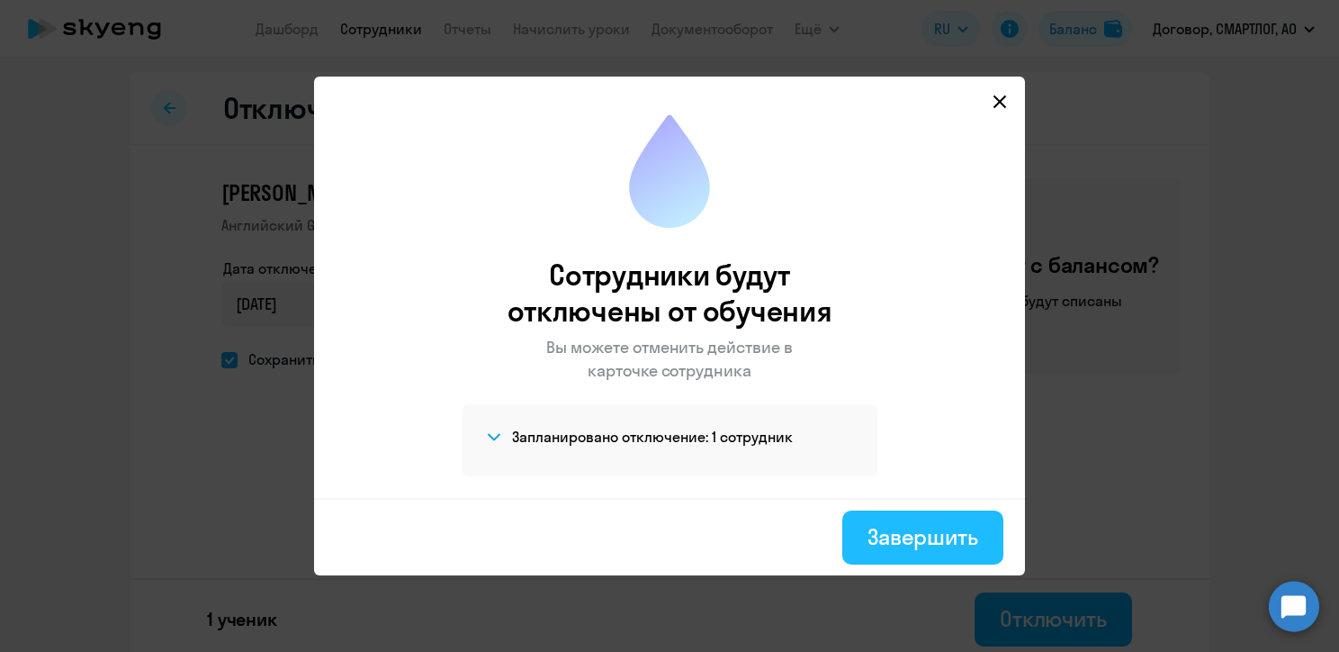
click at [905, 544] on div "Завершить" at bounding box center [923, 536] width 111 height 29
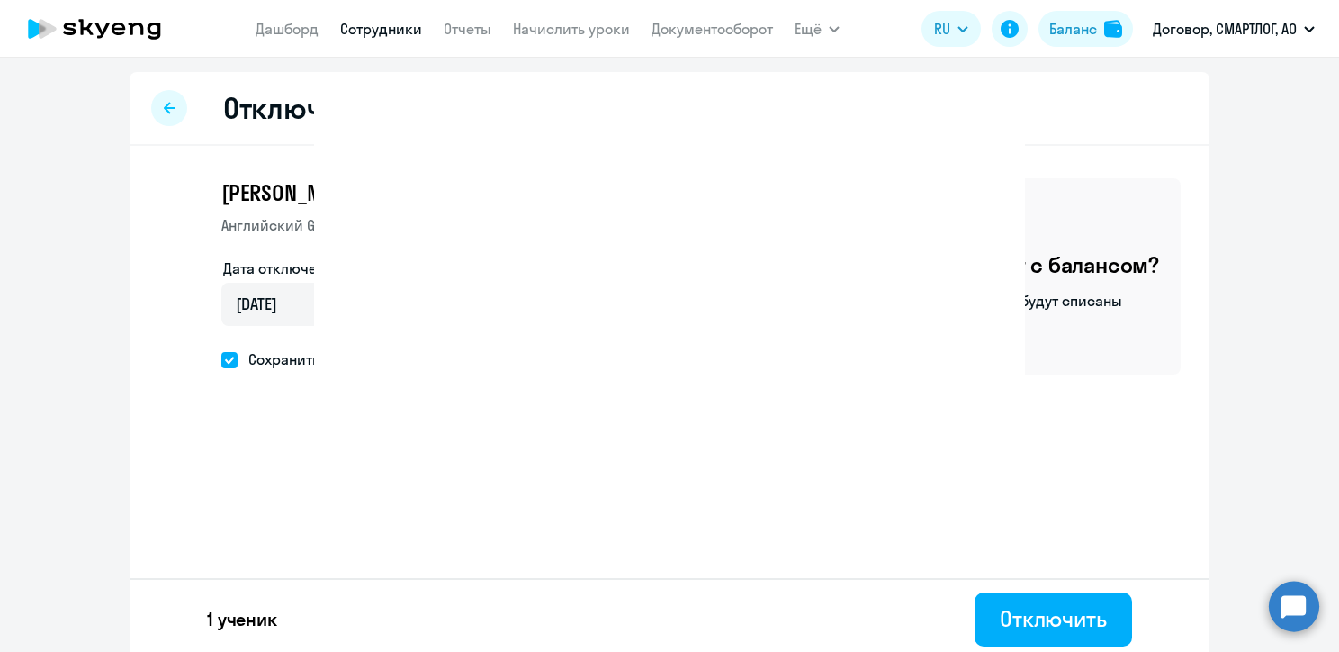
select select "30"
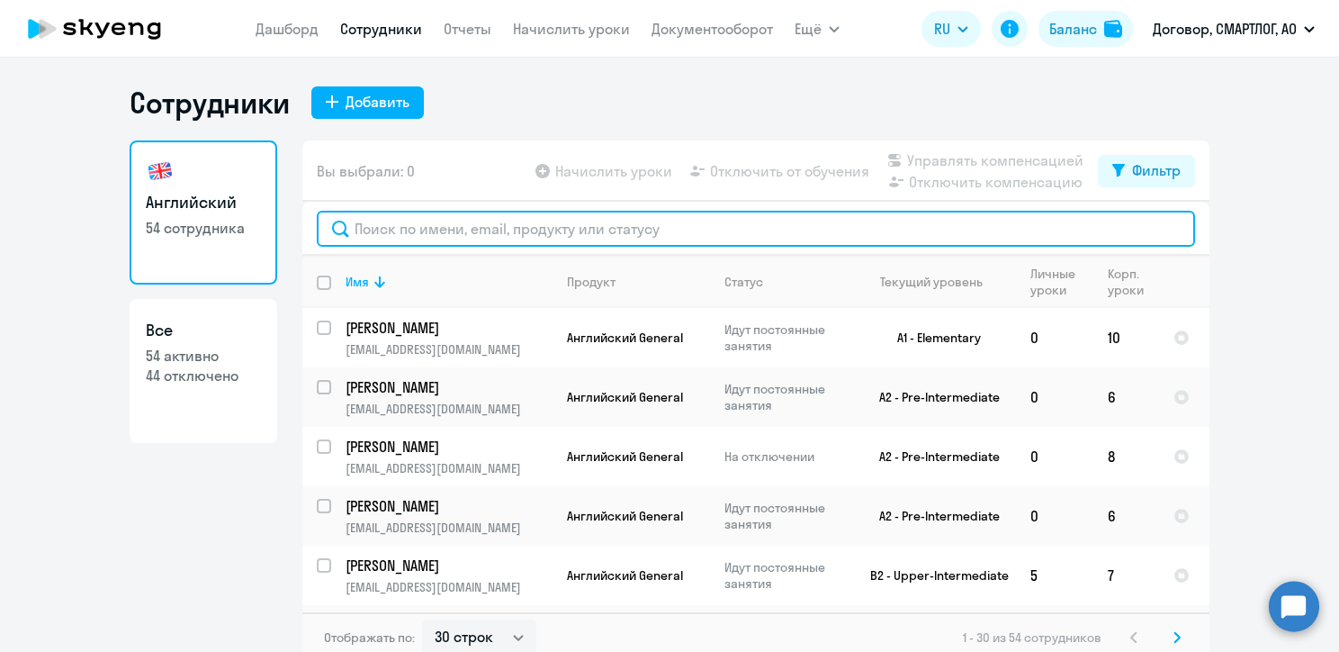
click at [454, 223] on input "text" at bounding box center [756, 229] width 878 height 36
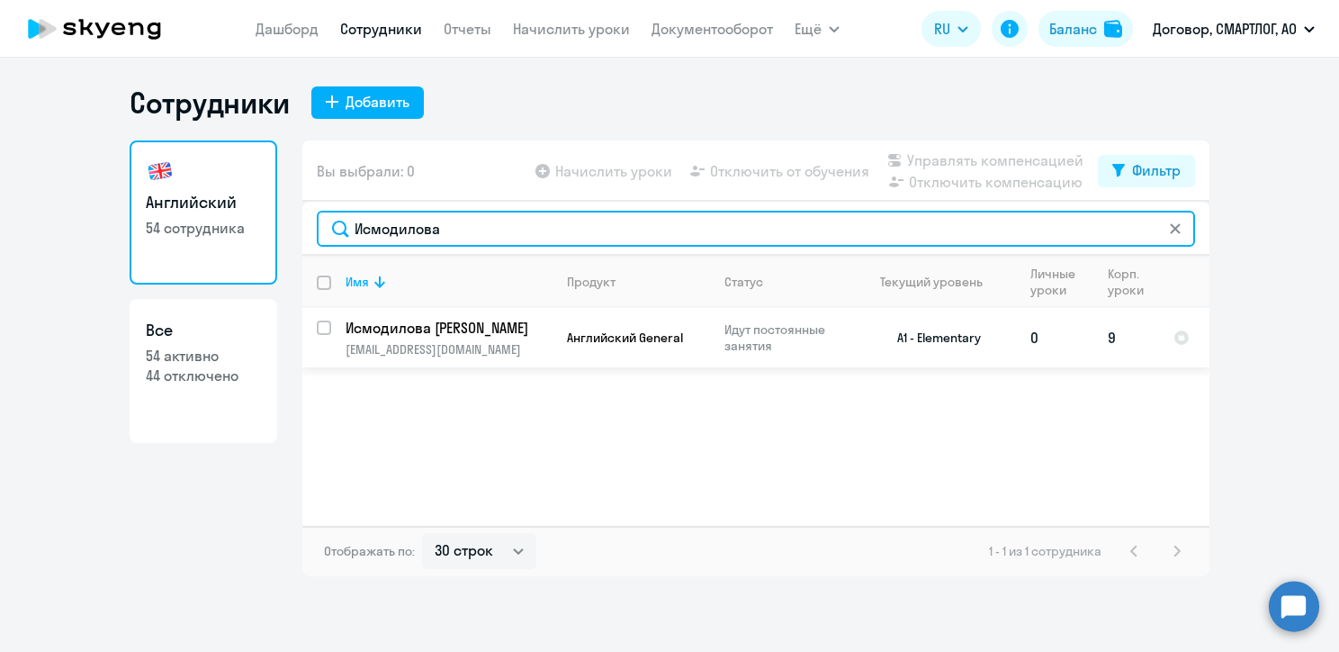
type input "Исмодилова"
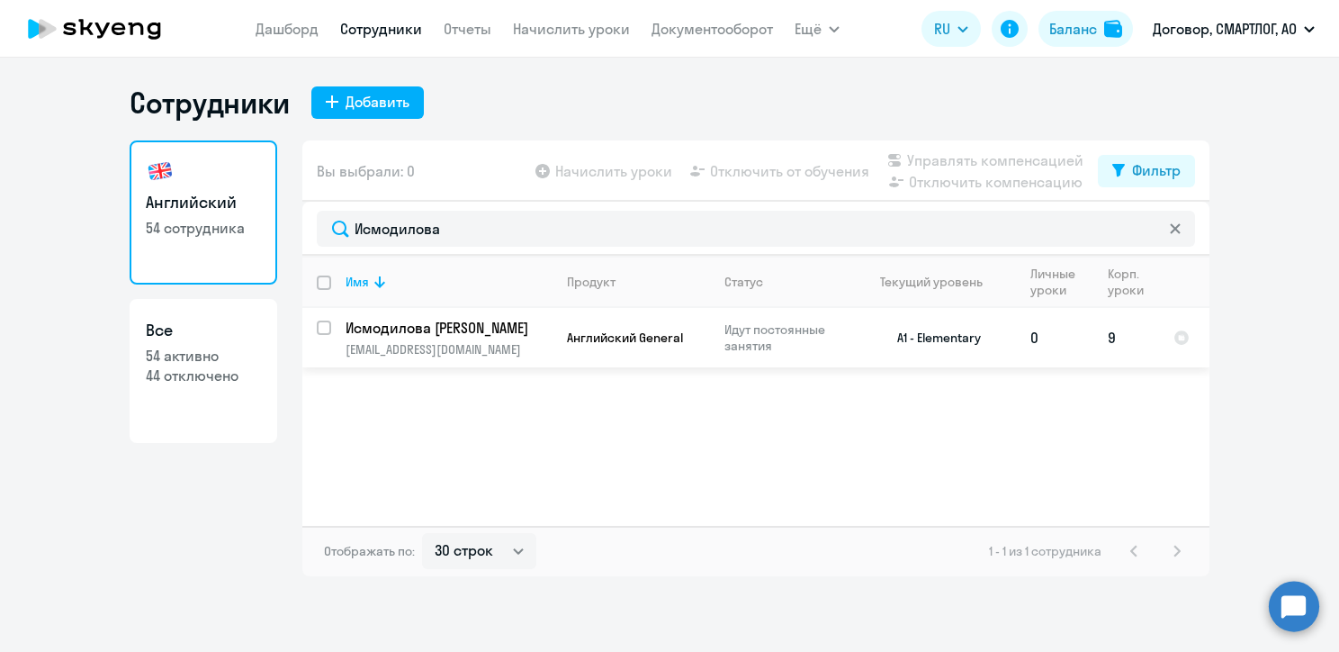
click at [323, 326] on input "select row 34702364" at bounding box center [335, 338] width 36 height 36
checkbox input "true"
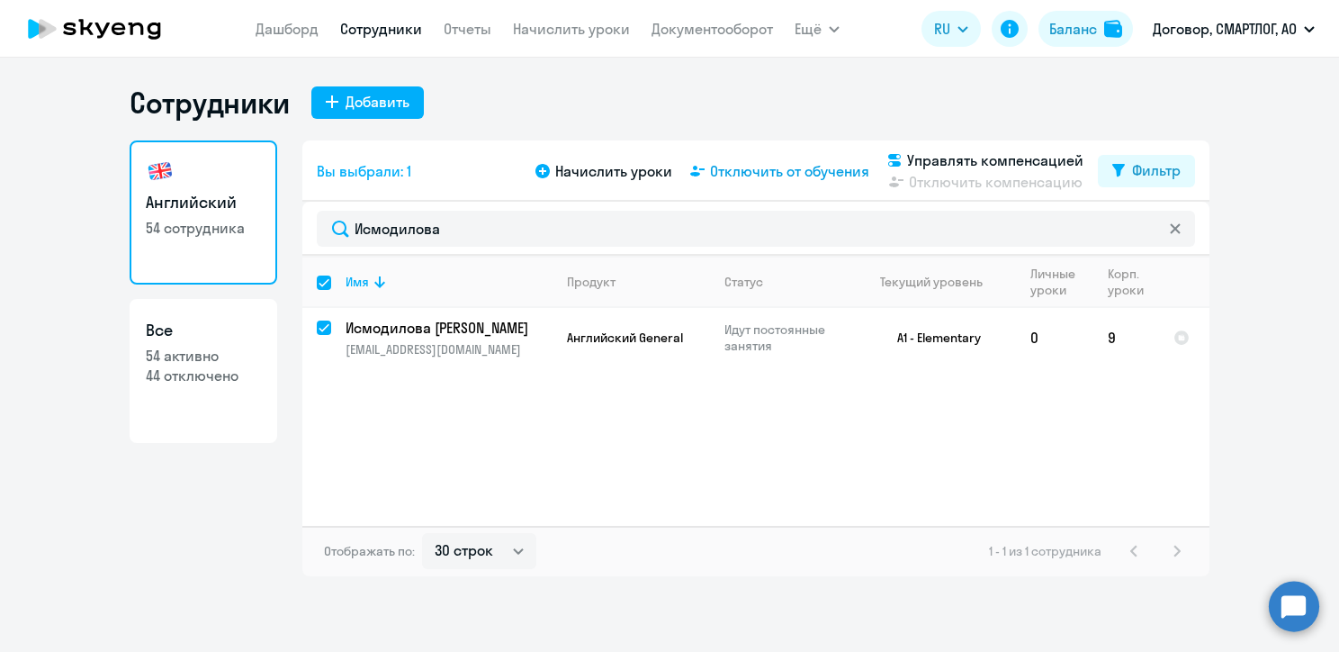
click at [796, 170] on span "Отключить от обучения" at bounding box center [789, 171] width 159 height 22
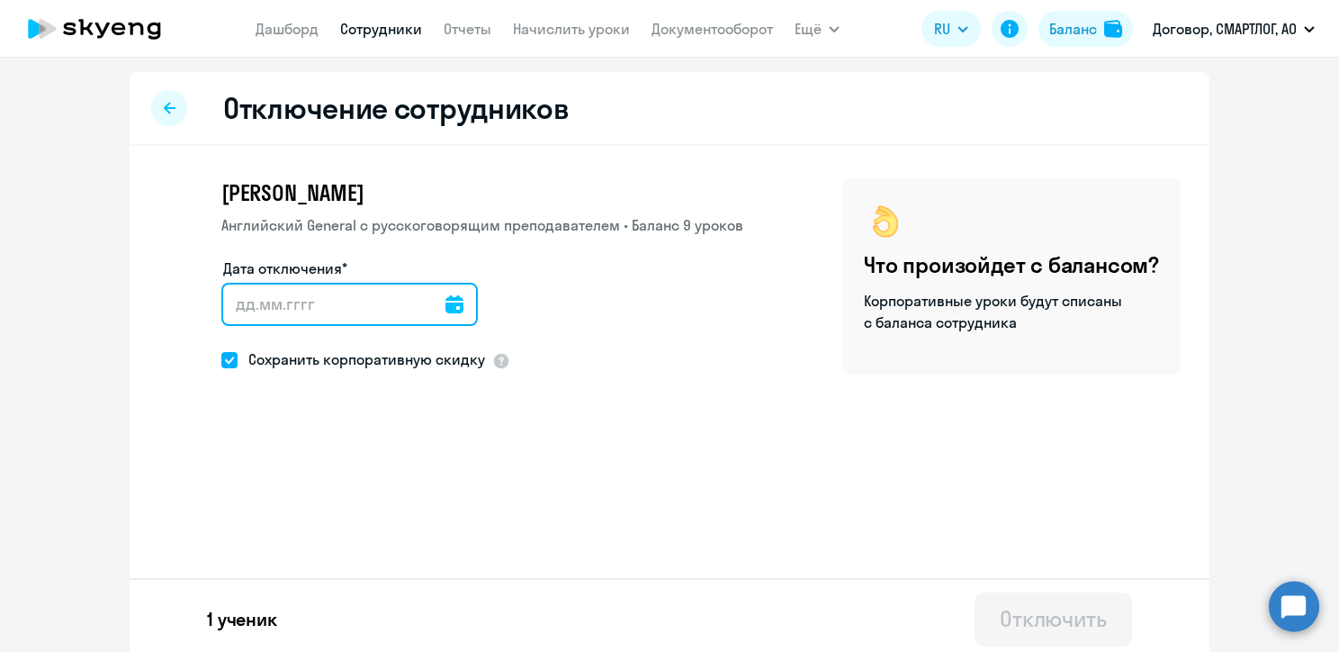
click at [240, 308] on input "Дата отключения*" at bounding box center [349, 304] width 256 height 43
type input "[DATE]"
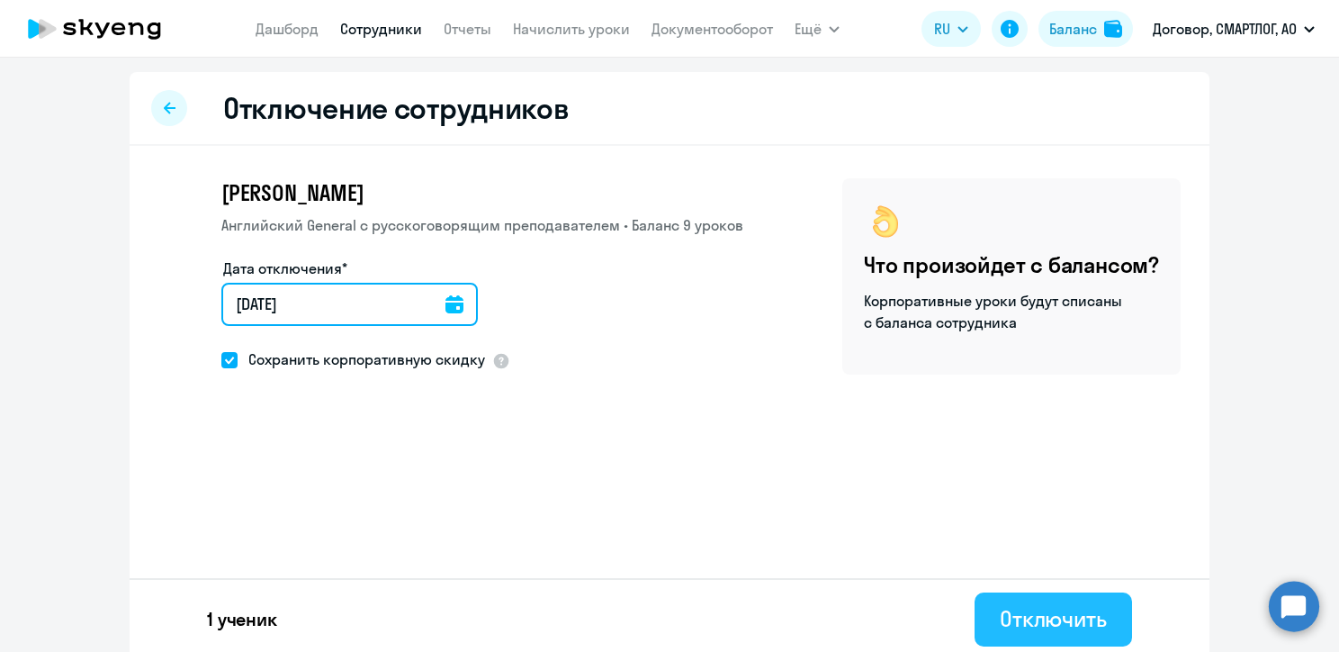
type input "[DATE]"
click at [1016, 630] on div "Отключить" at bounding box center [1053, 618] width 107 height 29
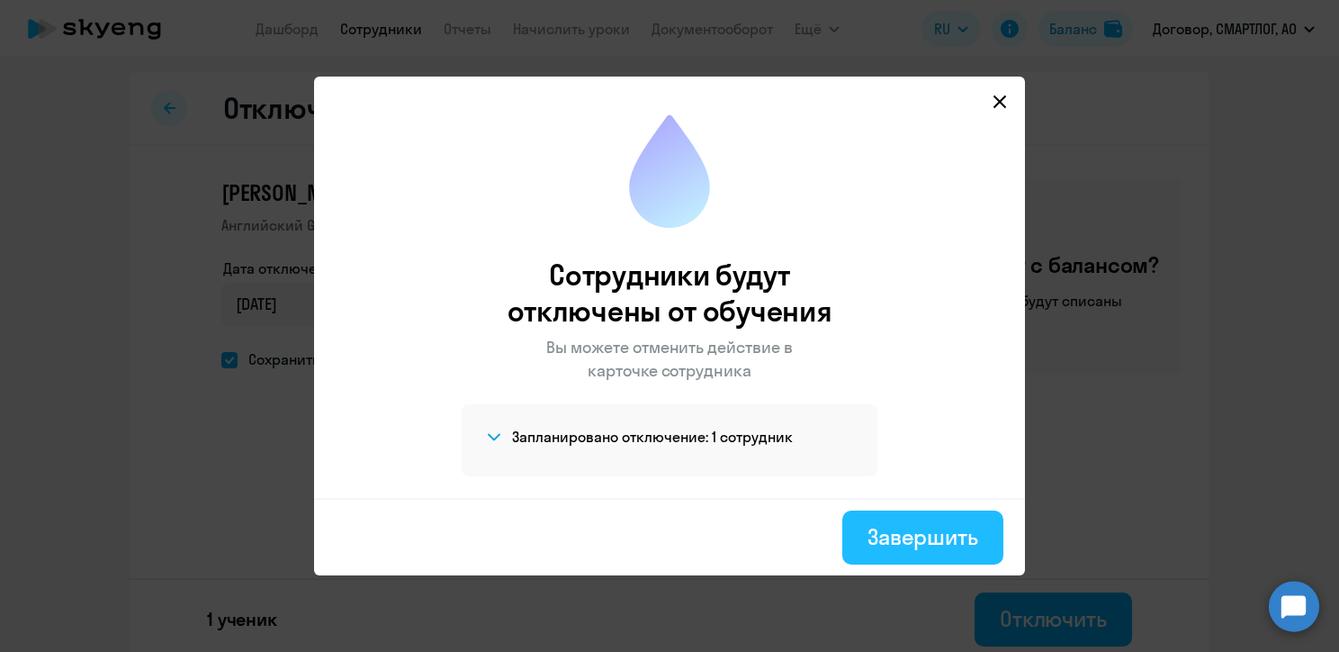
click at [931, 547] on div "Завершить" at bounding box center [923, 536] width 111 height 29
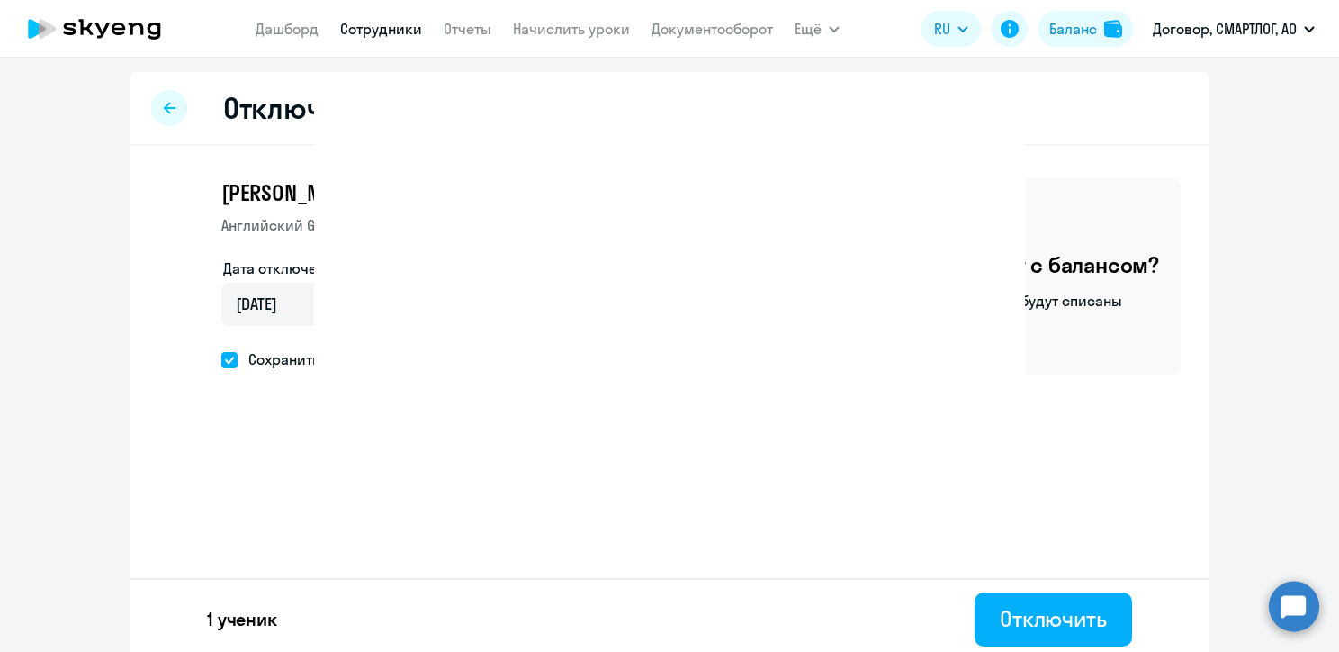
select select "30"
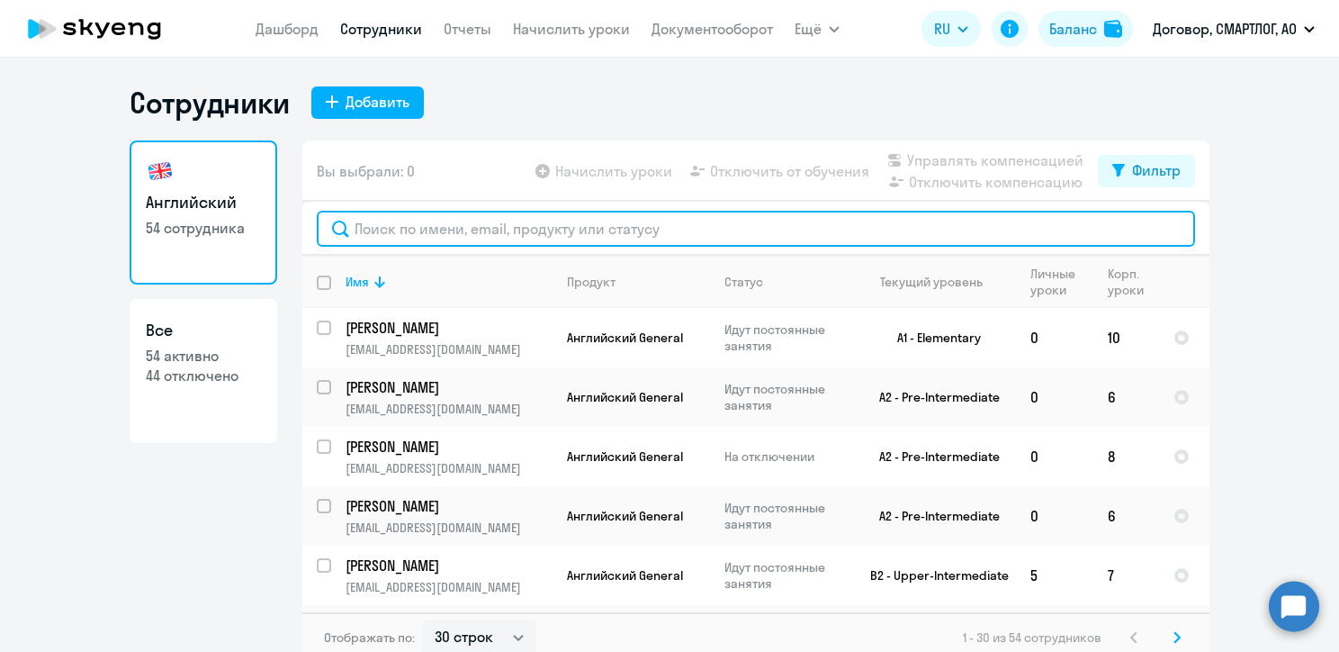
click at [401, 222] on input "text" at bounding box center [756, 229] width 878 height 36
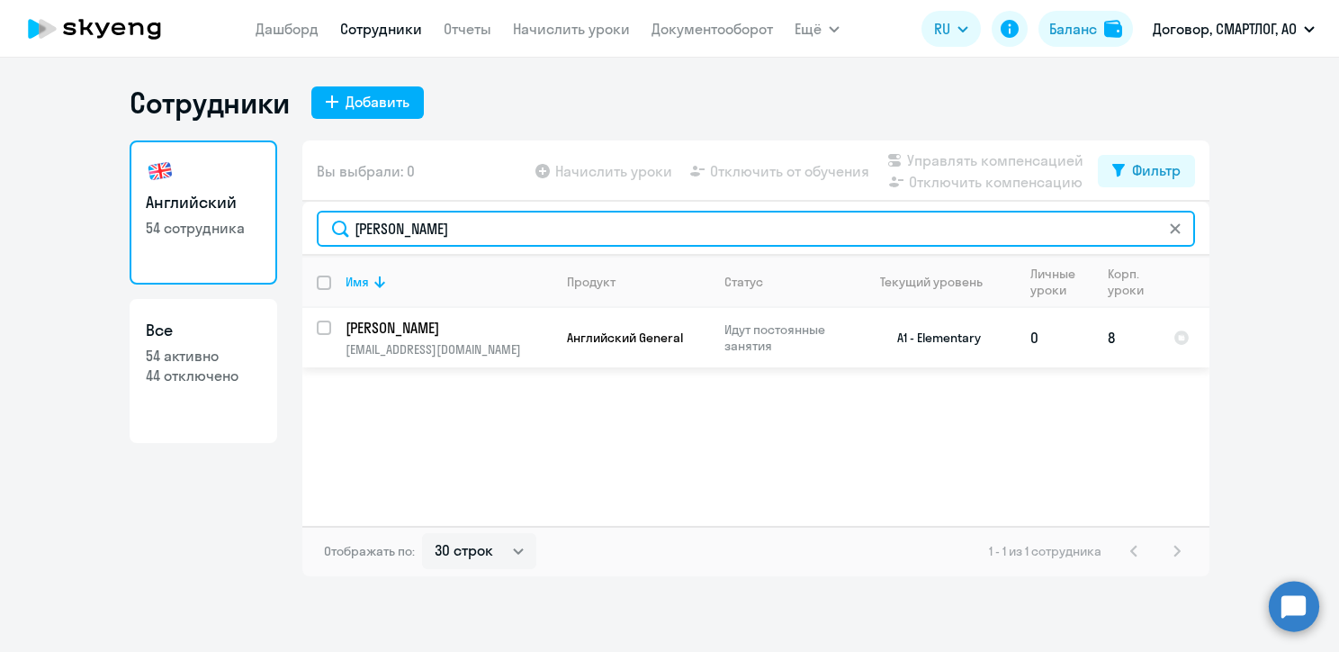
type input "[PERSON_NAME]"
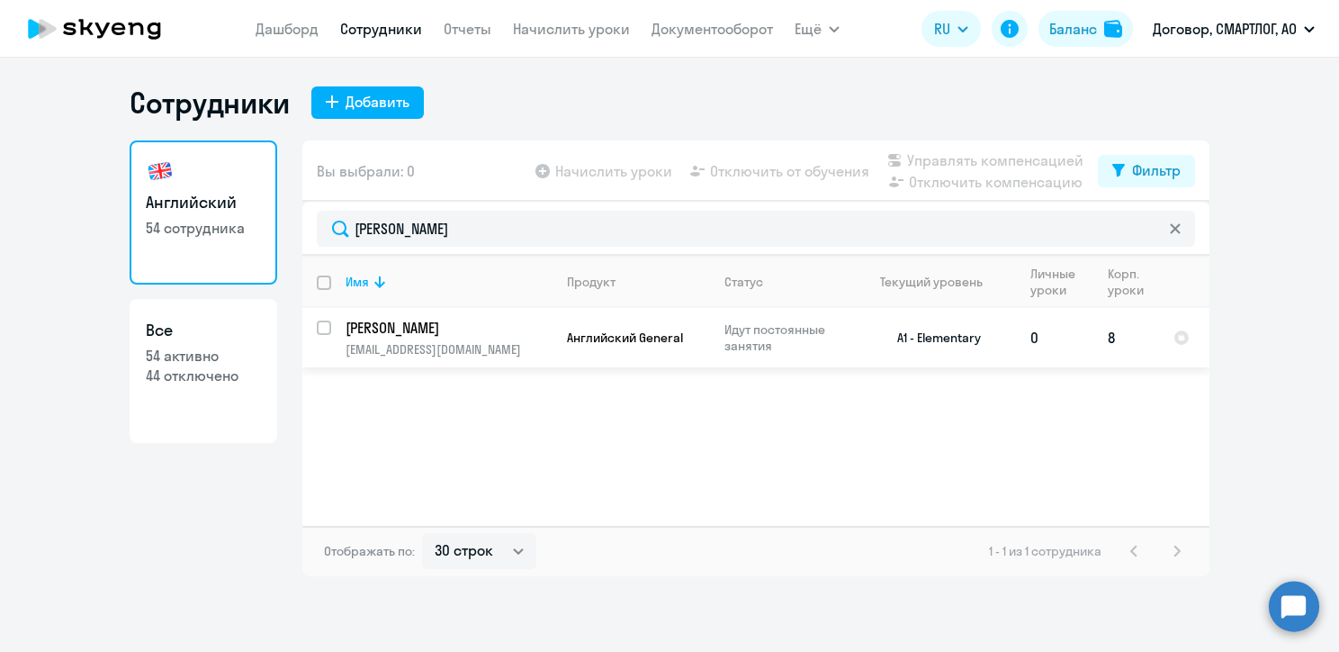
click at [328, 328] on input "select row 15492309" at bounding box center [335, 338] width 36 height 36
checkbox input "true"
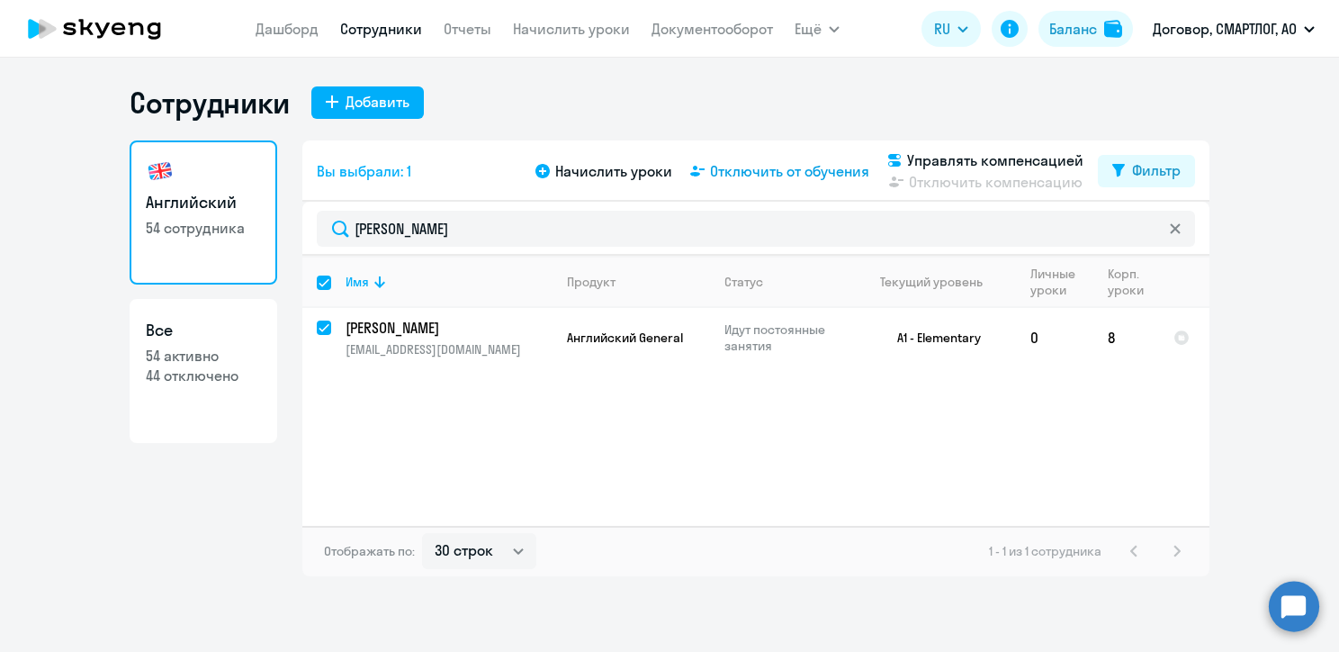
click at [823, 169] on span "Отключить от обучения" at bounding box center [789, 171] width 159 height 22
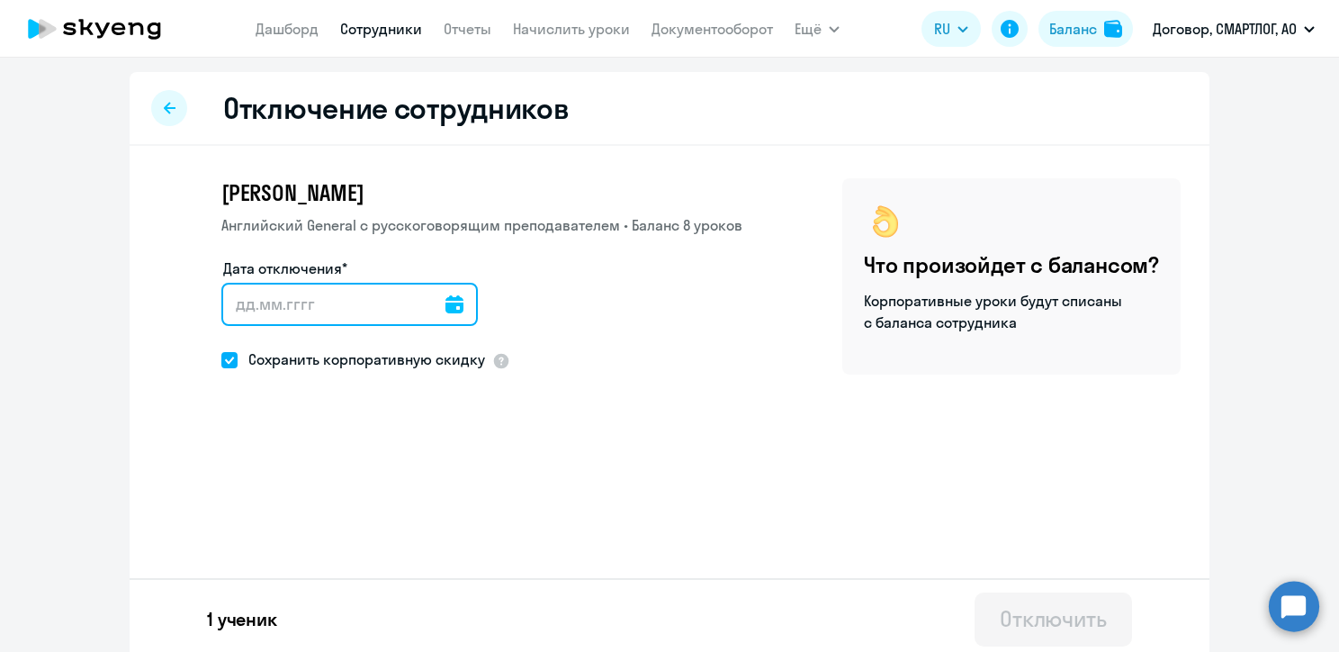
click at [237, 301] on input "Дата отключения*" at bounding box center [349, 304] width 256 height 43
type input "[DATE]"
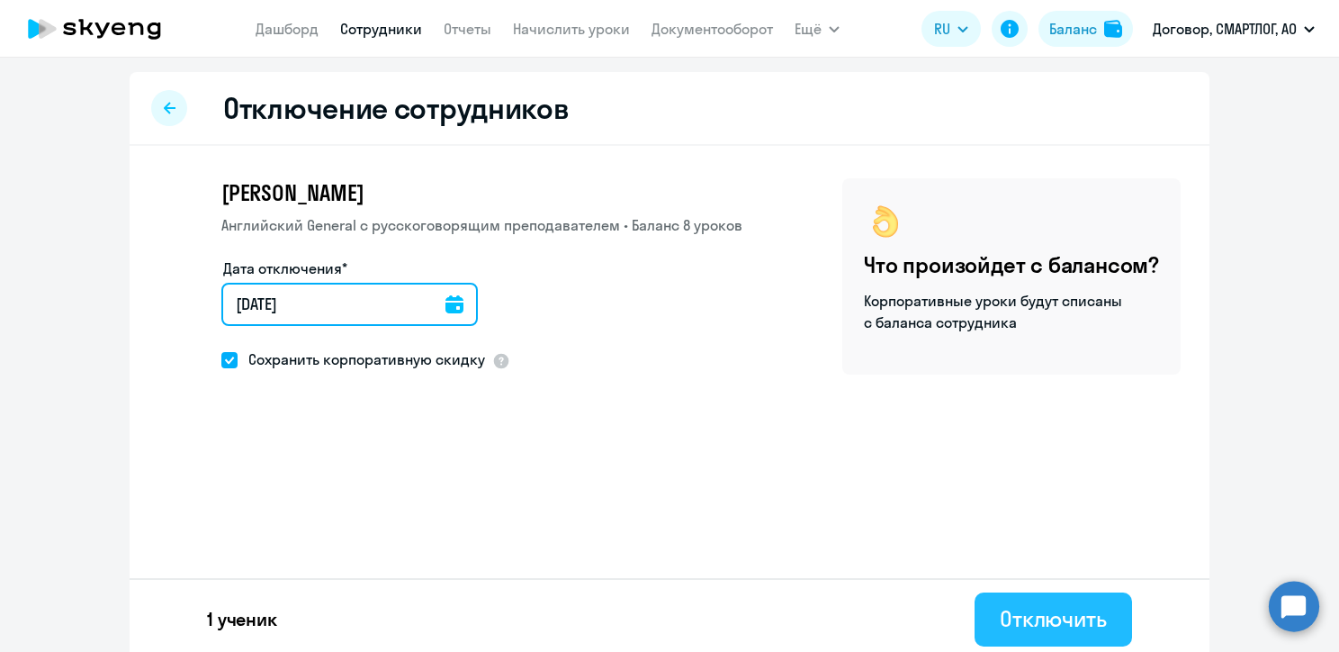
type input "[DATE]"
click at [1026, 621] on div "Отключить" at bounding box center [1053, 618] width 107 height 29
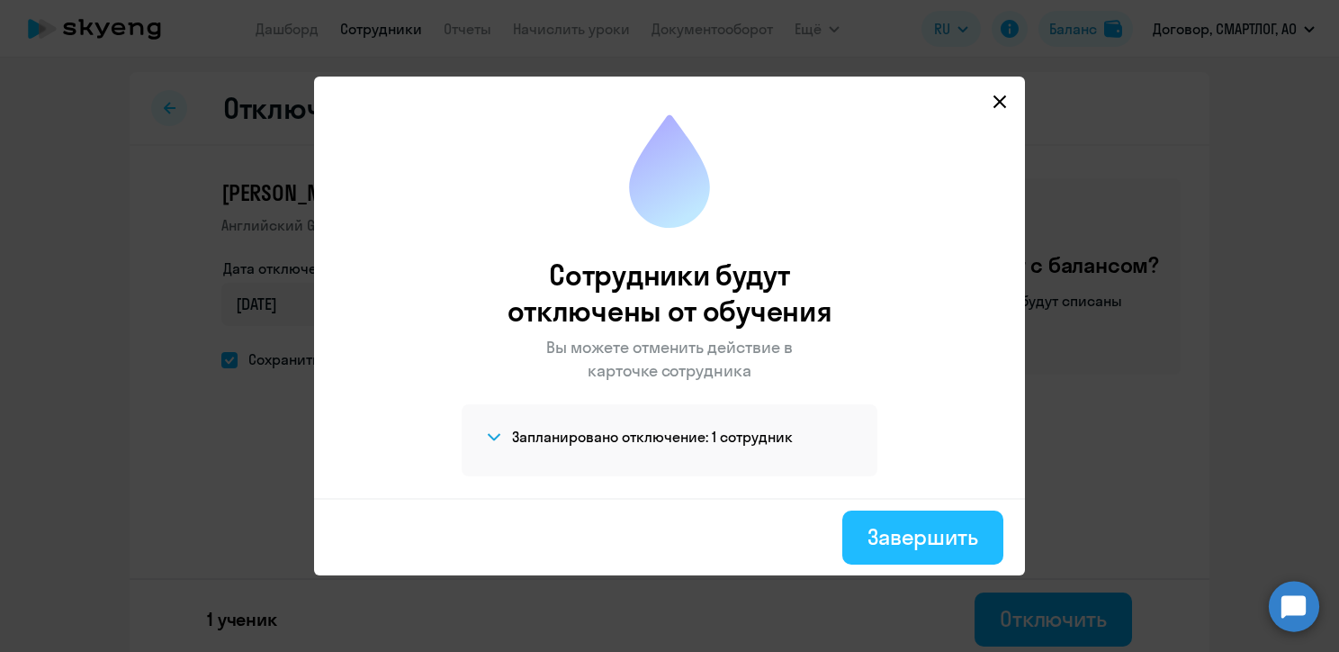
click at [874, 540] on div "Завершить" at bounding box center [923, 536] width 111 height 29
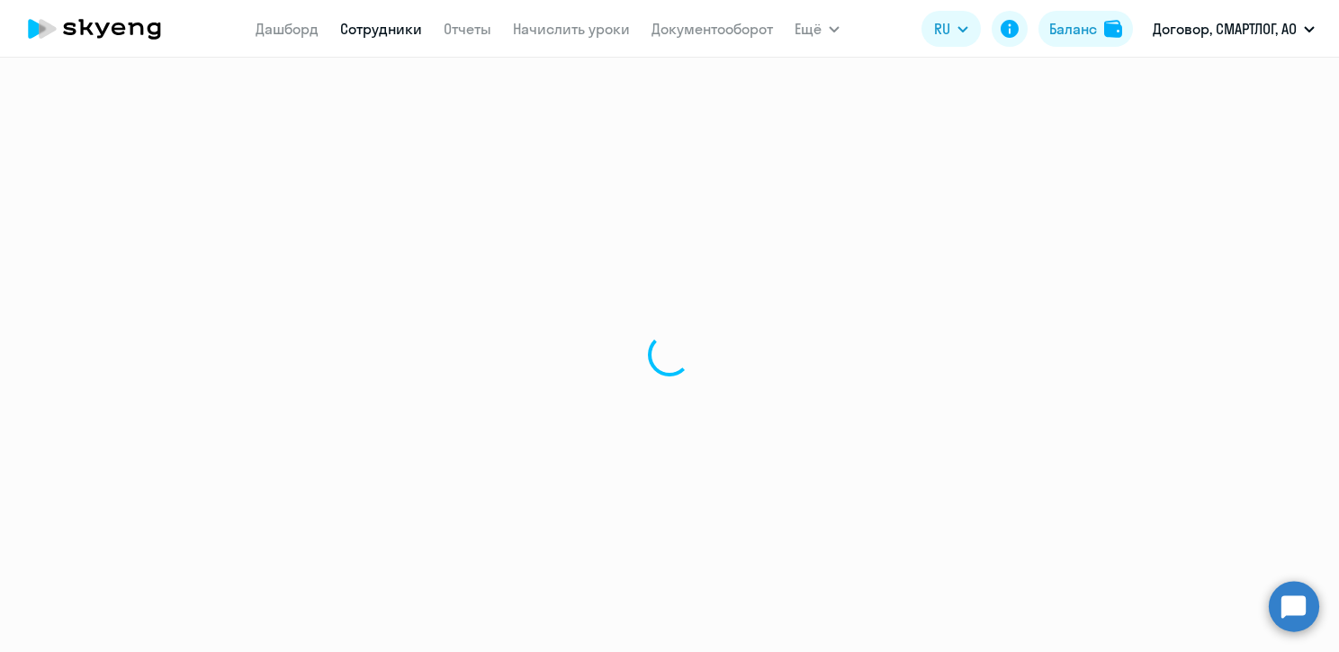
select select "30"
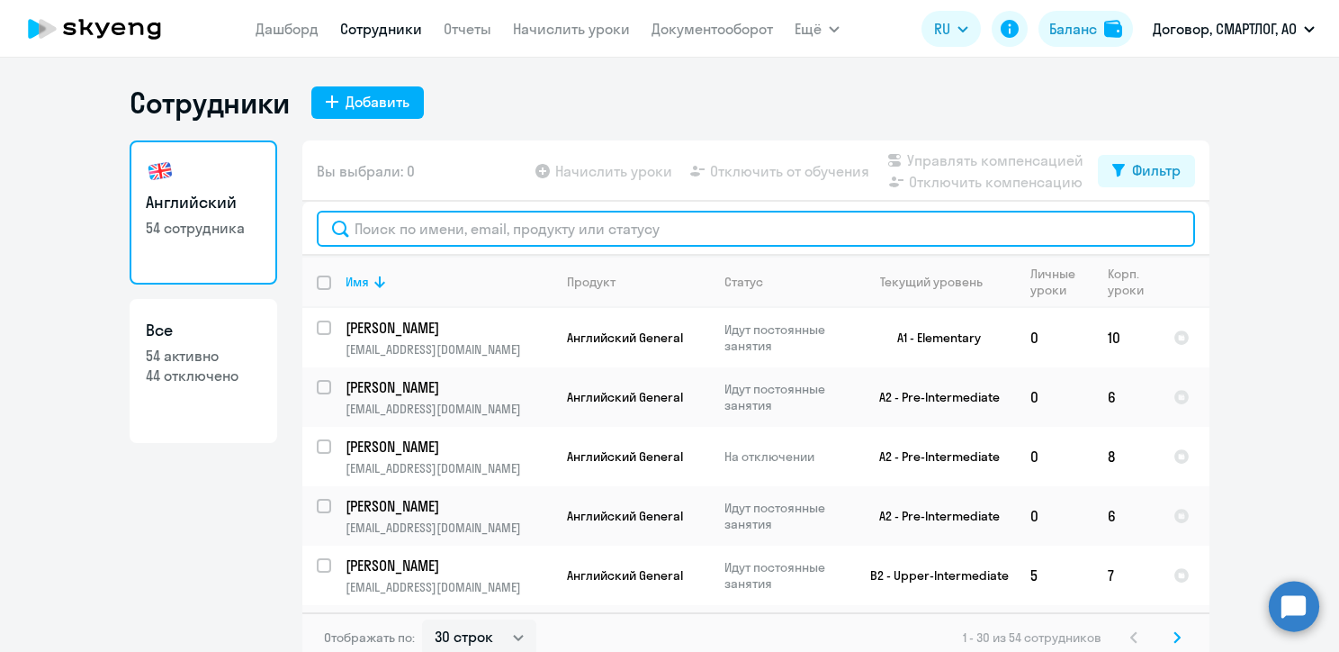
click at [394, 234] on input "text" at bounding box center [756, 229] width 878 height 36
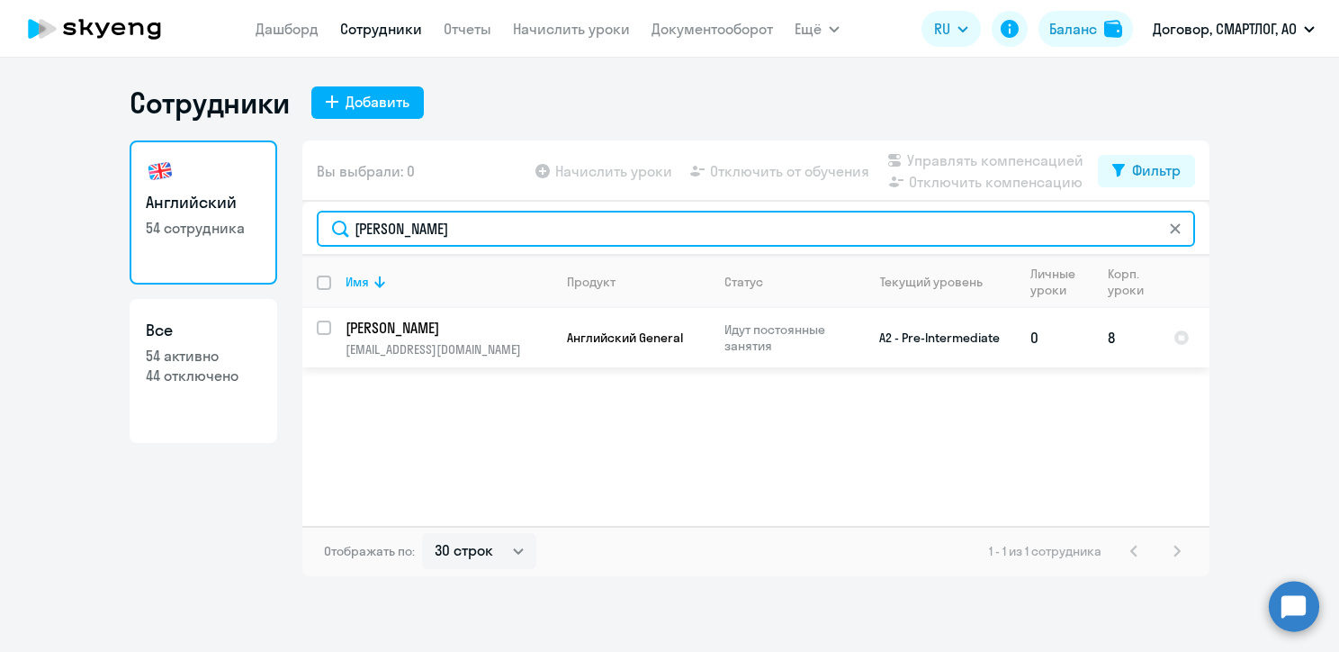
type input "[PERSON_NAME]"
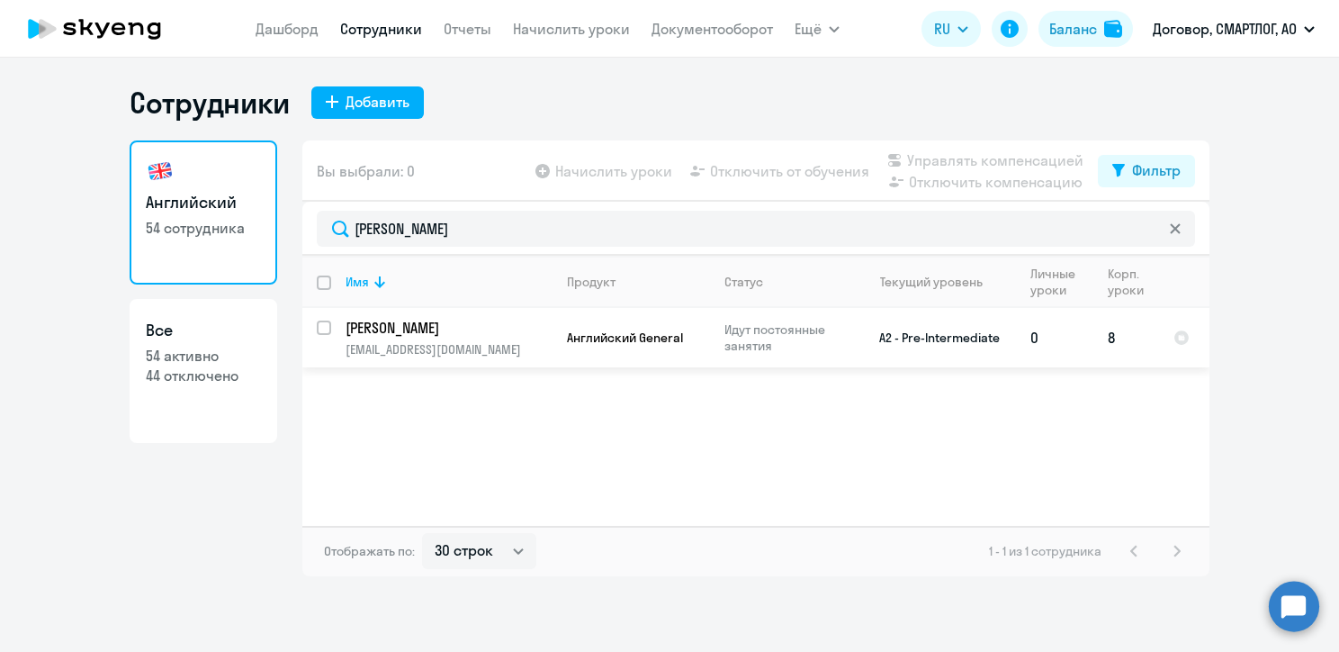
click at [324, 336] on input "select row 23587520" at bounding box center [335, 338] width 36 height 36
checkbox input "true"
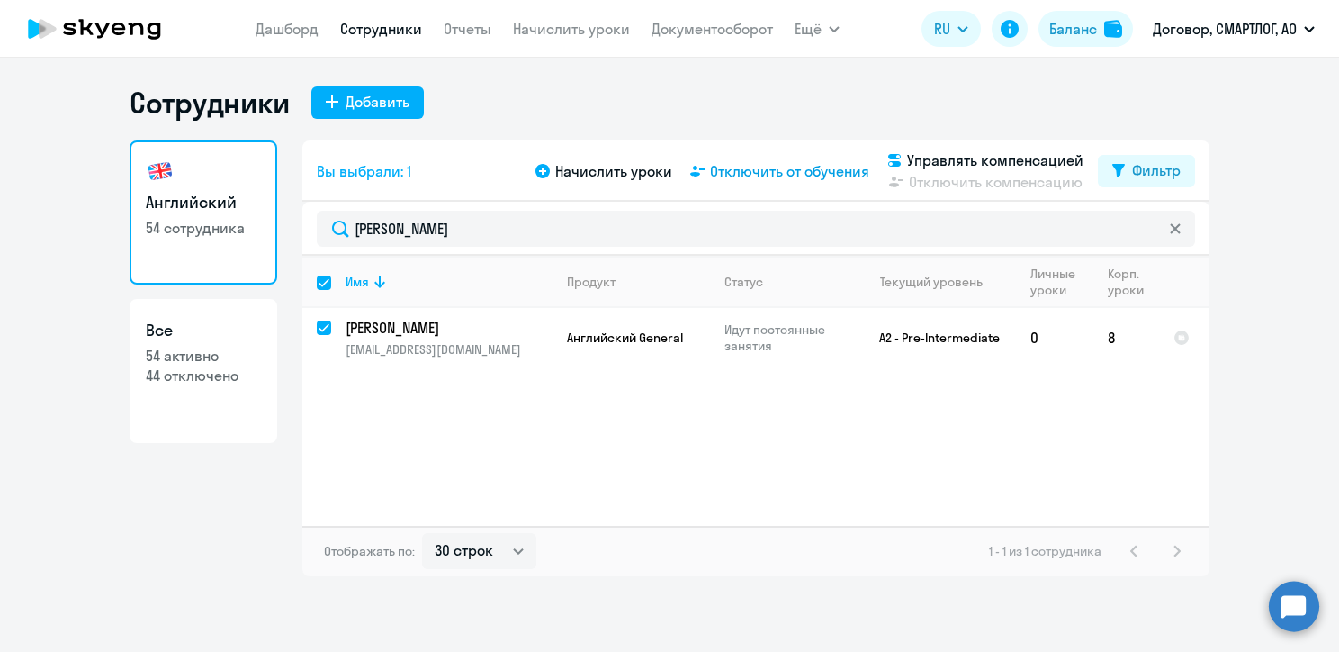
click at [752, 169] on span "Отключить от обучения" at bounding box center [789, 171] width 159 height 22
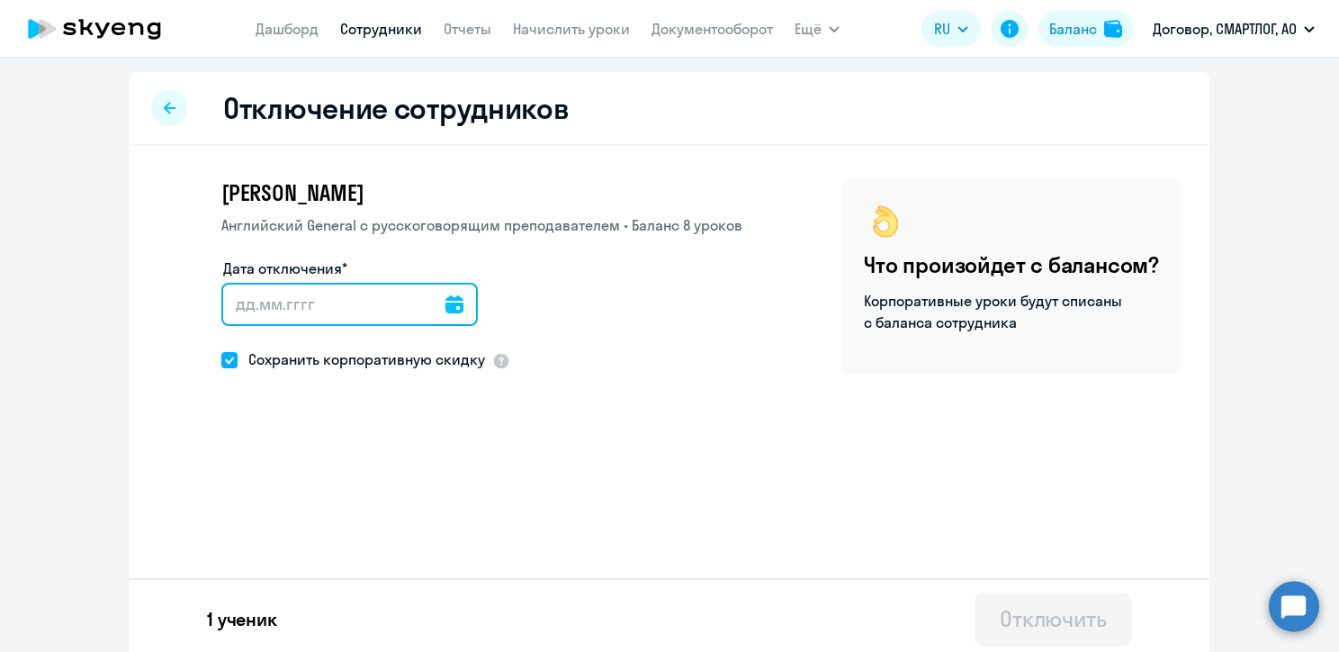
click at [257, 304] on input "Дата отключения*" at bounding box center [349, 304] width 256 height 43
type input "[DATE]"
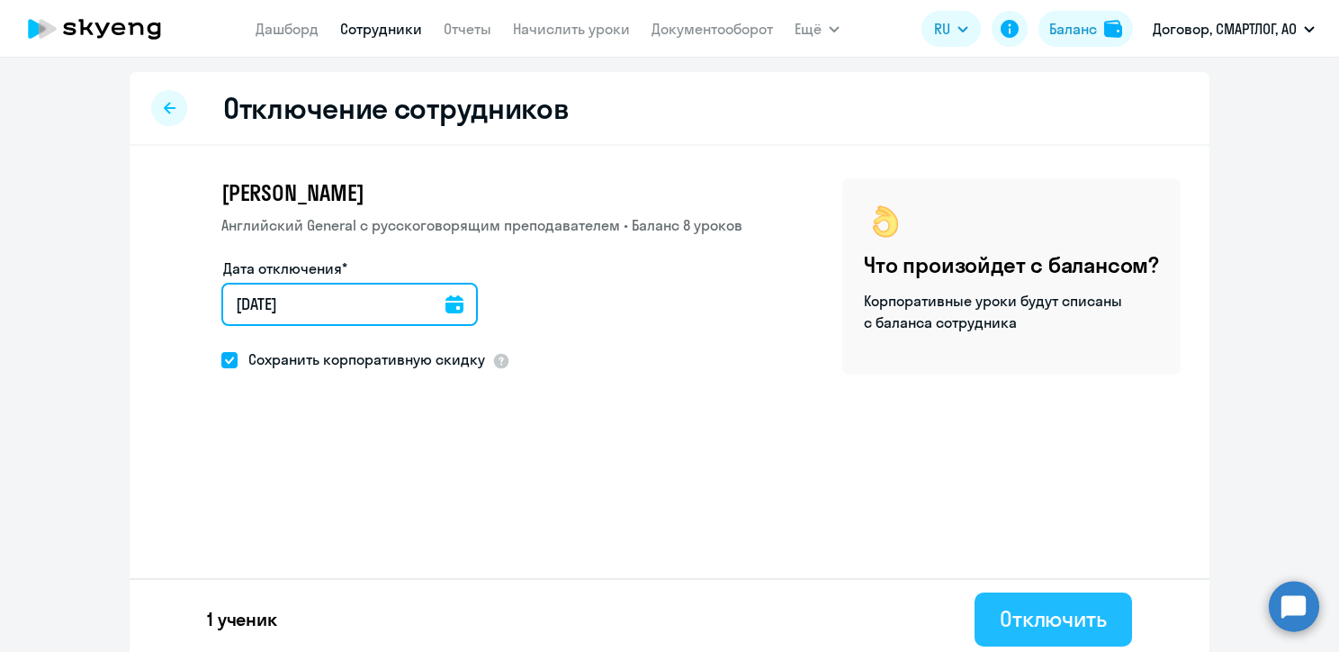
type input "[DATE]"
click at [1041, 612] on div "Отключить" at bounding box center [1053, 618] width 107 height 29
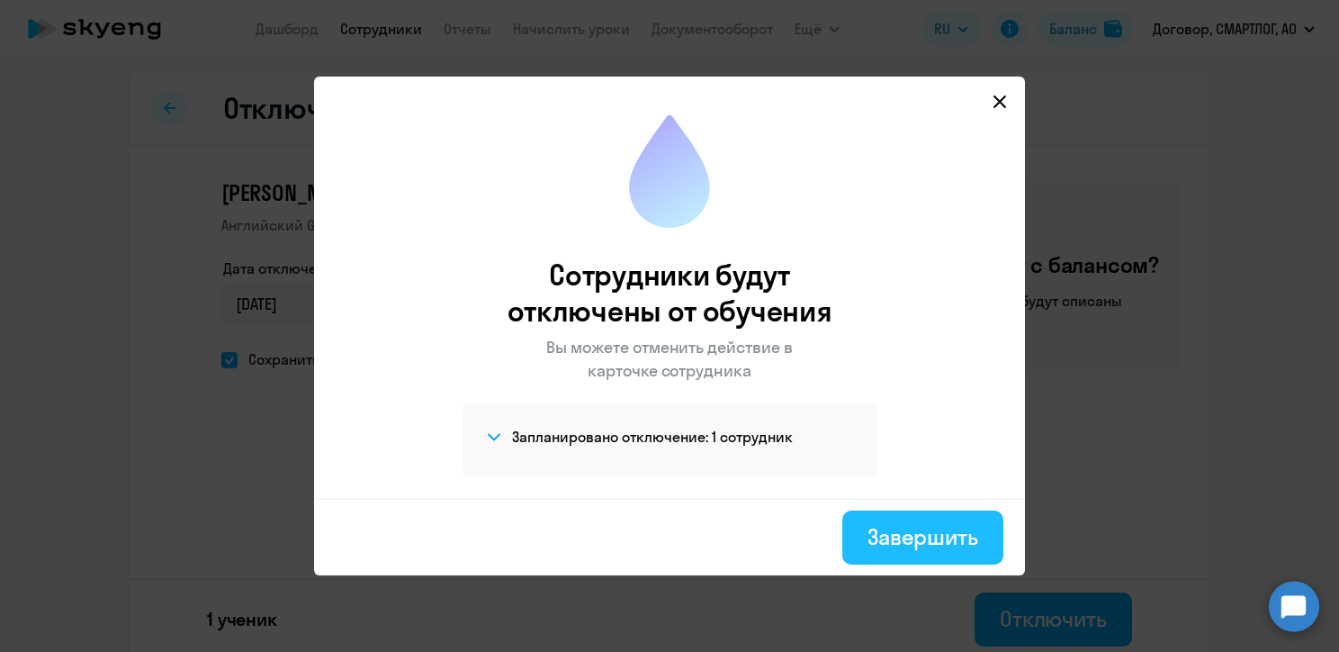
drag, startPoint x: 903, startPoint y: 540, endPoint x: 884, endPoint y: 526, distance: 23.8
click at [903, 540] on div "Завершить" at bounding box center [923, 536] width 111 height 29
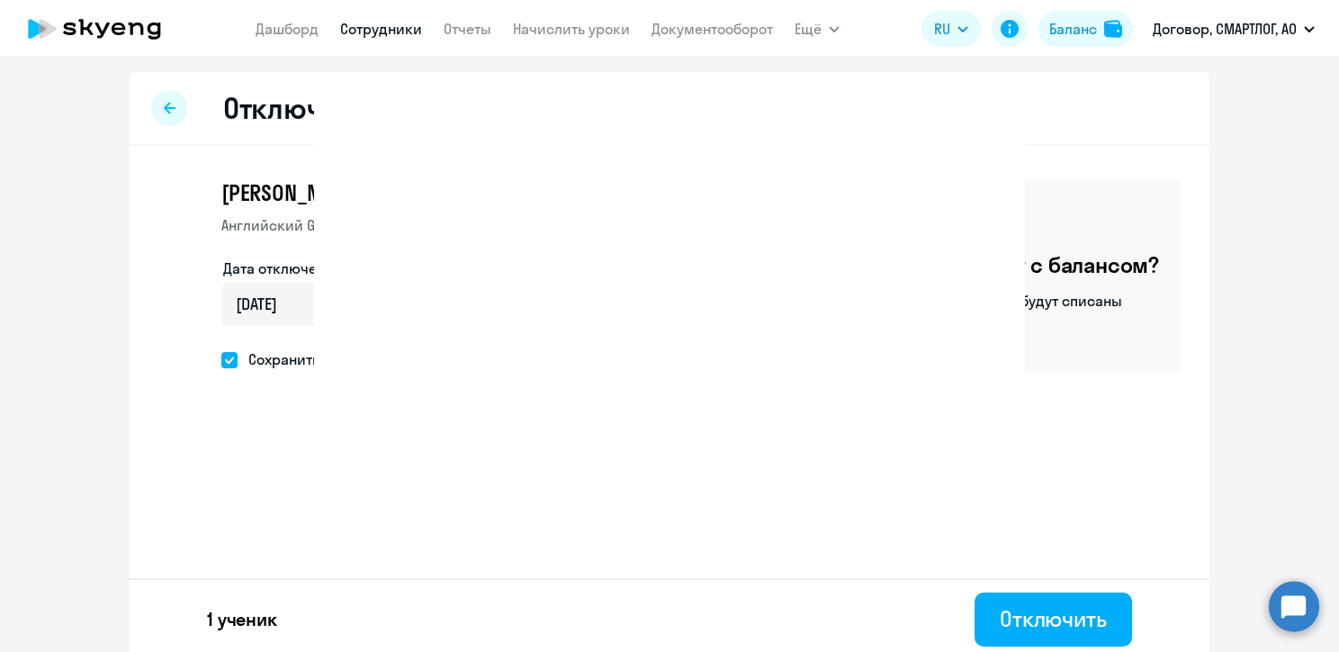
select select "30"
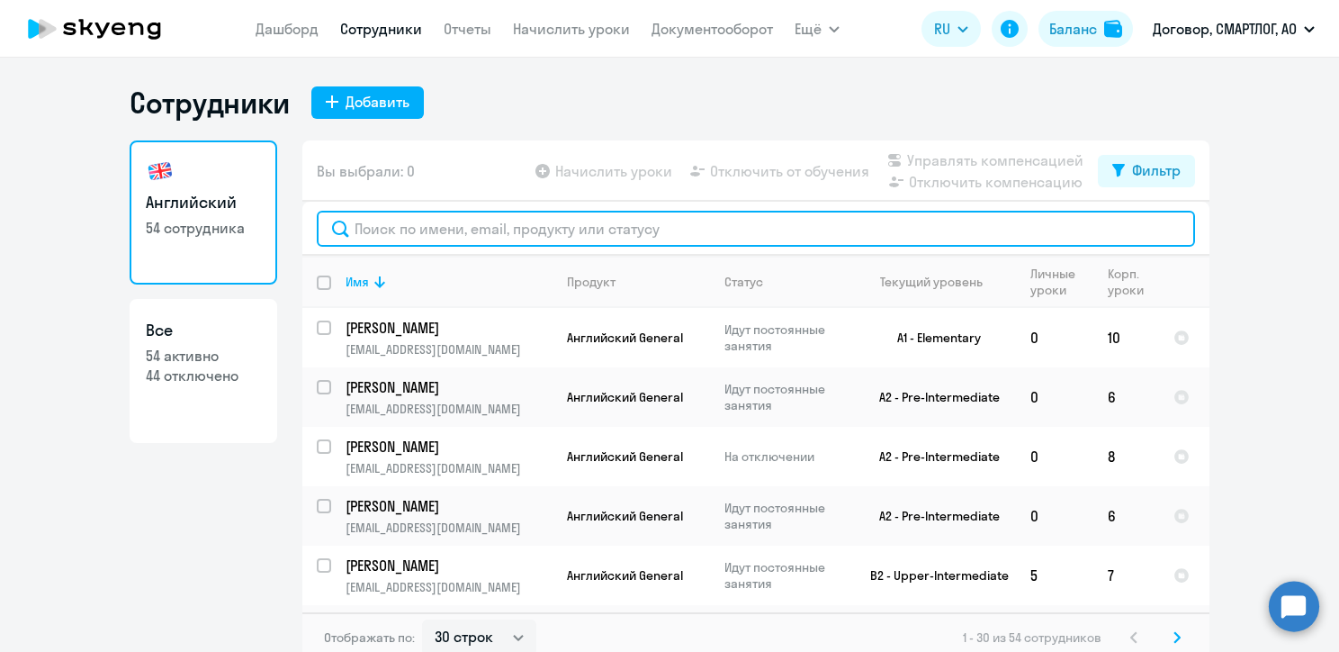
click at [470, 232] on input "text" at bounding box center [756, 229] width 878 height 36
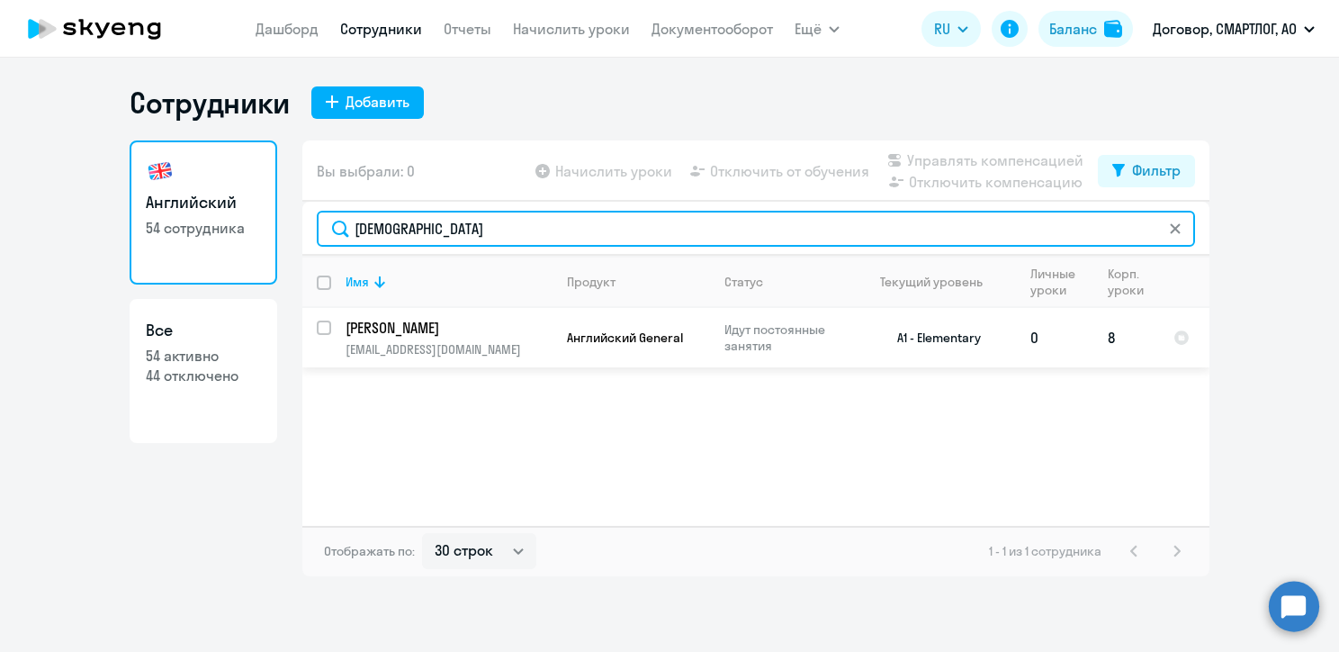
type input "[DEMOGRAPHIC_DATA]"
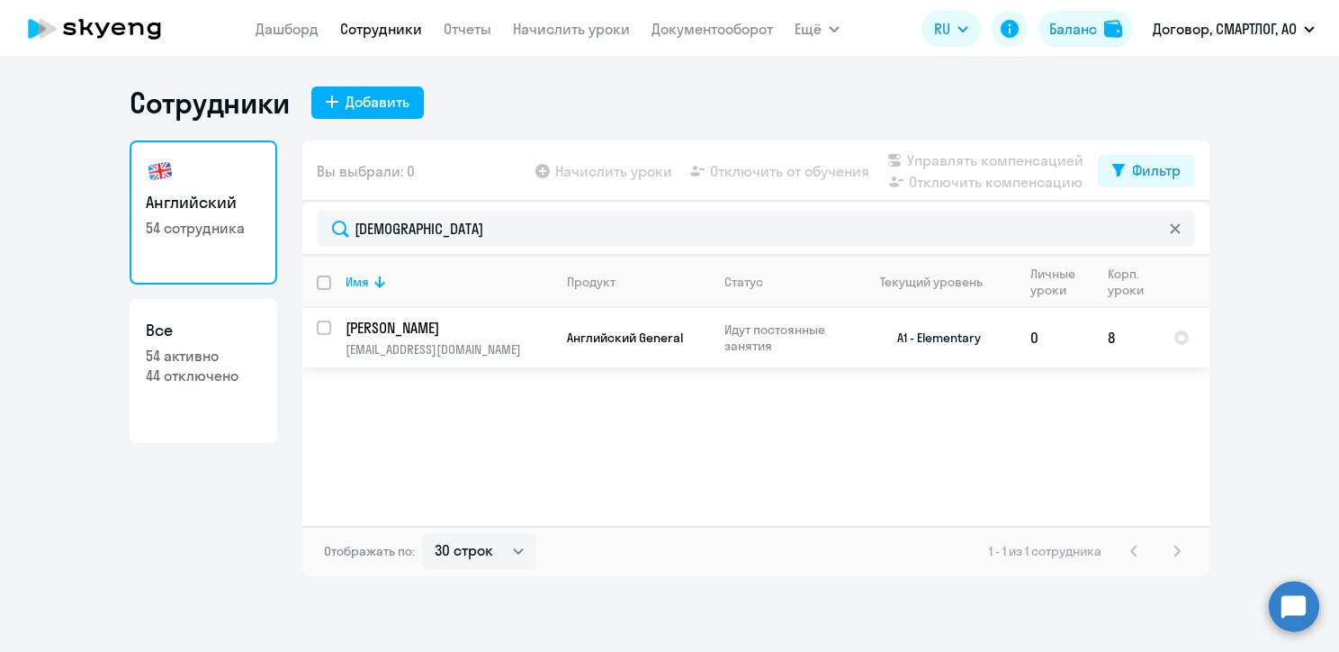
click at [320, 329] on input "select row 23918589" at bounding box center [335, 338] width 36 height 36
checkbox input "true"
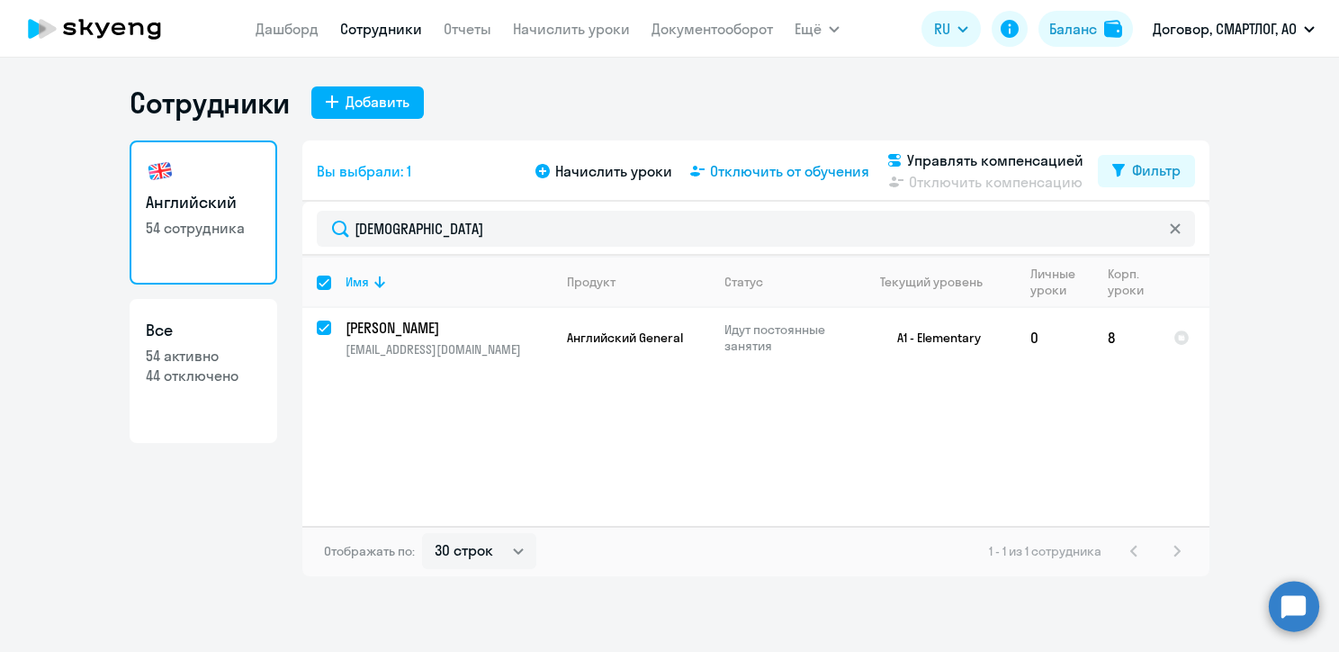
click at [764, 173] on span "Отключить от обучения" at bounding box center [789, 171] width 159 height 22
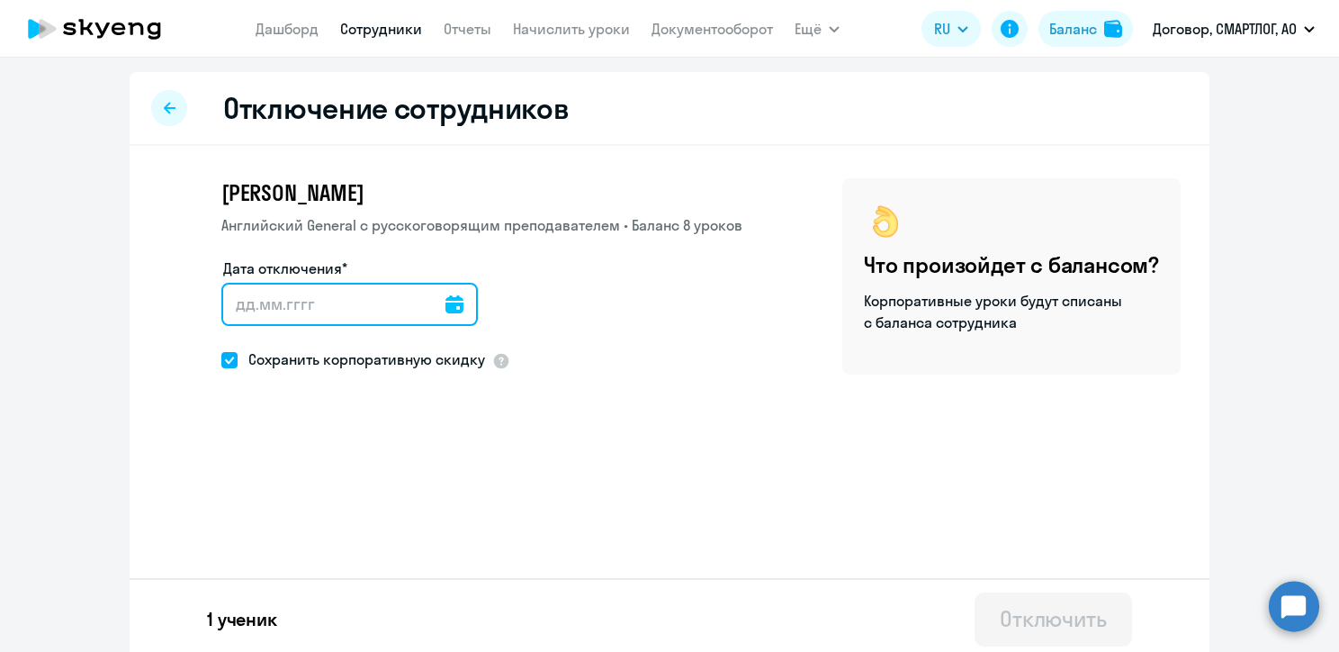
click at [230, 288] on input "Дата отключения*" at bounding box center [349, 304] width 256 height 43
type input "[DATE]"
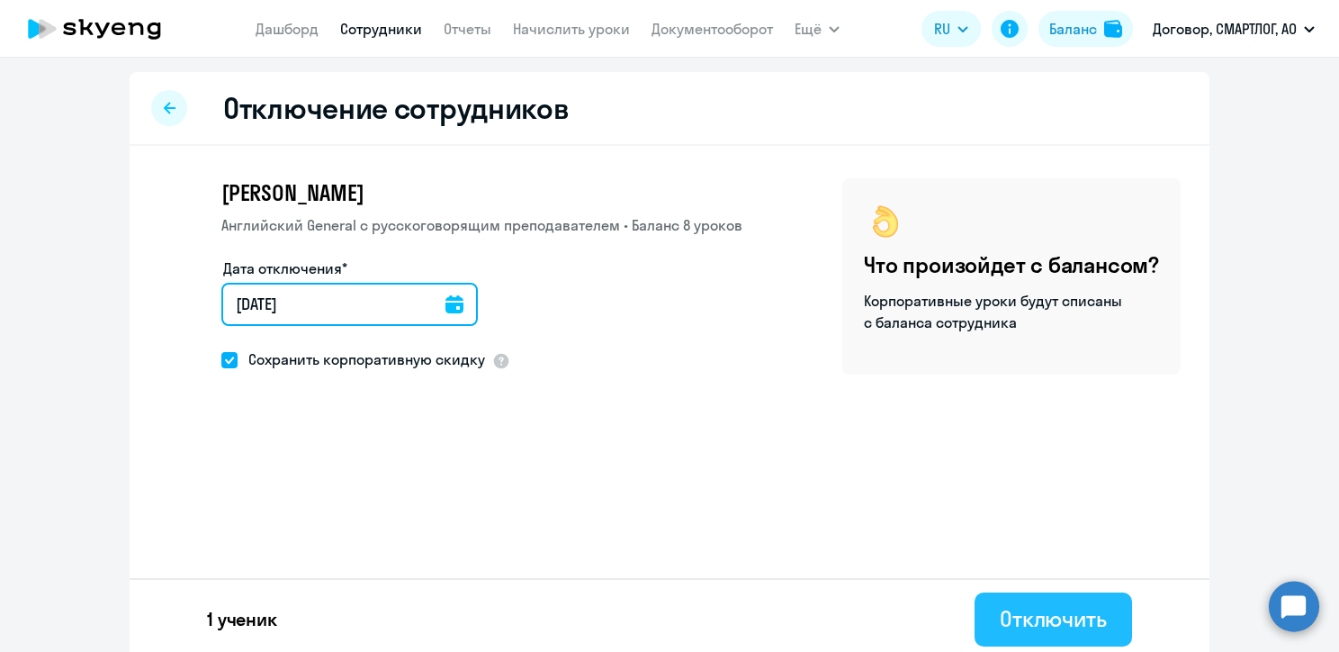
type input "[DATE]"
click at [981, 622] on button "Отключить" at bounding box center [1053, 619] width 157 height 54
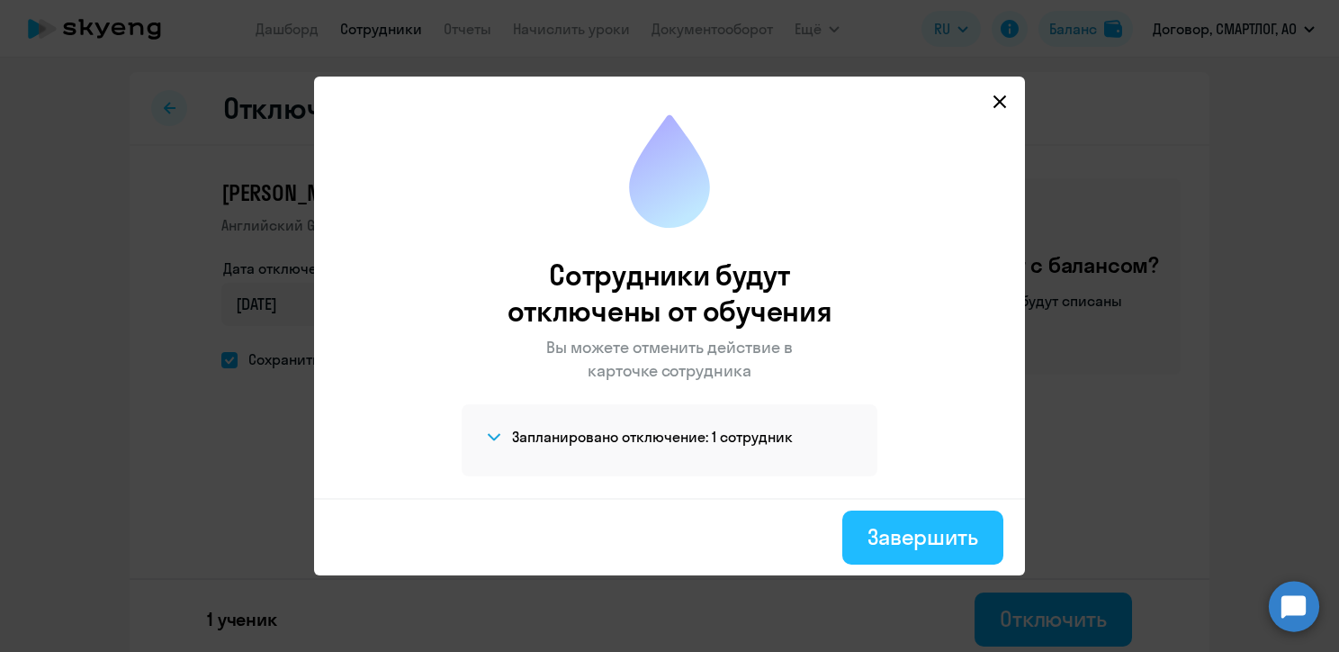
click at [922, 537] on div "Завершить" at bounding box center [923, 536] width 111 height 29
select select "30"
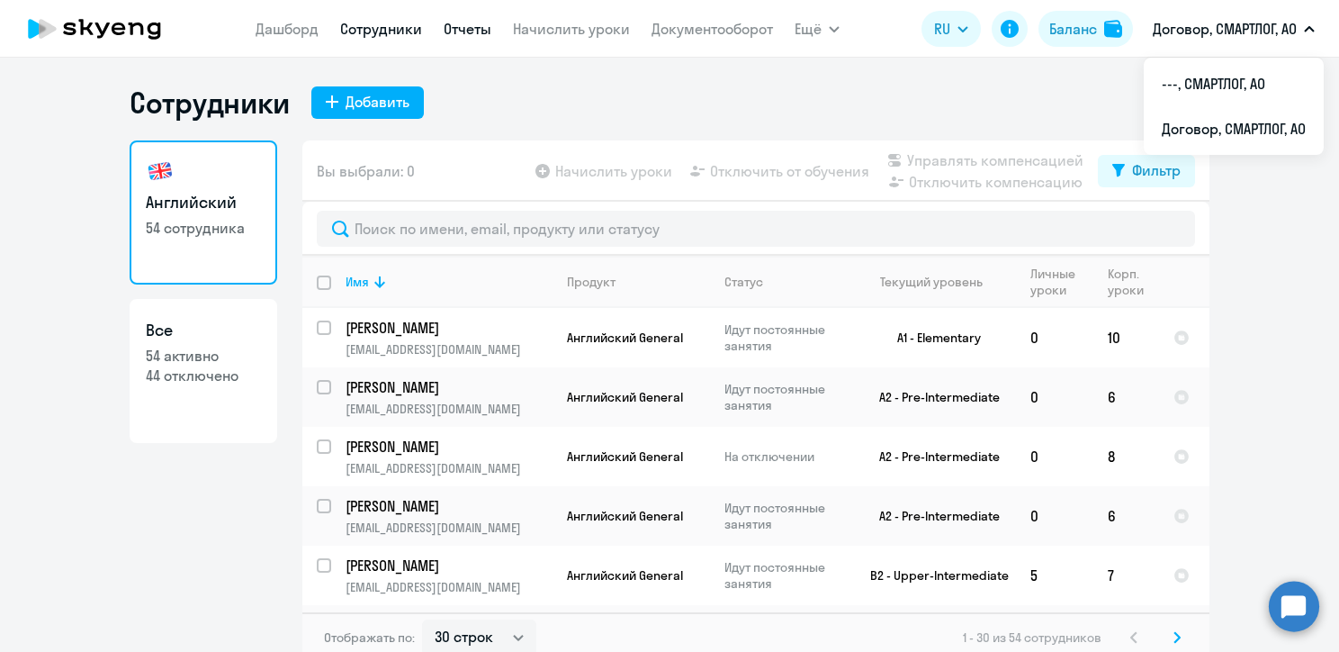
click at [474, 33] on link "Отчеты" at bounding box center [468, 29] width 48 height 18
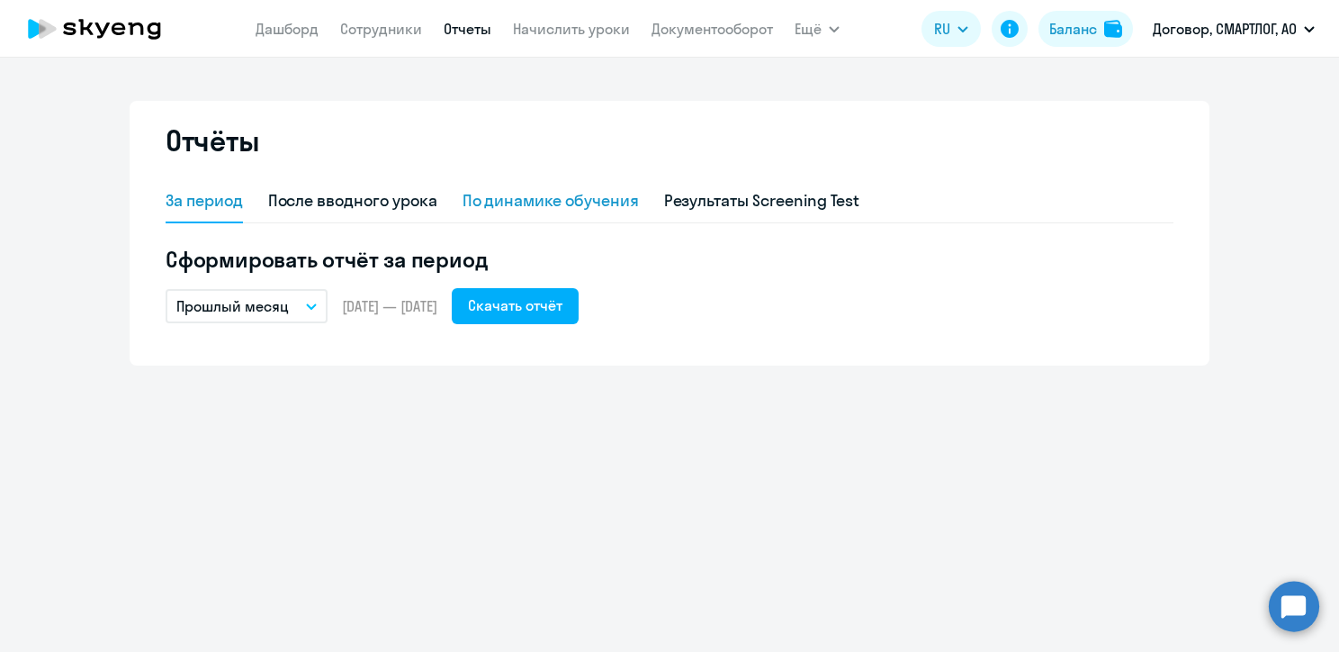
click at [596, 198] on div "По динамике обучения" at bounding box center [551, 200] width 176 height 23
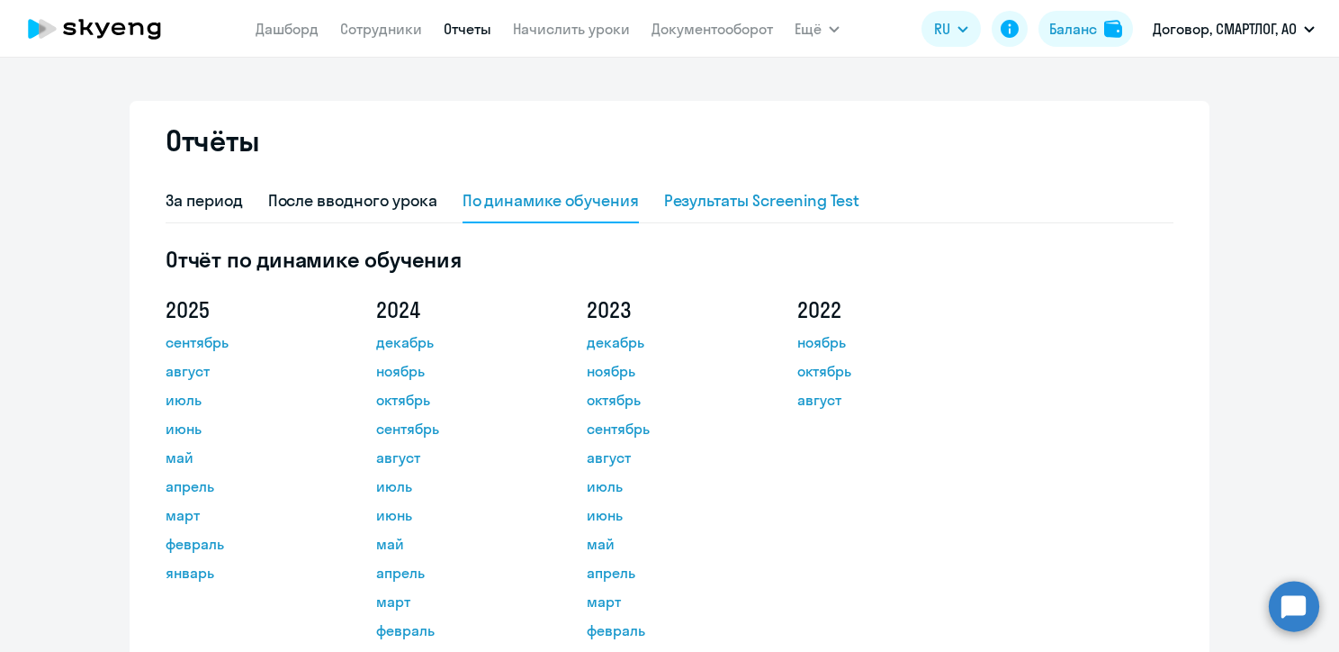
drag, startPoint x: 749, startPoint y: 205, endPoint x: 725, endPoint y: 204, distance: 23.4
click at [750, 204] on div "Результаты Screening Test" at bounding box center [762, 200] width 196 height 23
